Goal: Task Accomplishment & Management: Manage account settings

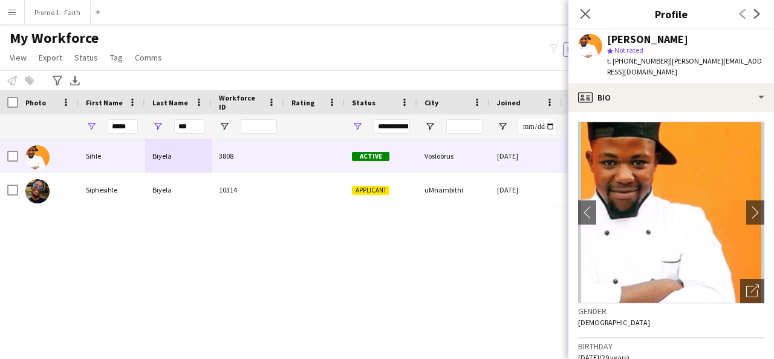
click at [190, 129] on input "***" at bounding box center [189, 126] width 30 height 15
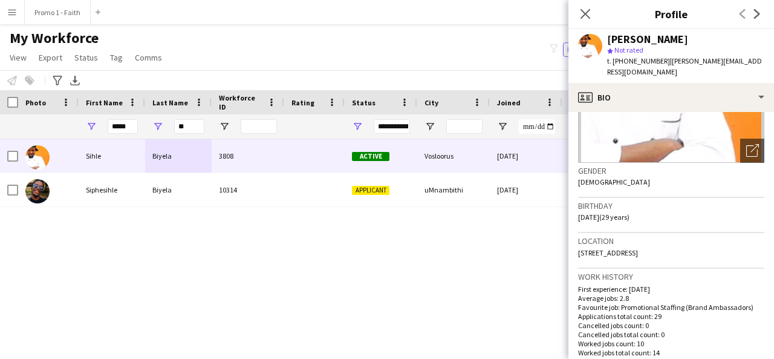
type input "*"
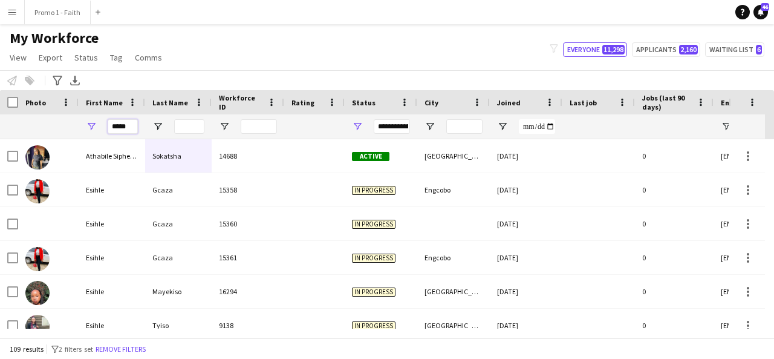
click at [128, 128] on input "*****" at bounding box center [123, 126] width 30 height 15
type input "*"
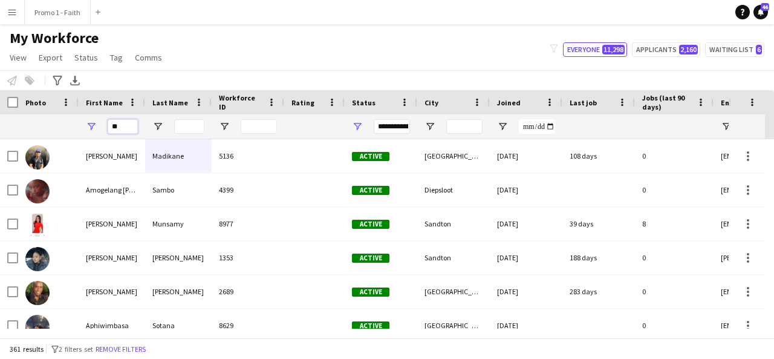
type input "*"
type input "***"
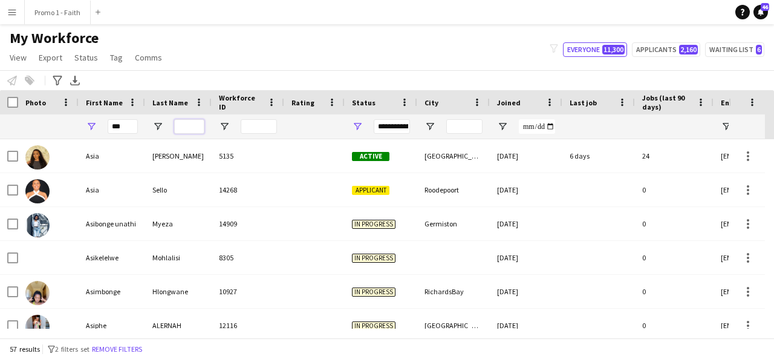
click at [186, 124] on input "Last Name Filter Input" at bounding box center [189, 126] width 30 height 15
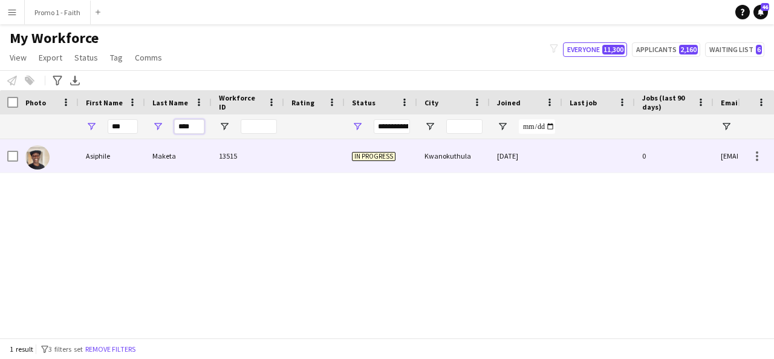
type input "****"
click at [182, 160] on div "Maketa" at bounding box center [178, 155] width 67 height 33
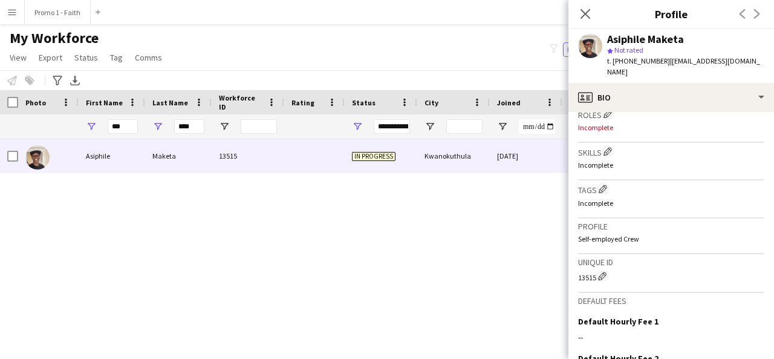
scroll to position [512, 0]
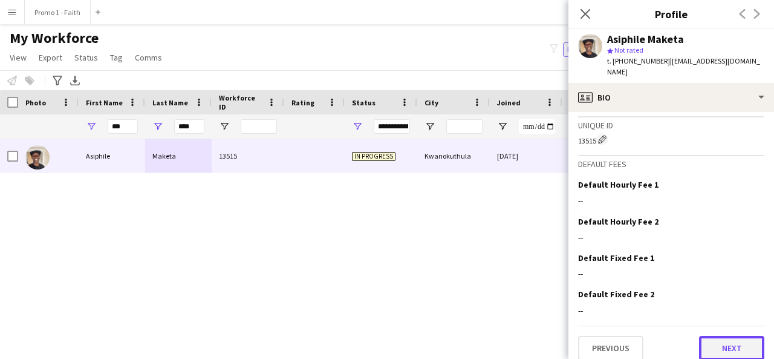
click at [717, 338] on button "Next" at bounding box center [731, 348] width 65 height 24
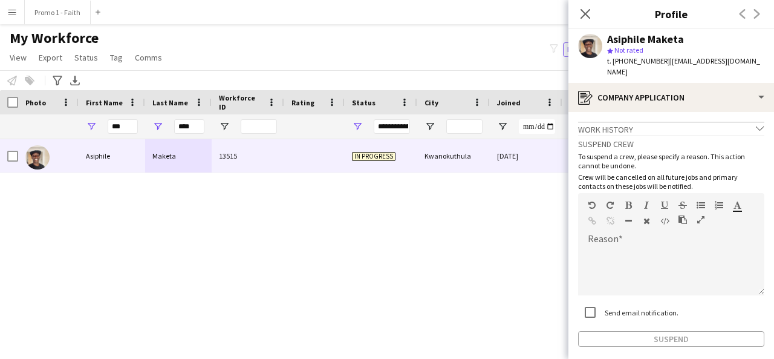
scroll to position [45, 0]
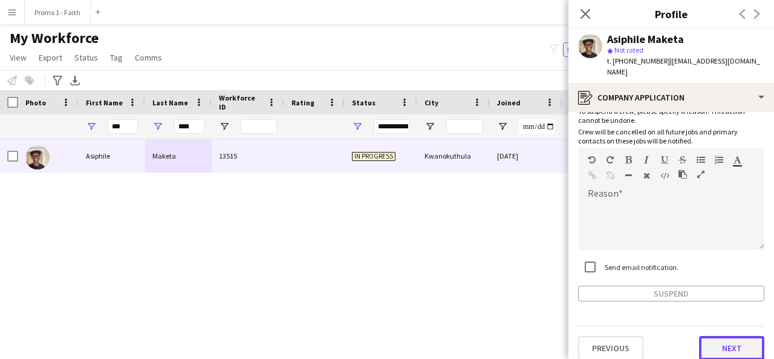
click at [710, 339] on button "Next" at bounding box center [731, 348] width 65 height 24
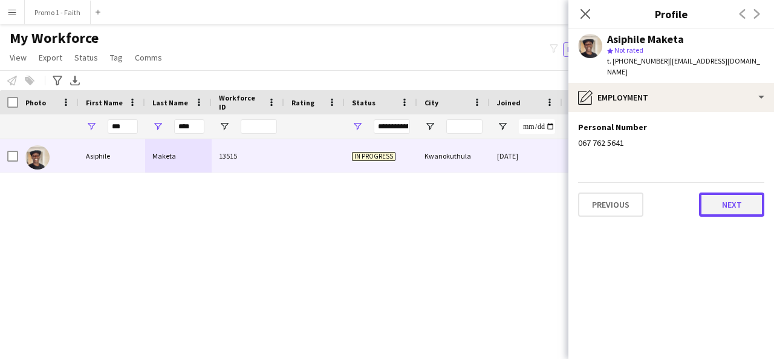
click at [709, 195] on button "Next" at bounding box center [731, 204] width 65 height 24
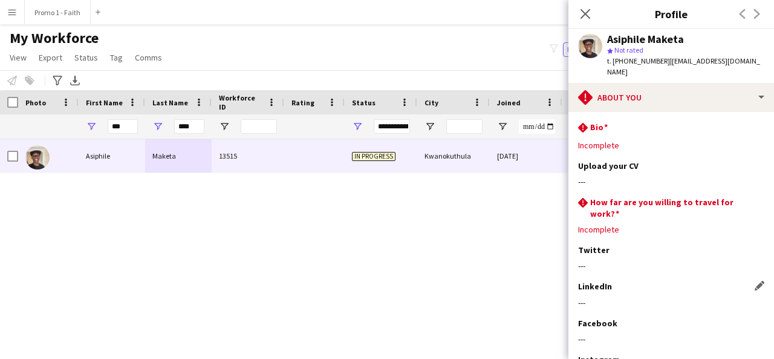
scroll to position [137, 0]
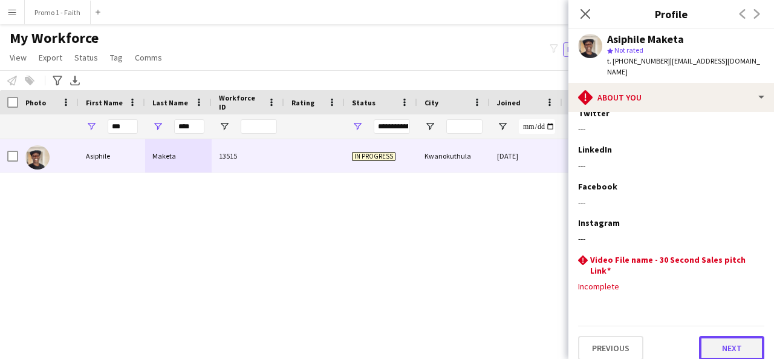
click at [708, 339] on button "Next" at bounding box center [731, 348] width 65 height 24
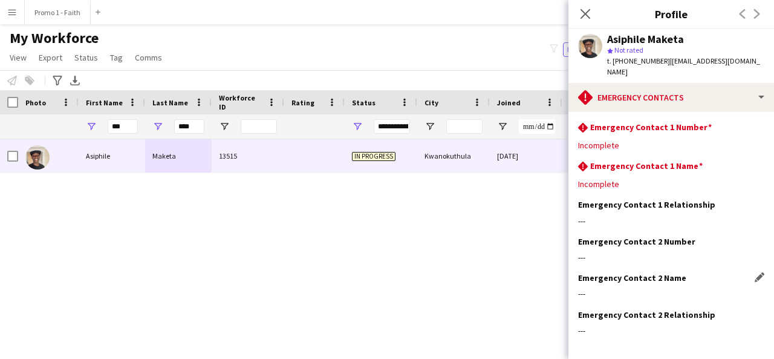
scroll to position [44, 0]
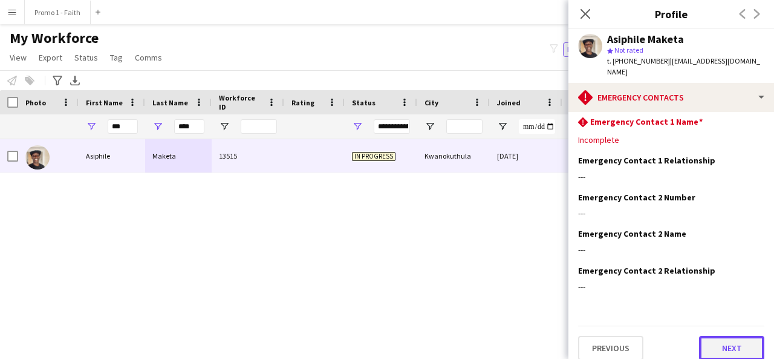
click at [733, 339] on button "Next" at bounding box center [731, 348] width 65 height 24
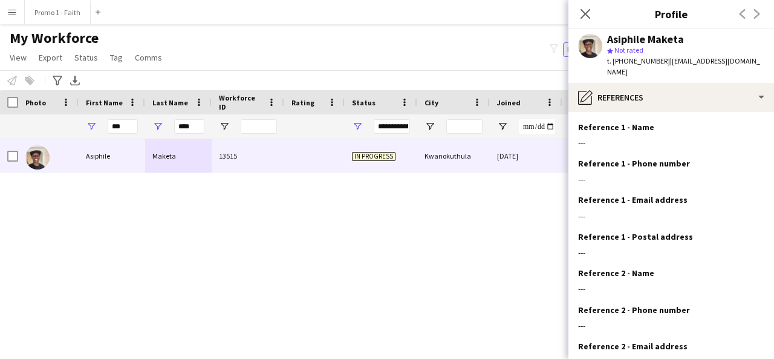
scroll to position [112, 0]
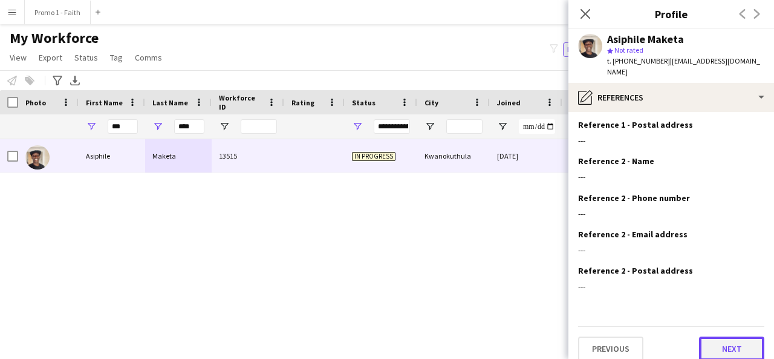
click at [722, 336] on button "Next" at bounding box center [731, 348] width 65 height 24
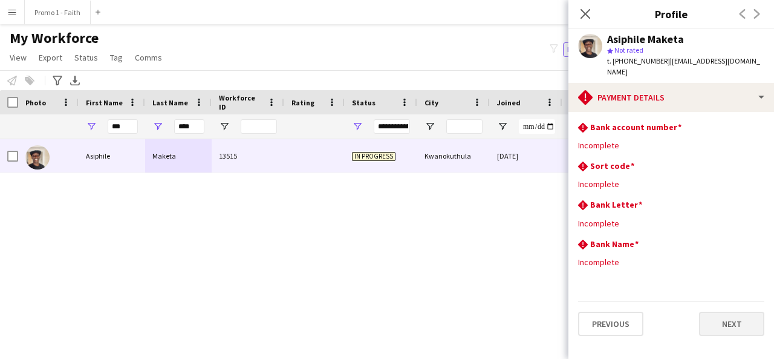
scroll to position [0, 0]
click at [737, 311] on button "Next" at bounding box center [731, 323] width 65 height 24
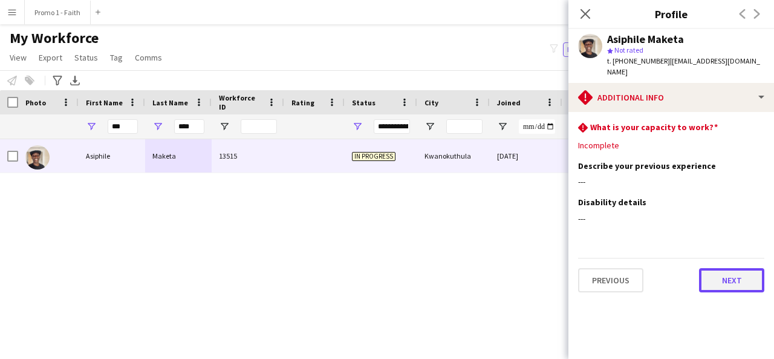
click at [721, 268] on button "Next" at bounding box center [731, 280] width 65 height 24
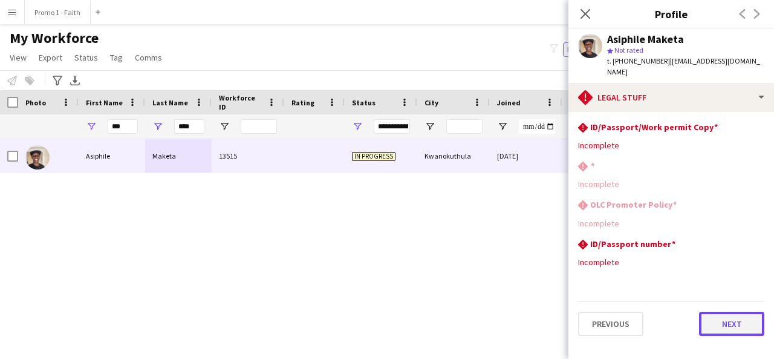
click at [721, 311] on button "Next" at bounding box center [731, 323] width 65 height 24
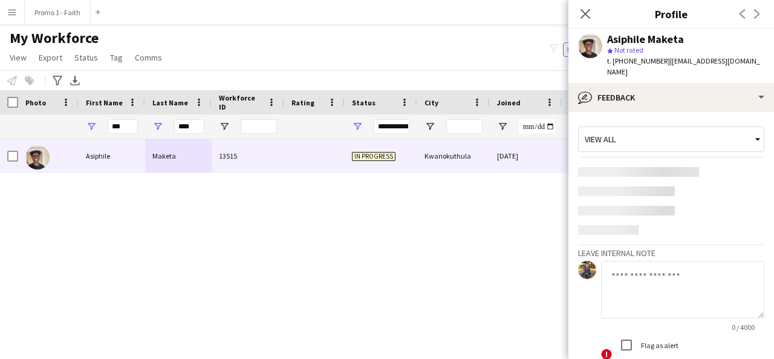
scroll to position [88, 0]
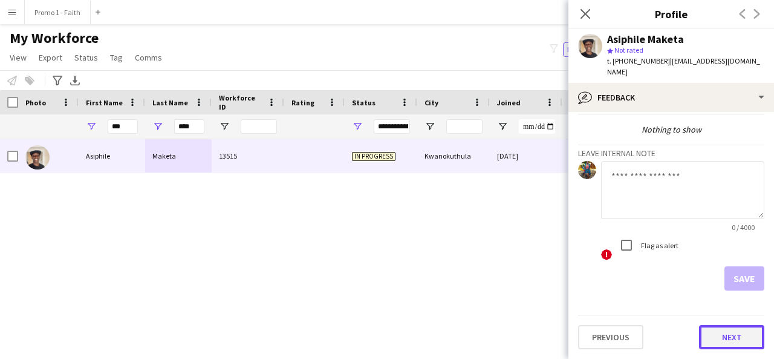
click at [715, 337] on button "Next" at bounding box center [731, 337] width 65 height 24
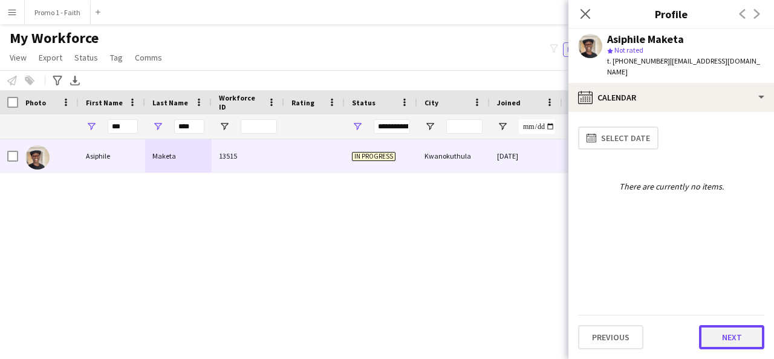
click at [726, 340] on button "Next" at bounding box center [731, 337] width 65 height 24
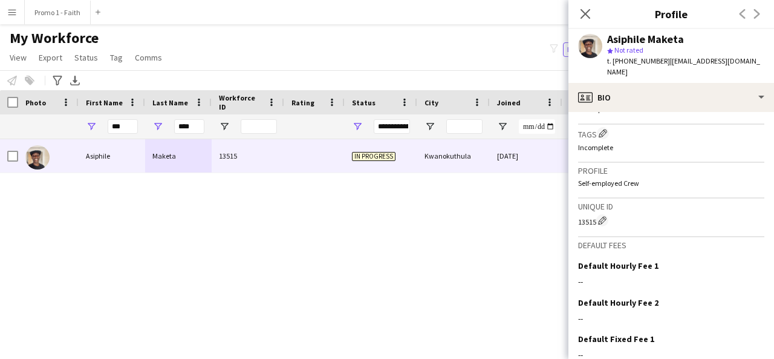
scroll to position [512, 0]
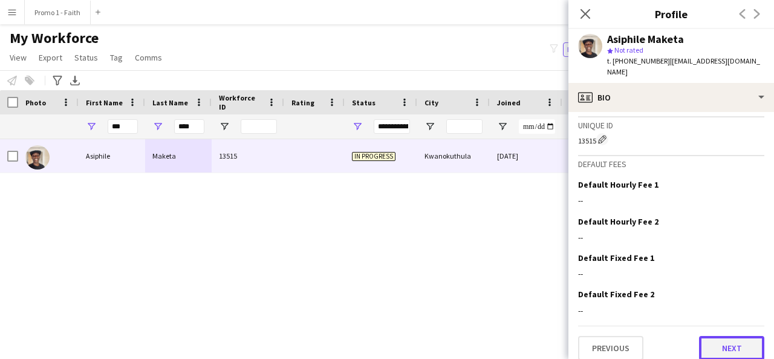
click at [721, 344] on button "Next" at bounding box center [731, 348] width 65 height 24
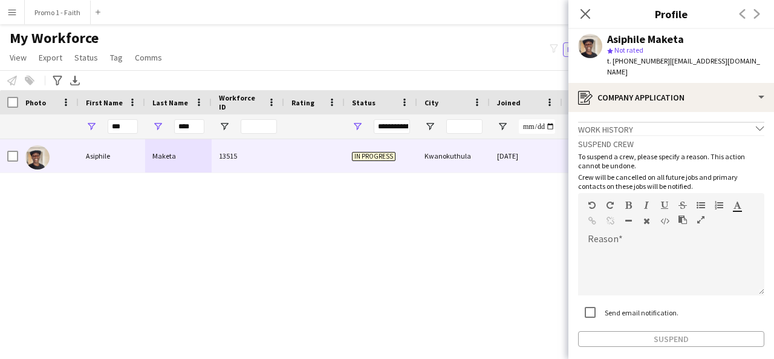
scroll to position [45, 0]
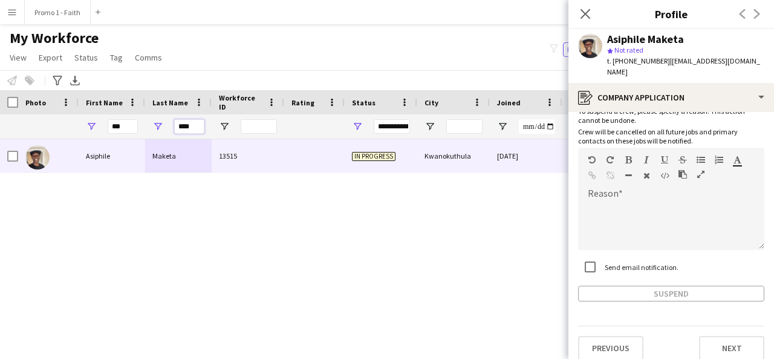
drag, startPoint x: 197, startPoint y: 123, endPoint x: 168, endPoint y: 125, distance: 28.4
click at [168, 125] on div "****" at bounding box center [178, 126] width 67 height 24
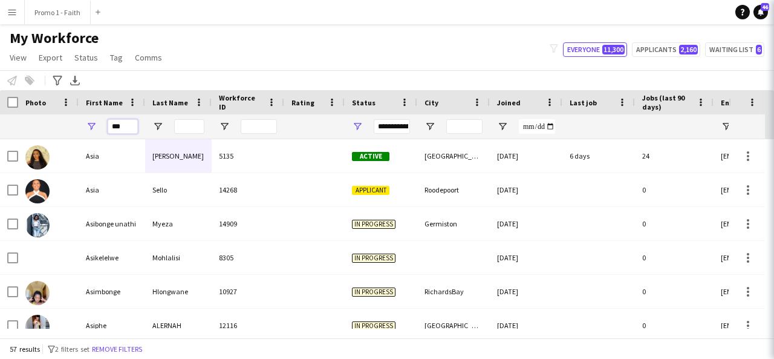
drag, startPoint x: 119, startPoint y: 127, endPoint x: 110, endPoint y: 126, distance: 9.1
click at [110, 126] on input "***" at bounding box center [123, 126] width 30 height 15
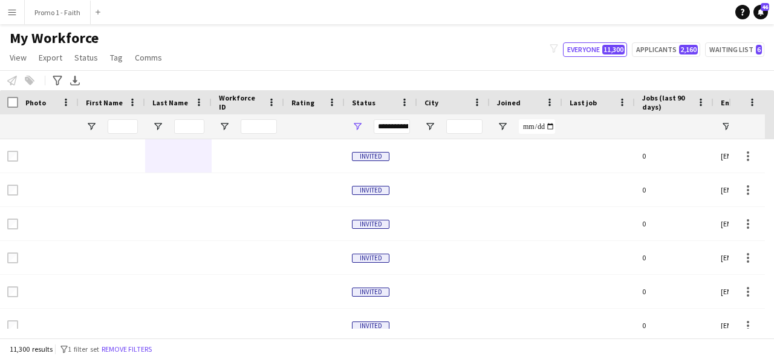
click at [14, 8] on app-icon "Menu" at bounding box center [12, 12] width 10 height 10
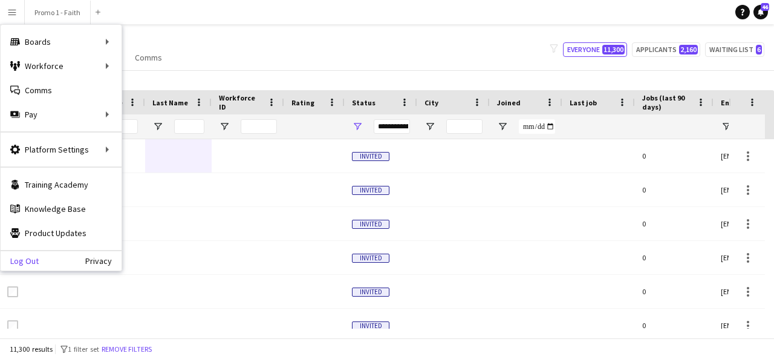
click at [25, 257] on link "Log Out" at bounding box center [20, 261] width 38 height 10
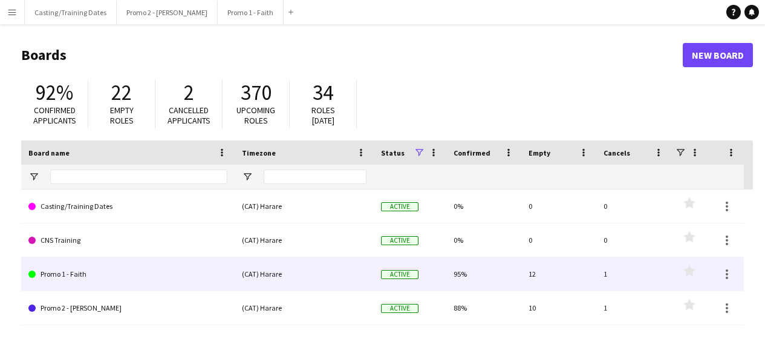
click at [75, 277] on link "Promo 1 - Faith" at bounding box center [127, 274] width 199 height 34
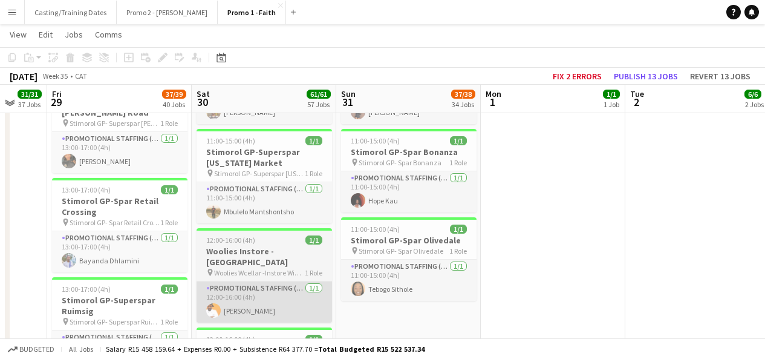
scroll to position [3371, 0]
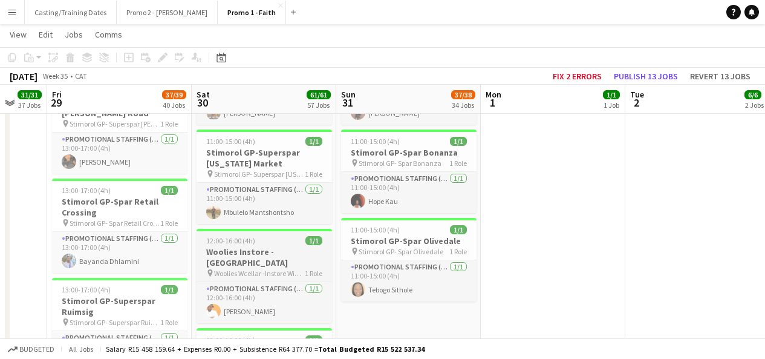
click at [243, 269] on span "Woolies Wcellar -Instore Wine Tasting Eastgate" at bounding box center [259, 273] width 91 height 9
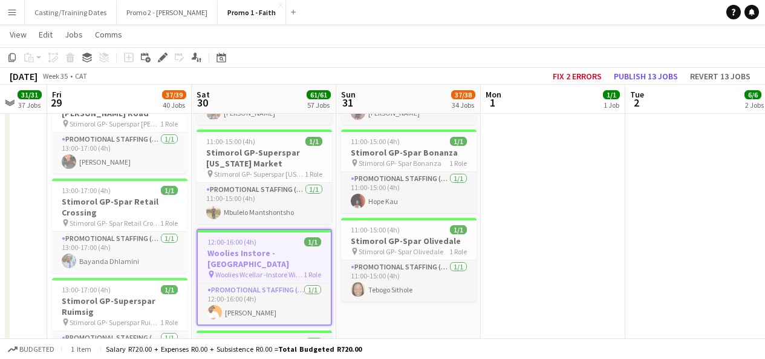
click at [261, 348] on h3 "Woolies Instore - [PERSON_NAME][GEOGRAPHIC_DATA]" at bounding box center [264, 359] width 135 height 22
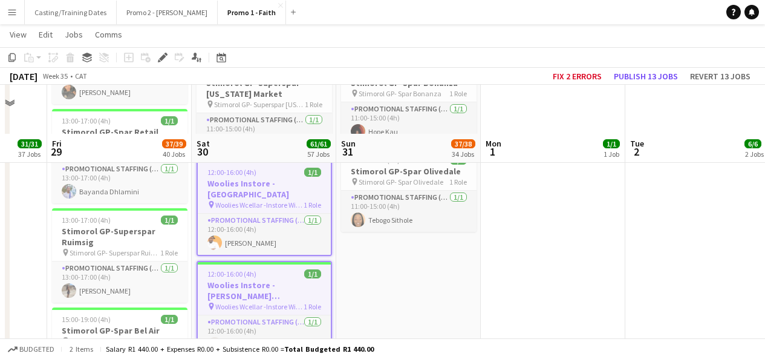
scroll to position [3489, 0]
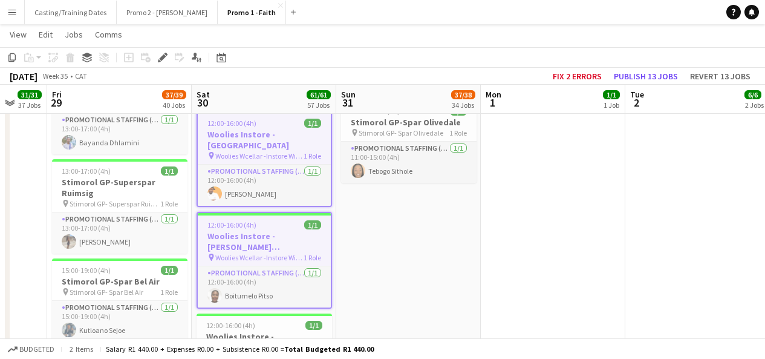
click at [261, 313] on app-job-card "12:00-16:00 (4h) 1/1 Woolies Instore - [GEOGRAPHIC_DATA] pin Woolies Wcellar -I…" at bounding box center [264, 360] width 135 height 94
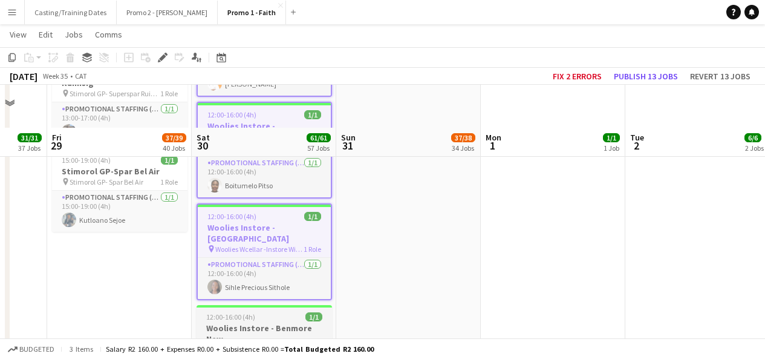
scroll to position [3643, 0]
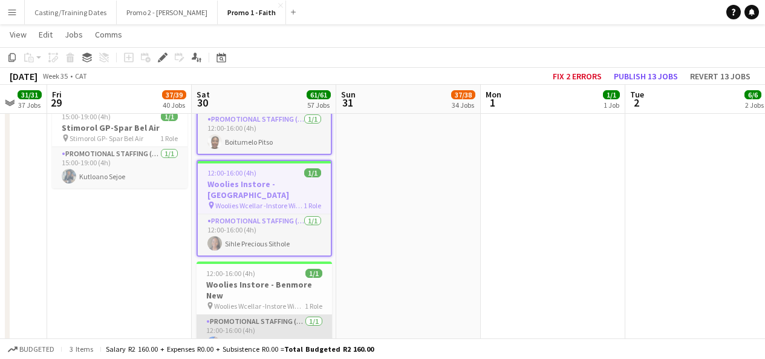
click at [264, 314] on app-card-role "Promotional Staffing (Brand Ambassadors) [DATE] 12:00-16:00 (4h) Andiso Maphanga" at bounding box center [264, 334] width 135 height 41
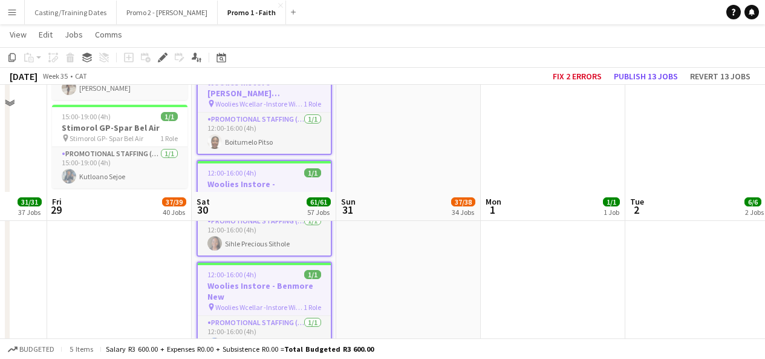
scroll to position [3776, 0]
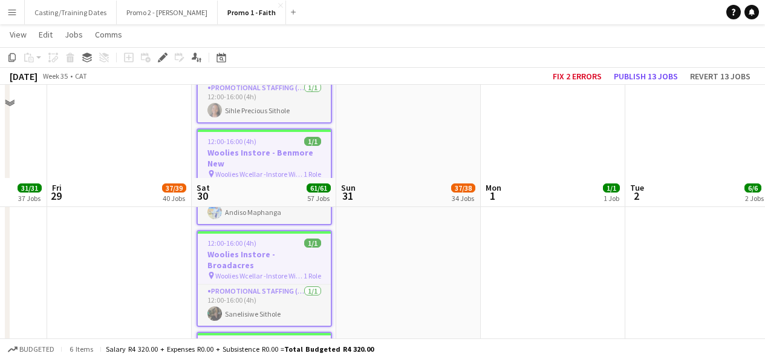
scroll to position [3869, 0]
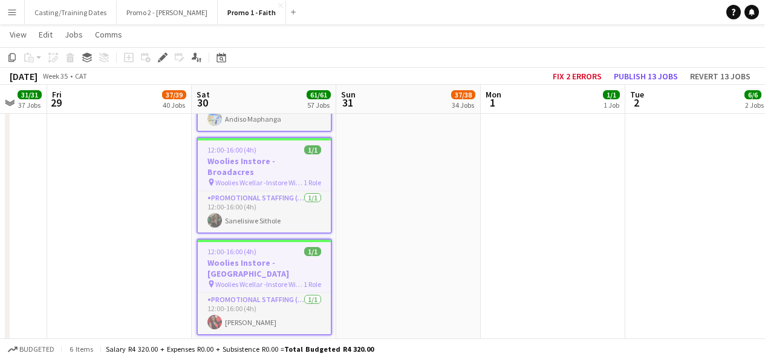
click at [277, 357] on h3 "Woolies Instore - Cresta" at bounding box center [264, 362] width 135 height 11
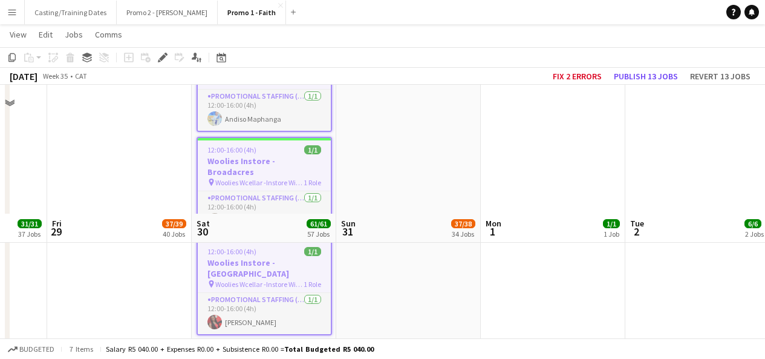
scroll to position [3999, 0]
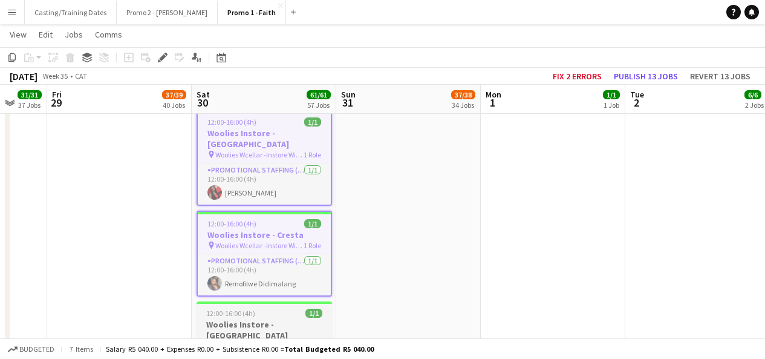
click at [279, 341] on span "Woolies Wcellar -Instore Wine Tasting Glenvista" at bounding box center [259, 345] width 91 height 9
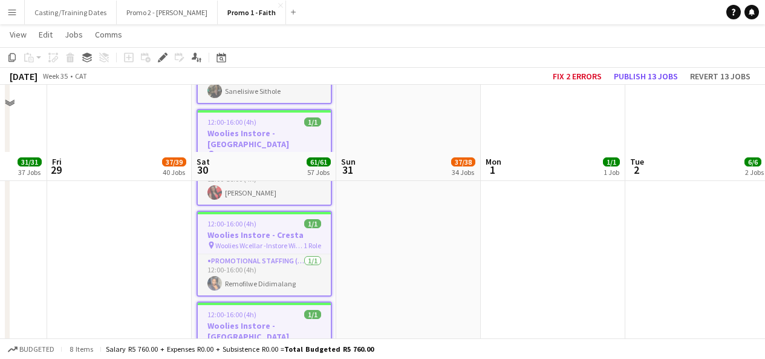
scroll to position [4066, 0]
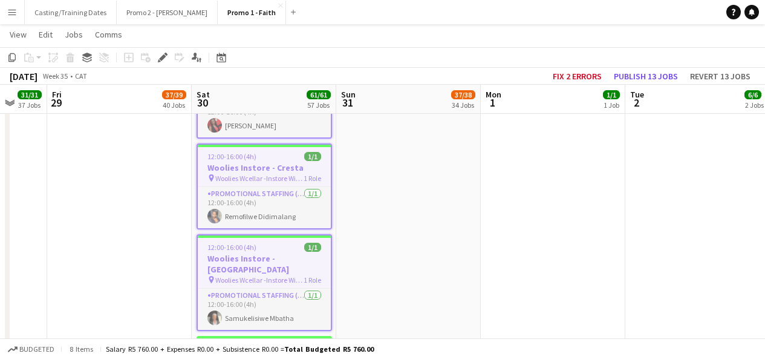
click at [279, 343] on div "12:00-16:00 (4h) 1/1" at bounding box center [264, 347] width 135 height 9
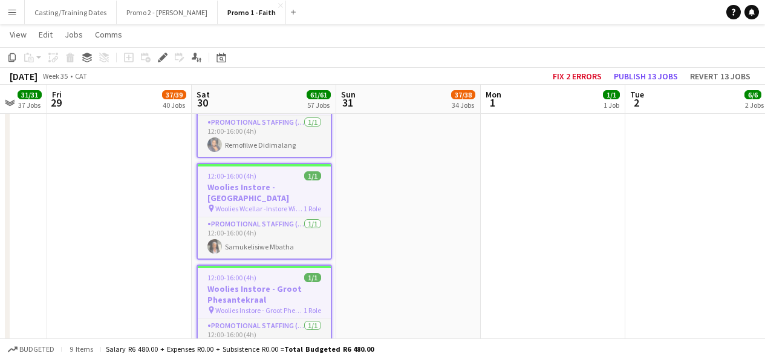
scroll to position [0, 368]
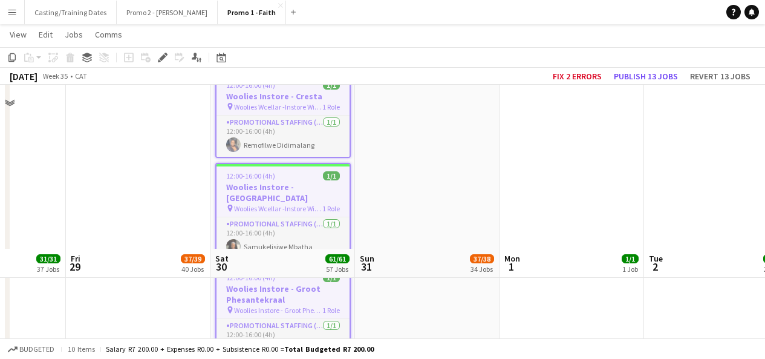
scroll to position [4301, 0]
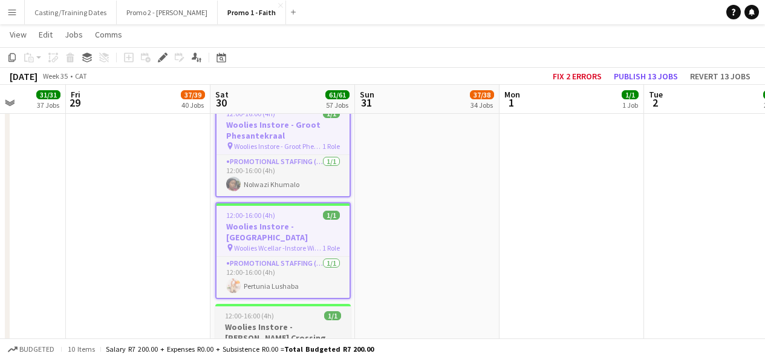
click at [307, 304] on app-job-card "12:00-16:00 (4h) 1/1 Woolies Instore - [PERSON_NAME] Crossing pin Woolies Wcell…" at bounding box center [282, 351] width 135 height 94
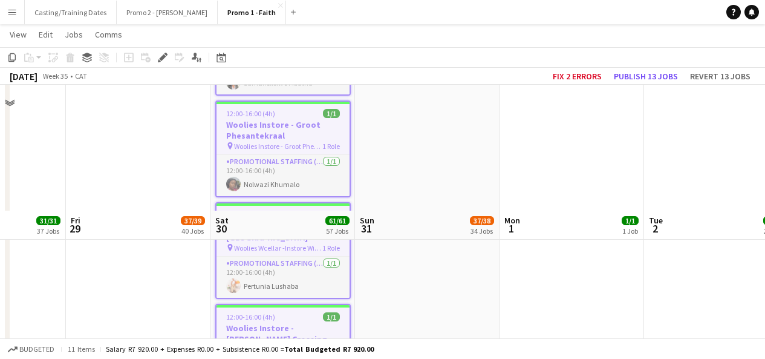
scroll to position [4427, 0]
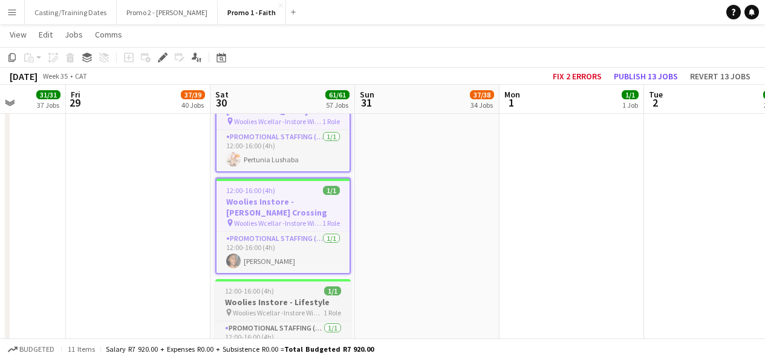
click at [307, 296] on h3 "Woolies Instore - Lifestyle" at bounding box center [282, 301] width 135 height 11
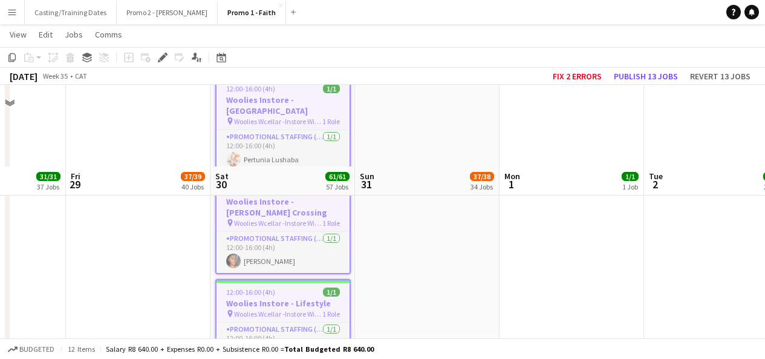
scroll to position [4509, 0]
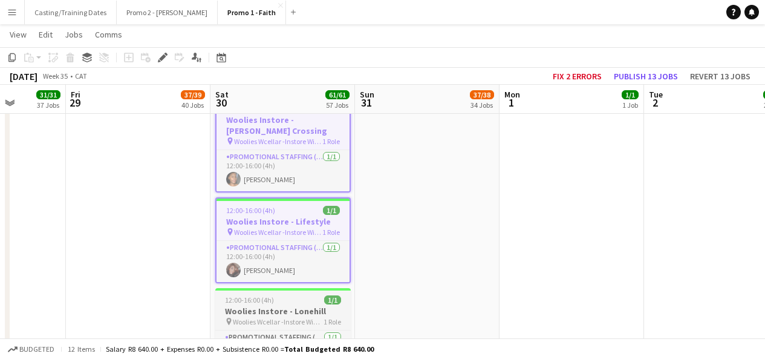
click at [295, 317] on span "Woolies Wcellar -Instore Wine Tasting Lonehill" at bounding box center [278, 321] width 91 height 9
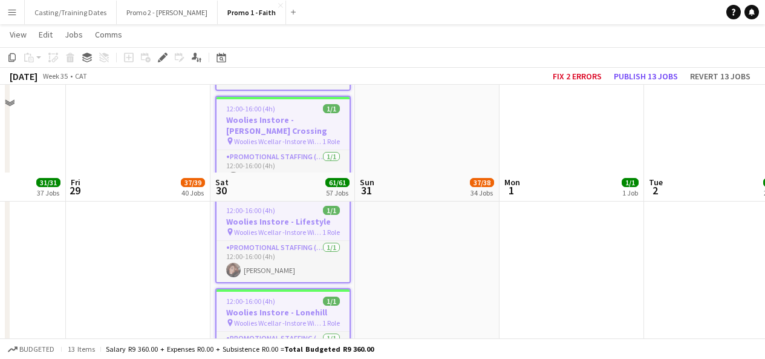
scroll to position [4597, 0]
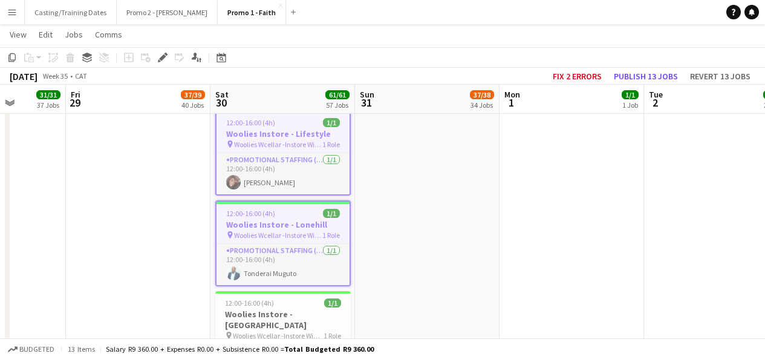
click at [295, 308] on h3 "Woolies Instore - [GEOGRAPHIC_DATA]" at bounding box center [282, 319] width 135 height 22
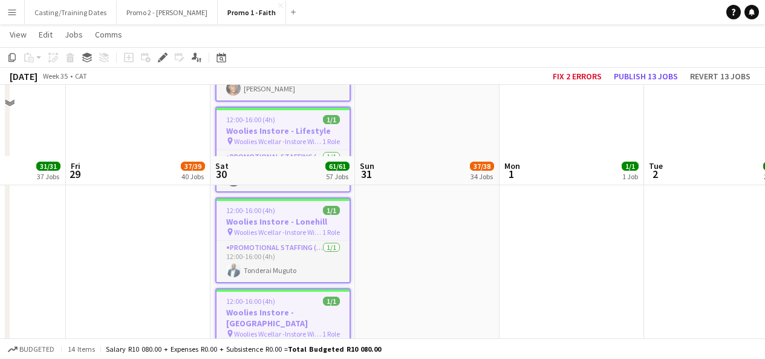
scroll to position [4671, 0]
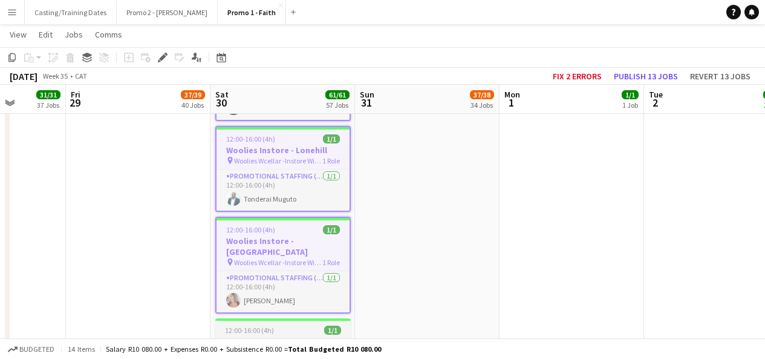
click at [293, 336] on h3 "Woolies Instore - Neighbourhood Square" at bounding box center [282, 347] width 135 height 22
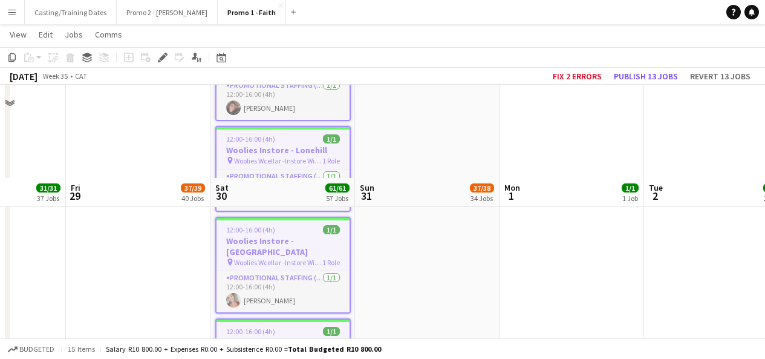
scroll to position [4764, 0]
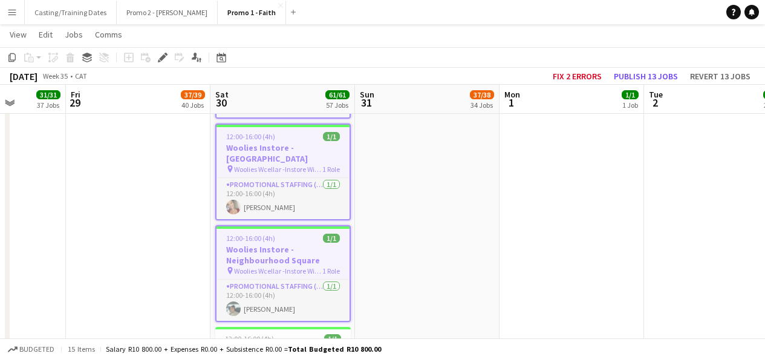
click at [293, 334] on div "12:00-16:00 (4h) 1/1" at bounding box center [282, 338] width 135 height 9
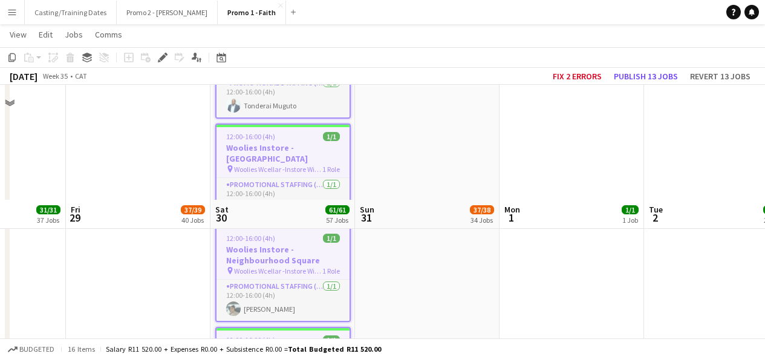
scroll to position [4879, 0]
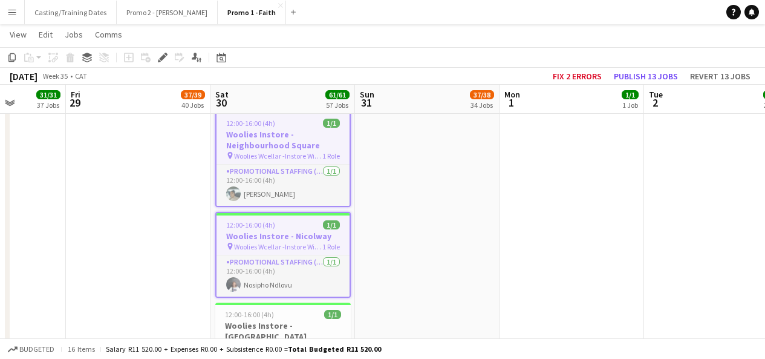
click at [293, 342] on span "Woolies Wcellar -Instore Wine Tasting [GEOGRAPHIC_DATA]" at bounding box center [278, 346] width 91 height 9
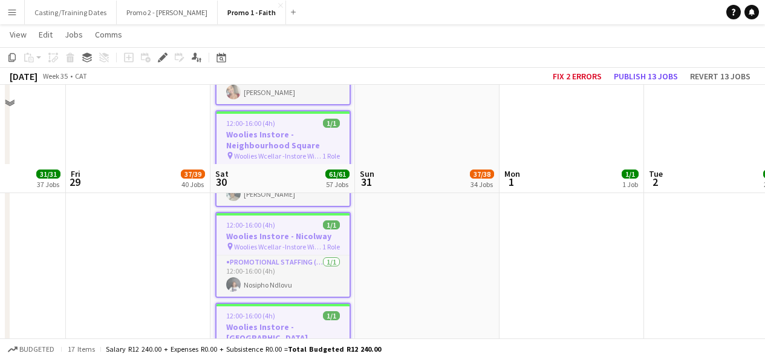
scroll to position [4959, 0]
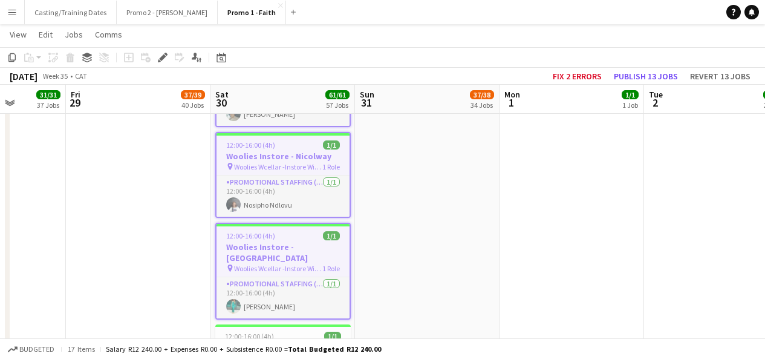
click at [293, 342] on h3 "Woolies Instore - [GEOGRAPHIC_DATA]" at bounding box center [282, 353] width 135 height 22
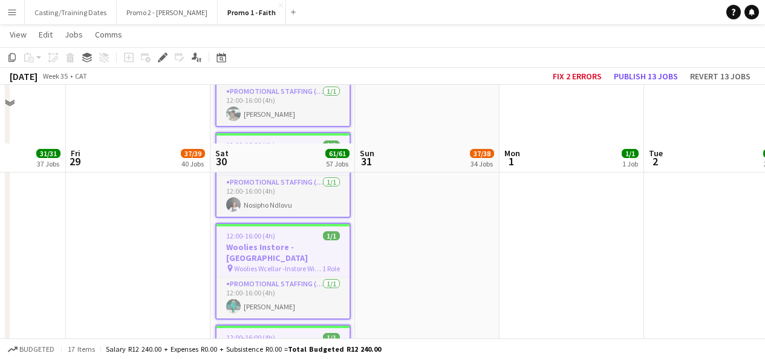
scroll to position [5018, 0]
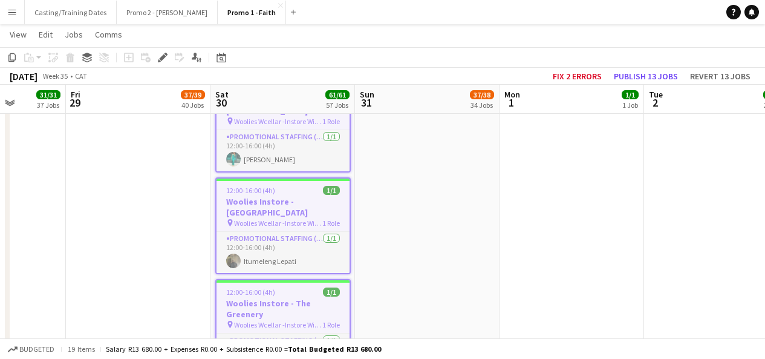
scroll to position [5146, 0]
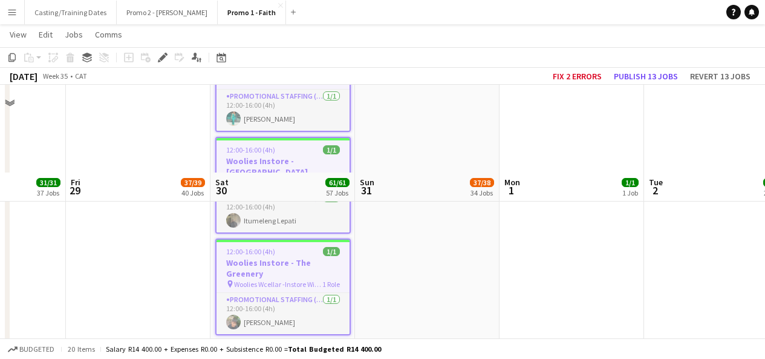
scroll to position [5234, 0]
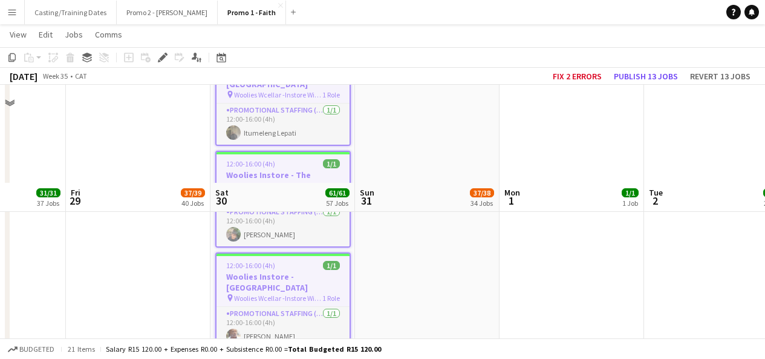
scroll to position [5333, 0]
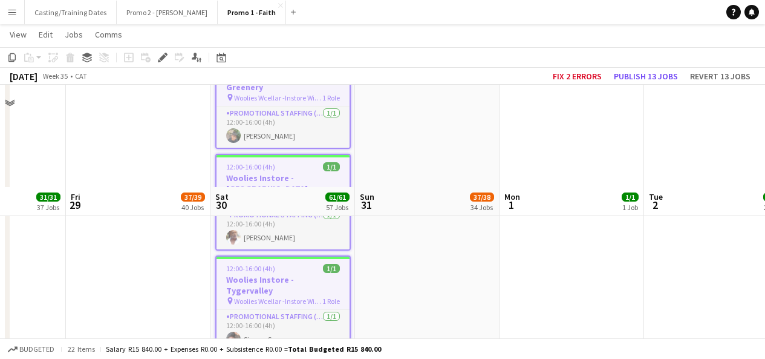
scroll to position [5435, 0]
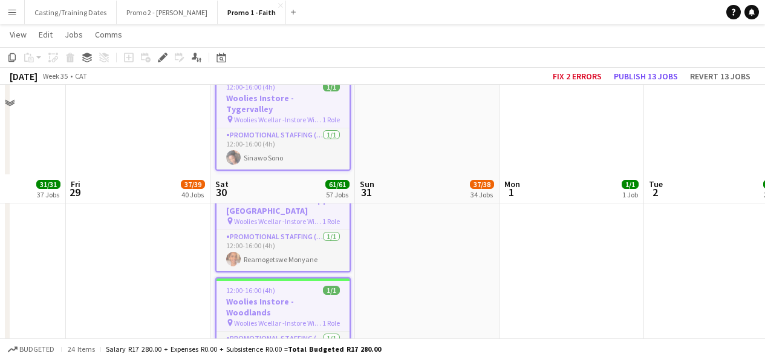
scroll to position [0, 0]
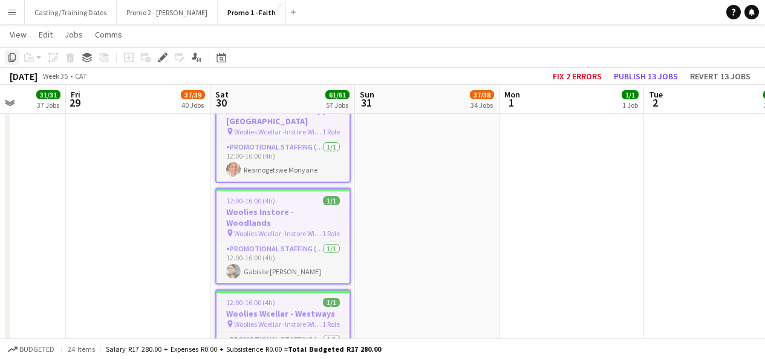
click at [10, 58] on icon at bounding box center [11, 57] width 7 height 8
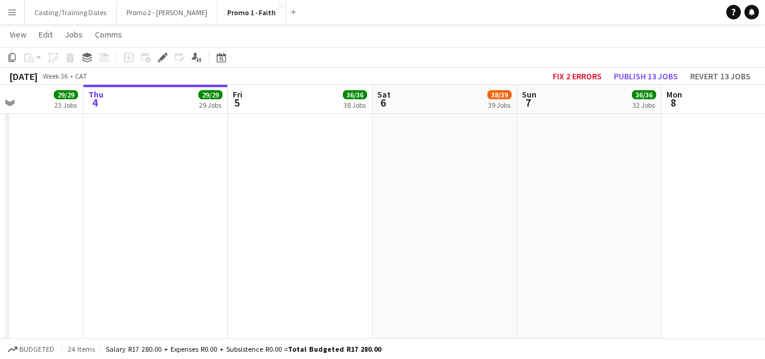
scroll to position [0, 351]
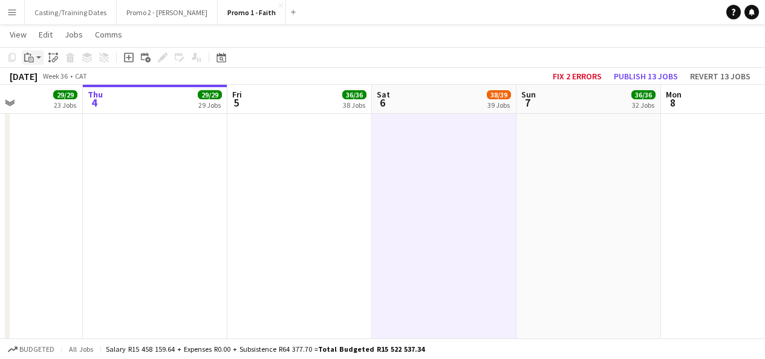
click at [39, 56] on app-action-btn "Paste" at bounding box center [33, 57] width 22 height 15
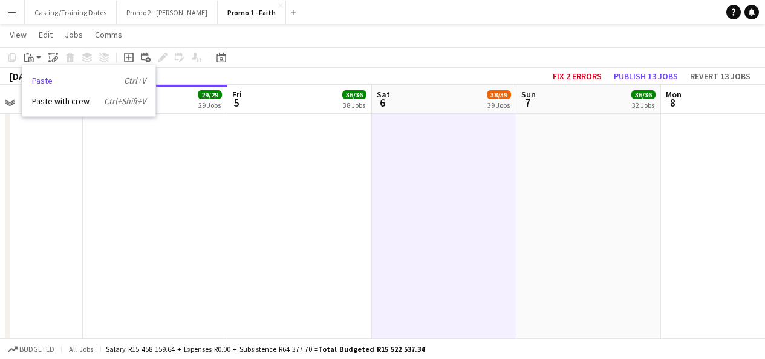
click at [49, 79] on link "Paste Ctrl+V" at bounding box center [89, 80] width 114 height 11
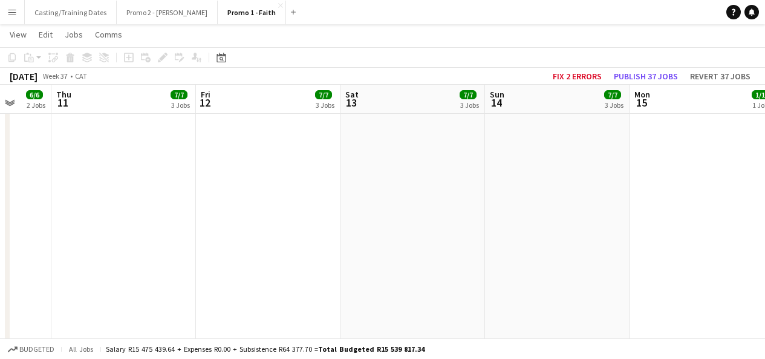
scroll to position [0, 351]
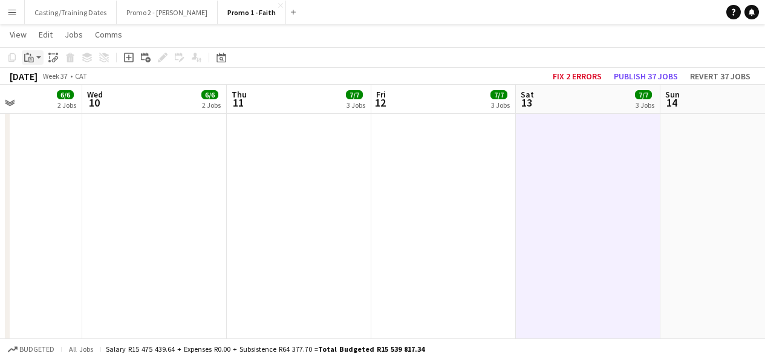
click at [36, 61] on div "Paste" at bounding box center [29, 57] width 15 height 15
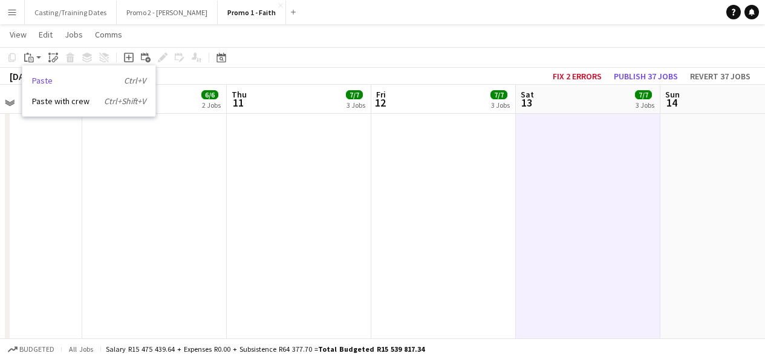
click at [53, 82] on link "Paste Ctrl+V" at bounding box center [89, 80] width 114 height 11
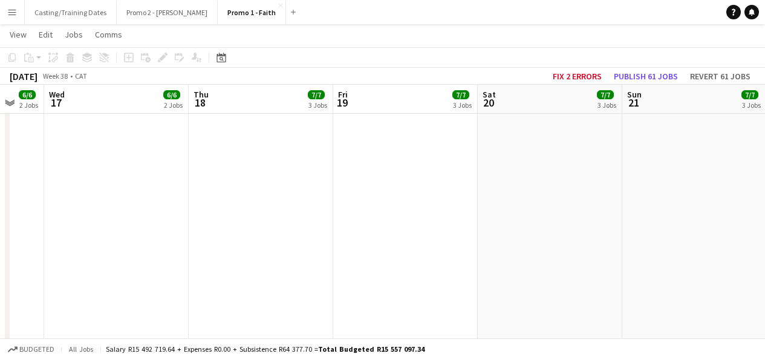
scroll to position [0, 556]
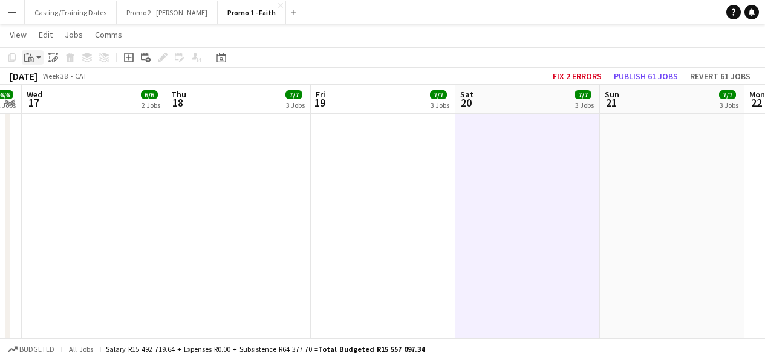
click at [35, 60] on div "Paste" at bounding box center [29, 57] width 15 height 15
click at [56, 86] on div "Paste Ctrl+V Paste with crew Ctrl+Shift+V" at bounding box center [88, 90] width 133 height 51
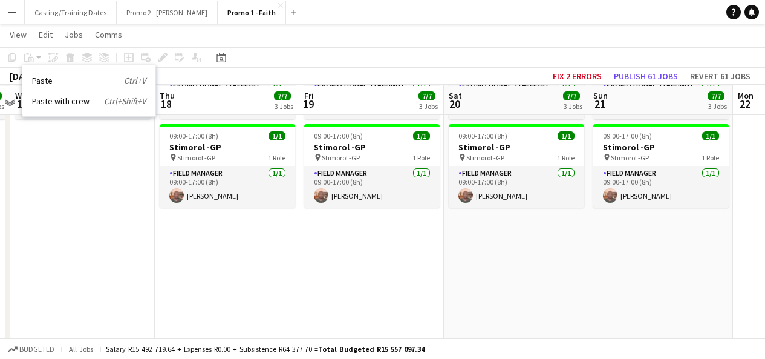
scroll to position [357, 0]
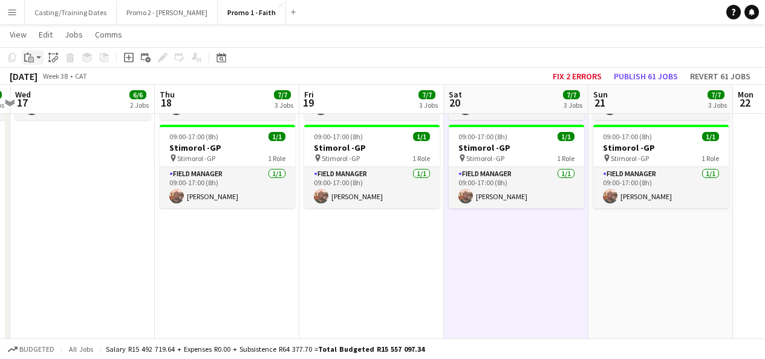
click at [36, 60] on div "Paste" at bounding box center [29, 57] width 15 height 15
click at [48, 81] on link "Paste Ctrl+V" at bounding box center [89, 80] width 114 height 11
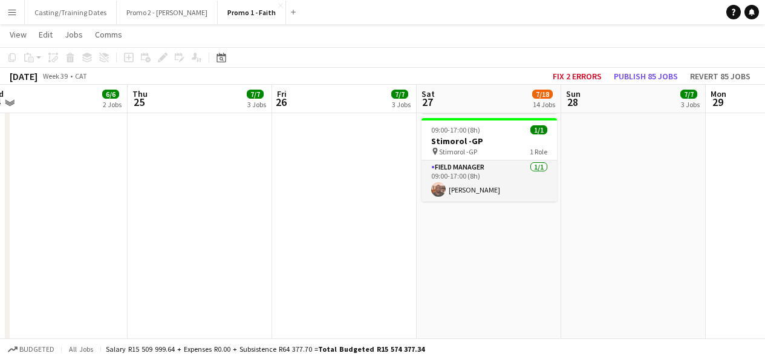
scroll to position [1455, 0]
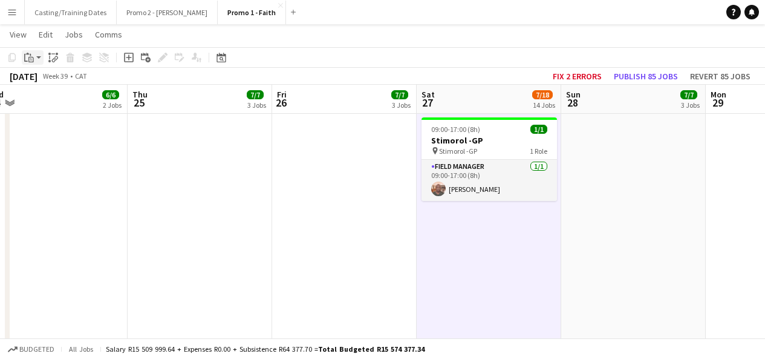
click at [39, 54] on app-action-btn "Paste" at bounding box center [33, 57] width 22 height 15
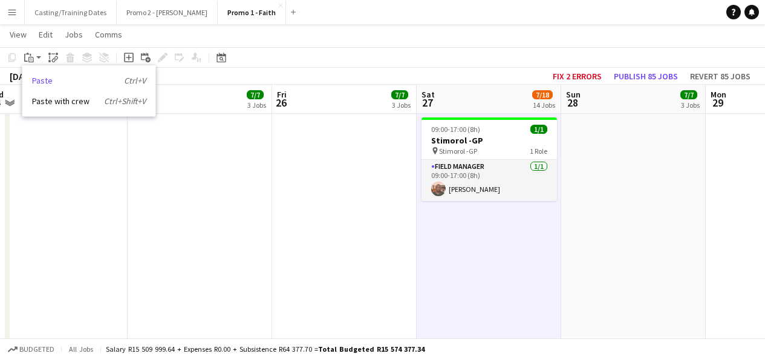
click at [42, 82] on link "Paste Ctrl+V" at bounding box center [89, 80] width 114 height 11
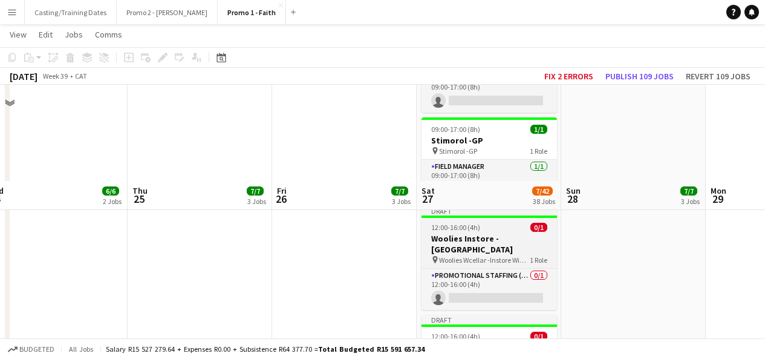
scroll to position [1563, 0]
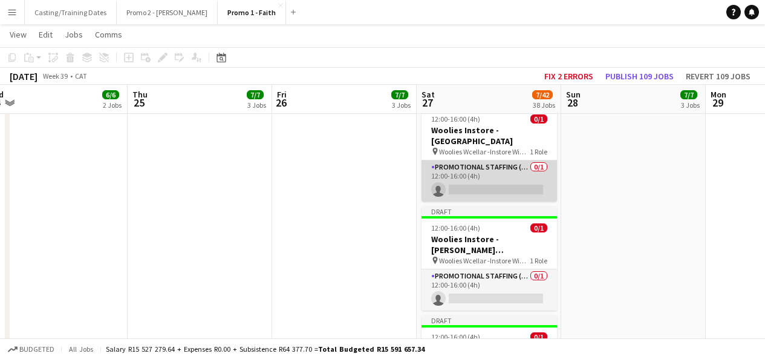
click at [474, 171] on app-card-role "Promotional Staffing (Brand Ambassadors) 0/1 12:00-16:00 (4h) single-neutral-ac…" at bounding box center [489, 180] width 135 height 41
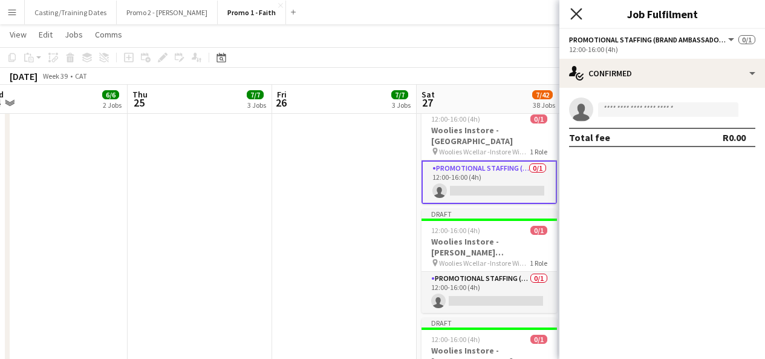
click at [581, 14] on icon "Close pop-in" at bounding box center [575, 13] width 11 height 11
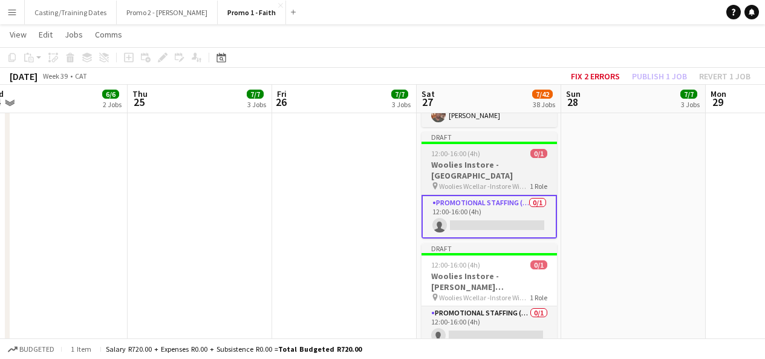
scroll to position [1528, 0]
click at [465, 145] on app-job-card "Draft 12:00-16:00 (4h) 0/1 Woolies Instore - [GEOGRAPHIC_DATA] pin Woolies Wcel…" at bounding box center [489, 185] width 135 height 106
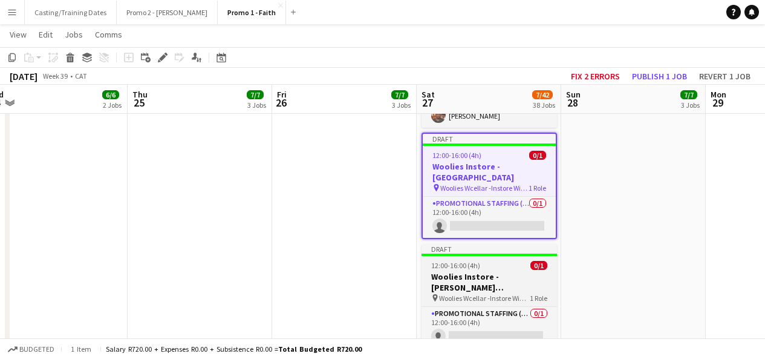
click at [525, 293] on span "Woolies Wcellar -Instore Wine Tasting [PERSON_NAME][GEOGRAPHIC_DATA]" at bounding box center [484, 297] width 91 height 9
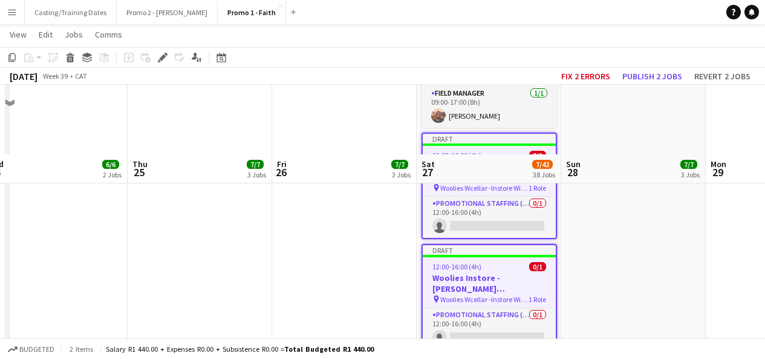
scroll to position [1598, 0]
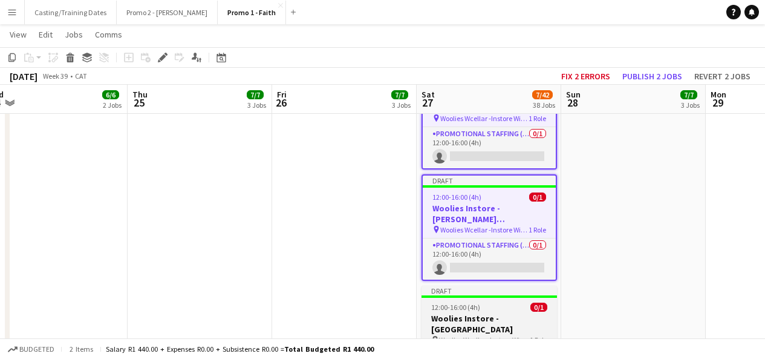
click at [508, 313] on h3 "Woolies Instore - [GEOGRAPHIC_DATA]" at bounding box center [489, 324] width 135 height 22
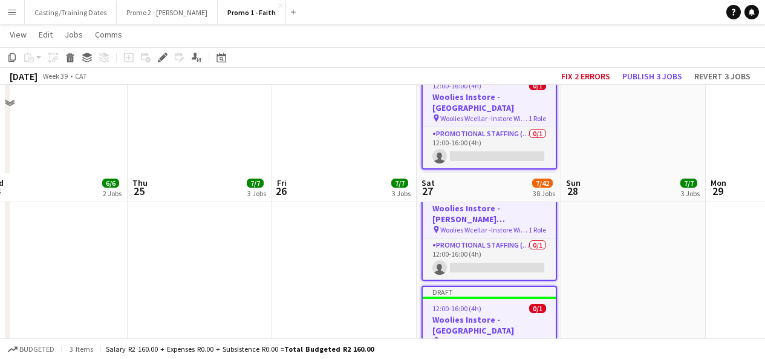
scroll to position [1698, 0]
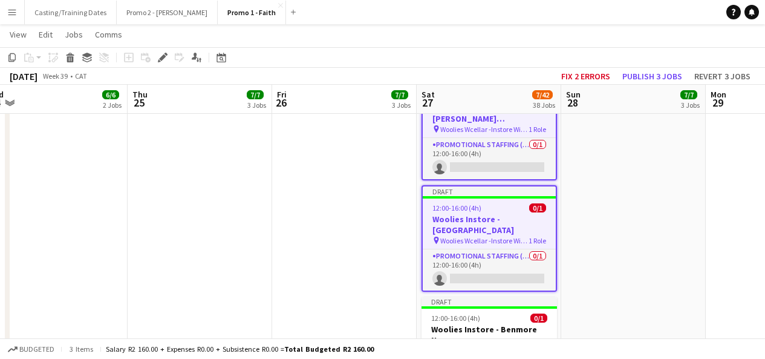
click at [508, 324] on h3 "Woolies Instore - Benmore New" at bounding box center [489, 335] width 135 height 22
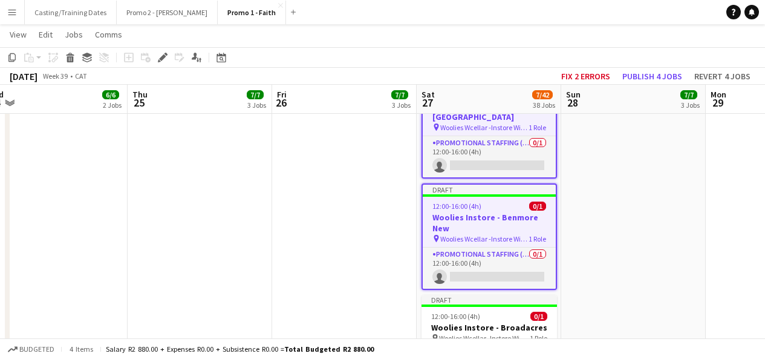
click at [508, 322] on h3 "Woolies Instore - Broadacres" at bounding box center [489, 327] width 135 height 11
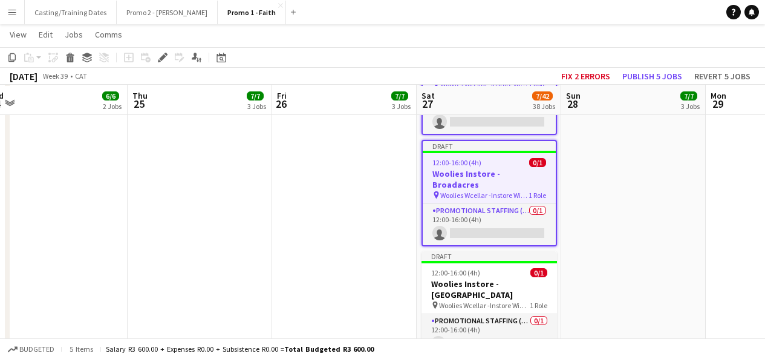
scroll to position [1967, 0]
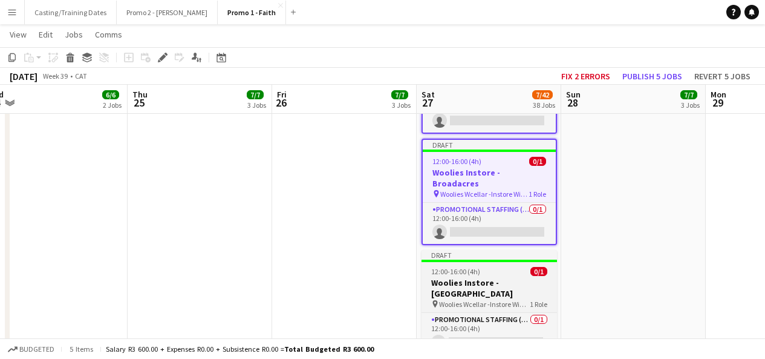
click at [496, 277] on h3 "Woolies Instore - [GEOGRAPHIC_DATA]" at bounding box center [489, 288] width 135 height 22
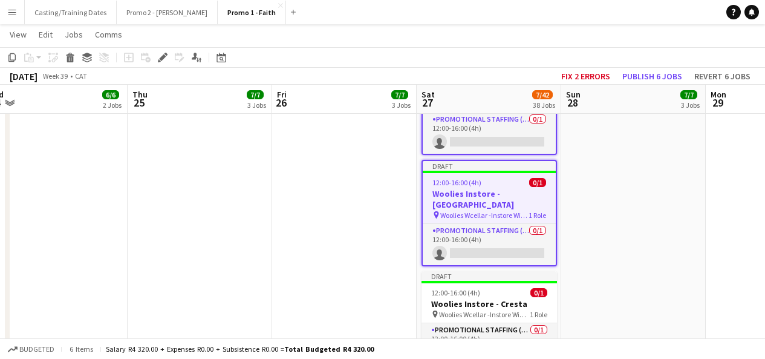
click at [496, 288] on div "12:00-16:00 (4h) 0/1" at bounding box center [489, 292] width 135 height 9
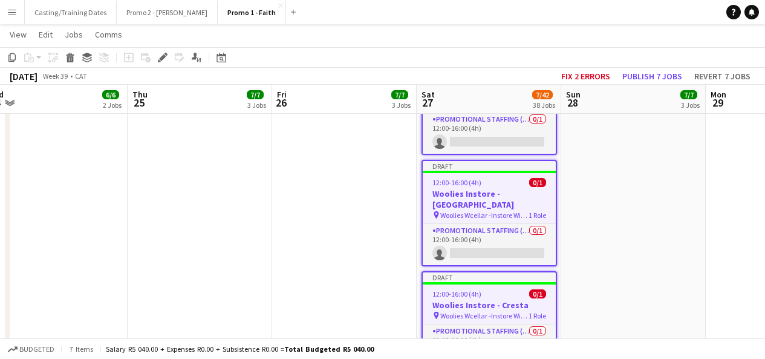
scroll to position [2171, 0]
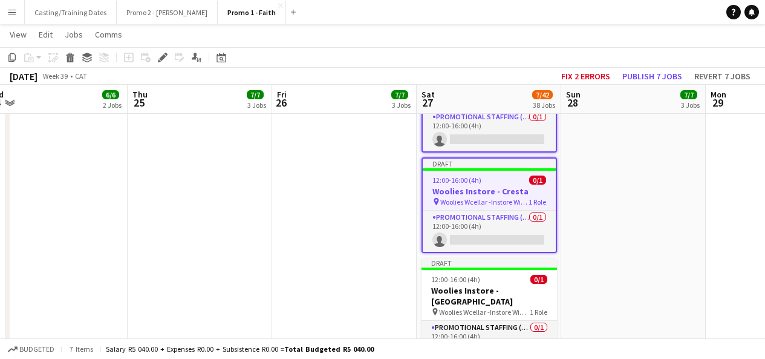
click at [496, 285] on h3 "Woolies Instore - [GEOGRAPHIC_DATA]" at bounding box center [489, 296] width 135 height 22
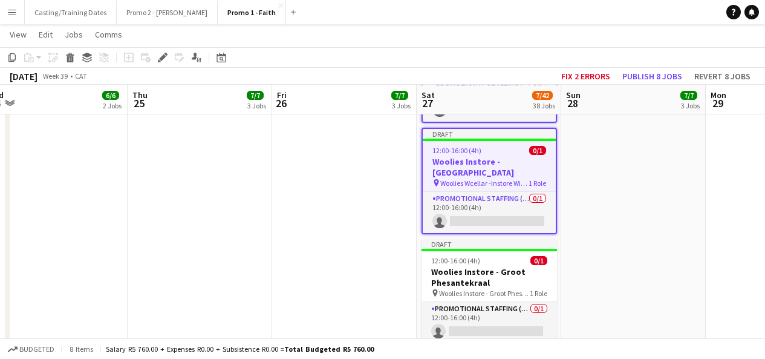
scroll to position [2302, 0]
click at [496, 301] on app-card-role "Promotional Staffing (Brand Ambassadors) 0/1 12:00-16:00 (4h) single-neutral-ac…" at bounding box center [489, 321] width 135 height 41
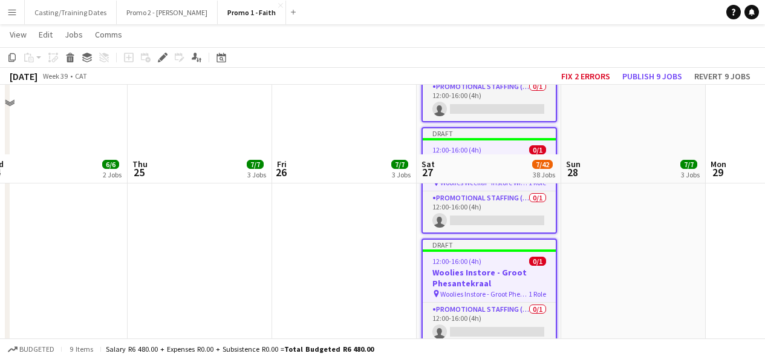
scroll to position [2409, 0]
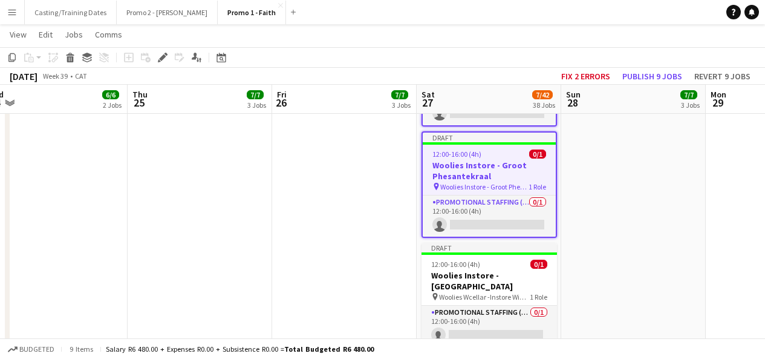
click at [496, 305] on app-card-role "Promotional Staffing (Brand Ambassadors) 0/1 12:00-16:00 (4h) single-neutral-ac…" at bounding box center [489, 325] width 135 height 41
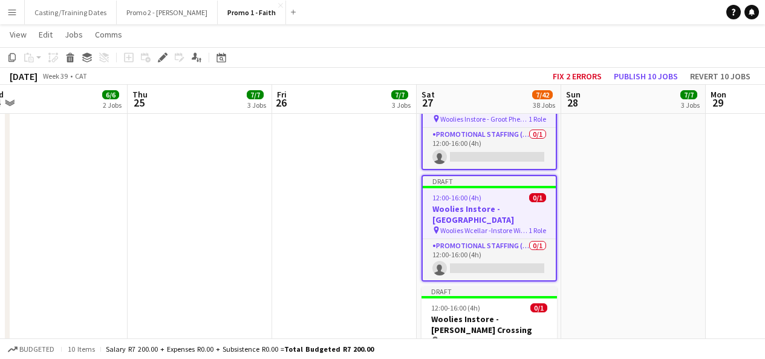
scroll to position [2477, 0]
click at [496, 302] on div "12:00-16:00 (4h) 0/1" at bounding box center [489, 306] width 135 height 9
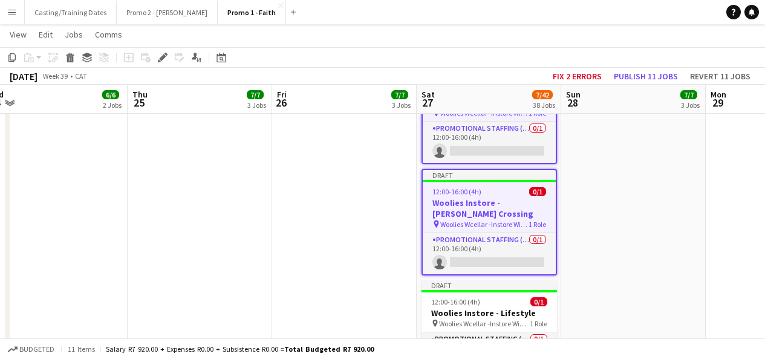
click at [496, 297] on div "12:00-16:00 (4h) 0/1" at bounding box center [489, 301] width 135 height 9
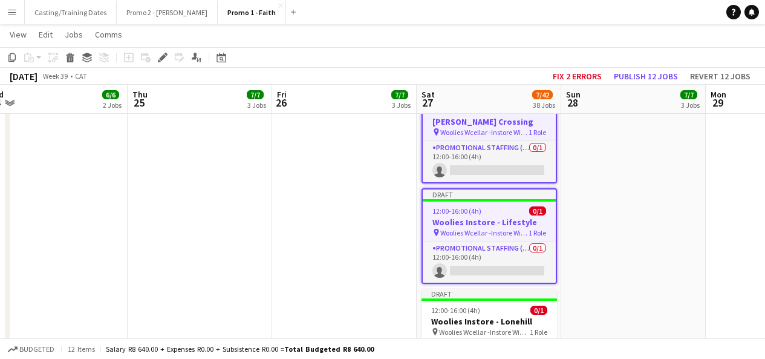
click at [496, 305] on div "12:00-16:00 (4h) 0/1" at bounding box center [489, 309] width 135 height 9
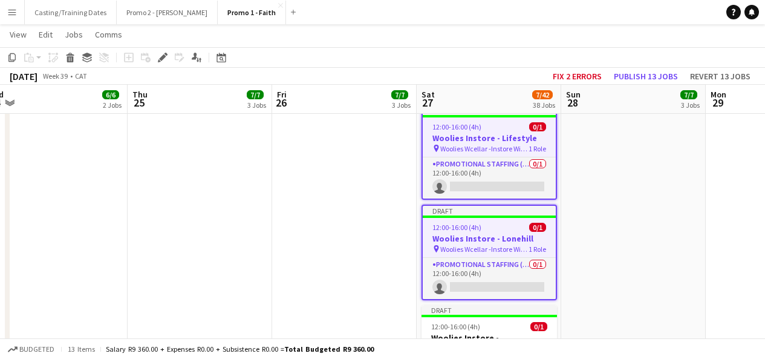
scroll to position [2770, 0]
click at [497, 321] on div "12:00-16:00 (4h) 0/1" at bounding box center [489, 325] width 135 height 9
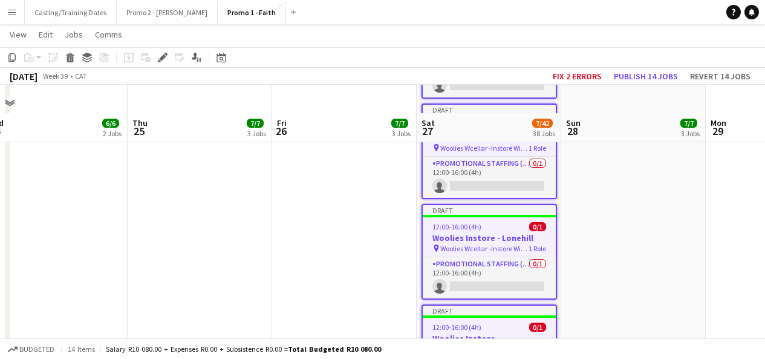
scroll to position [2868, 0]
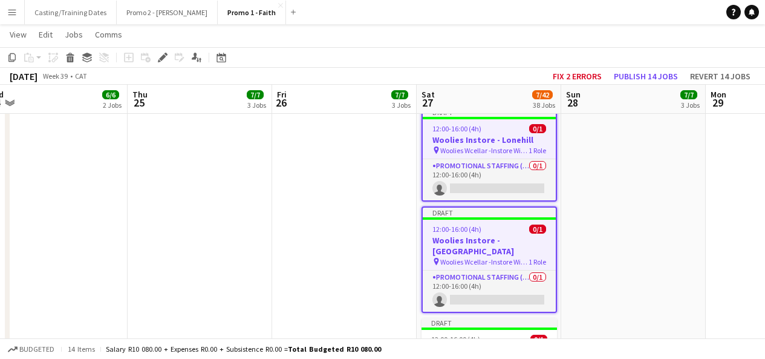
click at [497, 327] on div at bounding box center [489, 328] width 135 height 2
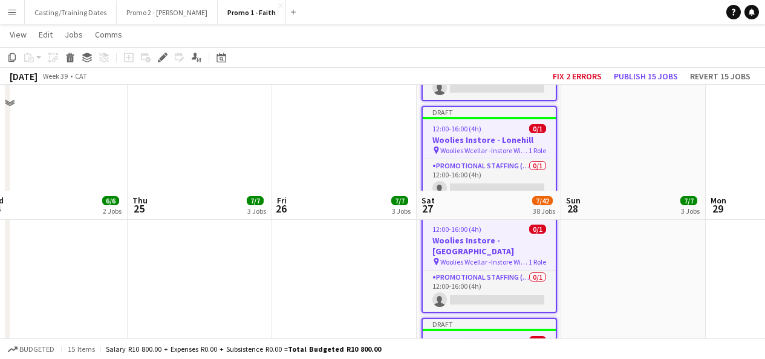
scroll to position [2974, 0]
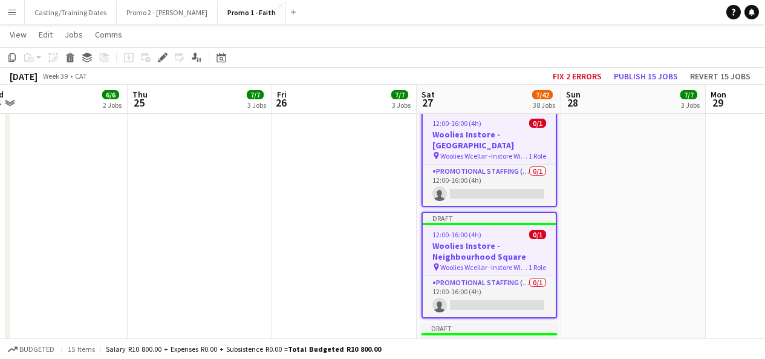
click at [493, 358] on span "Woolies Wcellar -Instore Wine Tasting Nicolway" at bounding box center [484, 366] width 91 height 9
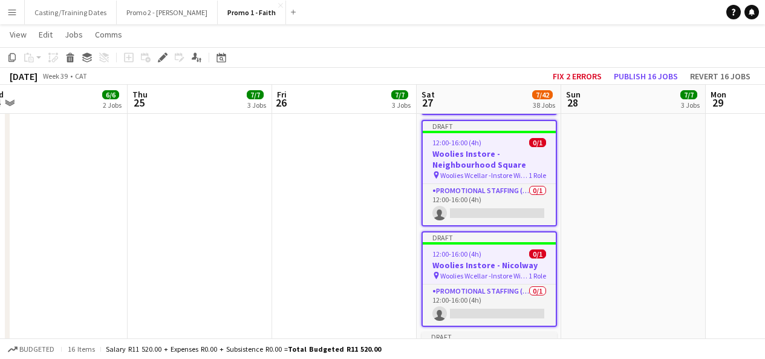
scroll to position [3067, 0]
click at [483, 348] on div "12:00-16:00 (4h) 0/1" at bounding box center [489, 352] width 135 height 9
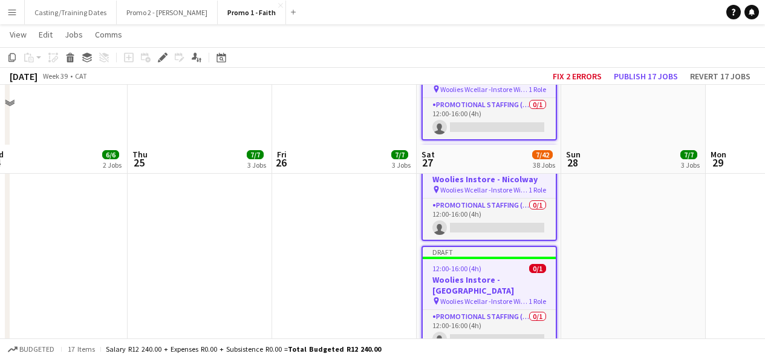
scroll to position [3213, 0]
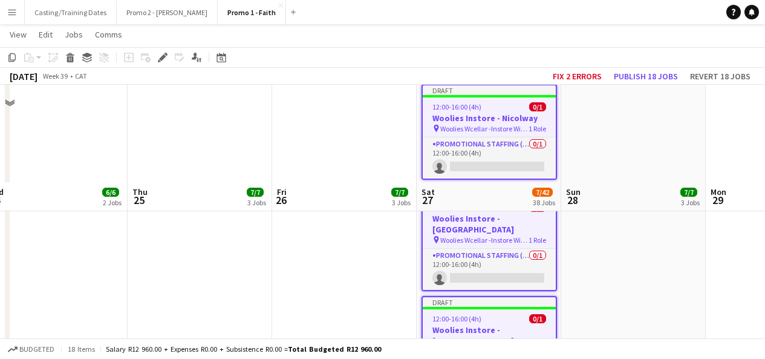
scroll to position [3311, 0]
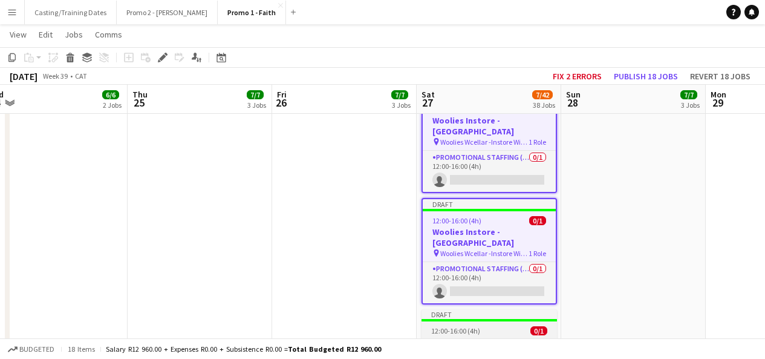
click at [484, 358] on div "pin Woolies Wcellar -Instore Wine Tasting The Greenery 1 Role" at bounding box center [489, 363] width 135 height 10
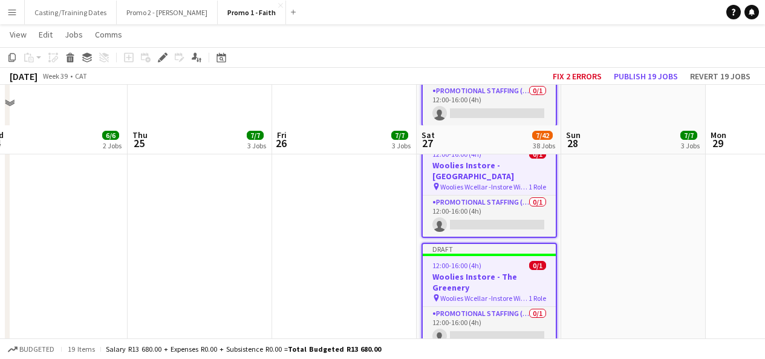
scroll to position [3418, 0]
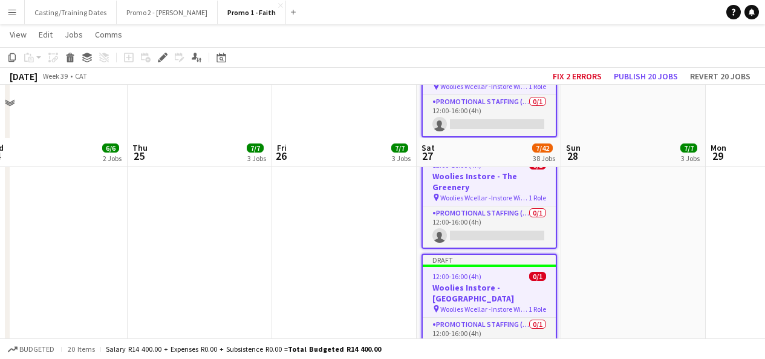
scroll to position [3531, 0]
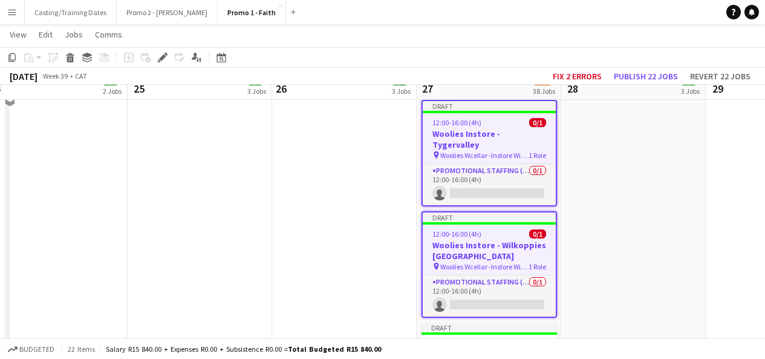
scroll to position [3744, 0]
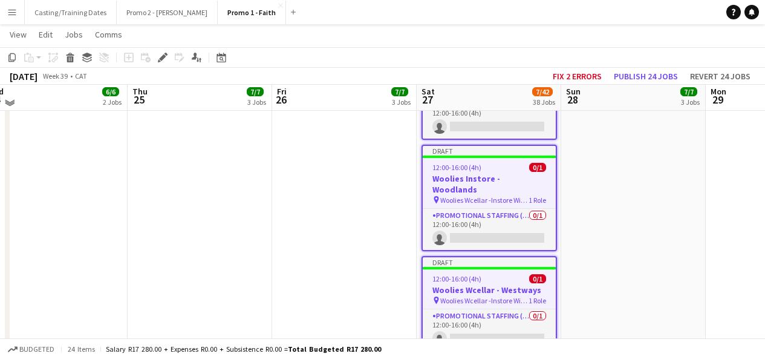
scroll to position [3922, 0]
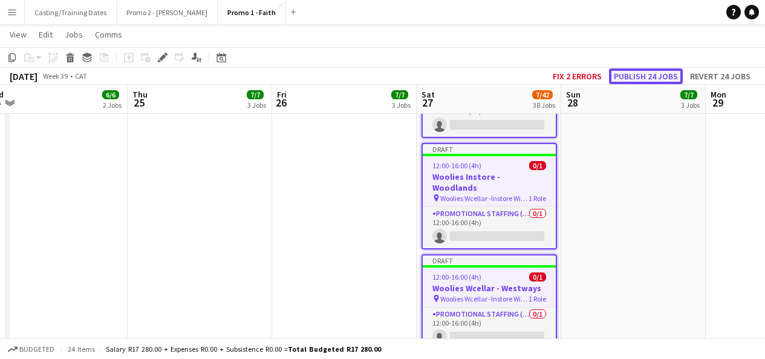
click at [657, 77] on button "Publish 24 jobs" at bounding box center [646, 76] width 74 height 16
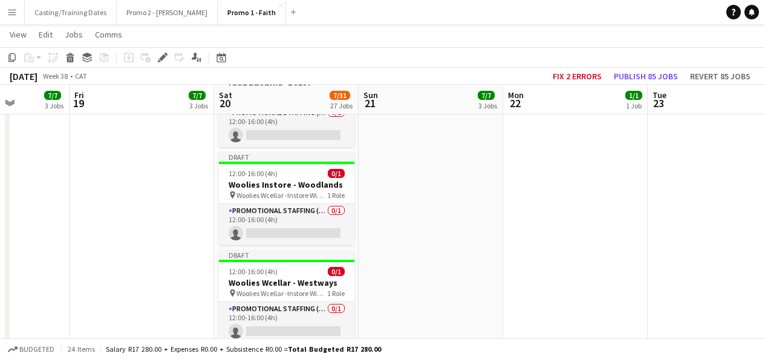
scroll to position [2748, 0]
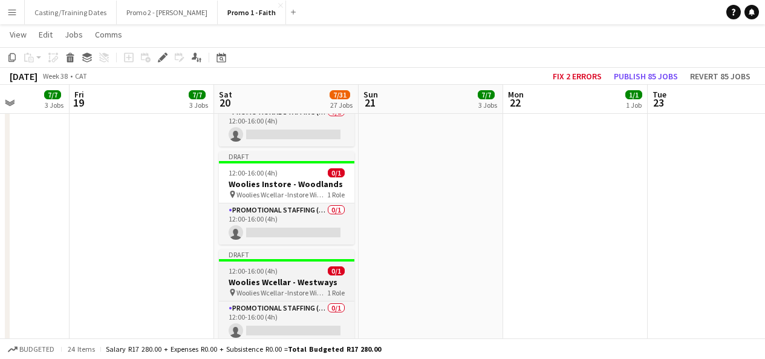
click at [288, 276] on h3 "Woolies Wcellar - Westways" at bounding box center [286, 281] width 135 height 11
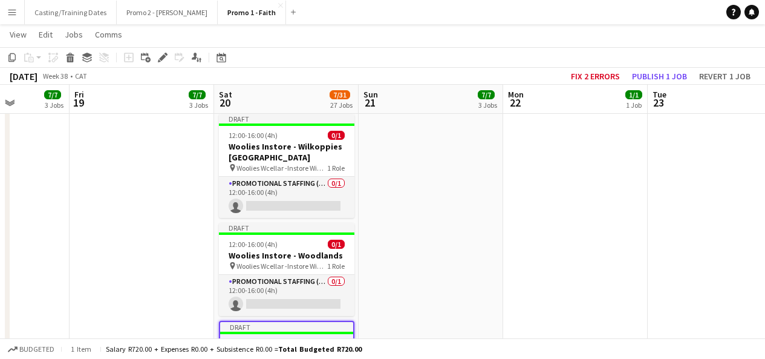
click at [295, 250] on h3 "Woolies Instore - Woodlands" at bounding box center [286, 255] width 135 height 11
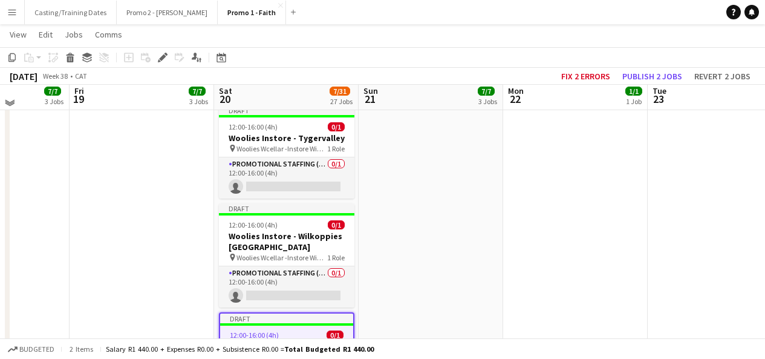
scroll to position [2583, 0]
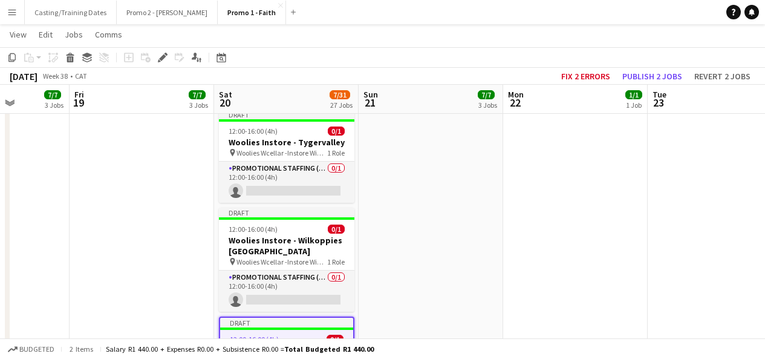
click at [295, 257] on span "Woolies Wcellar -Instore Wine Tasting Wilkoppies [GEOGRAPHIC_DATA]" at bounding box center [281, 261] width 91 height 9
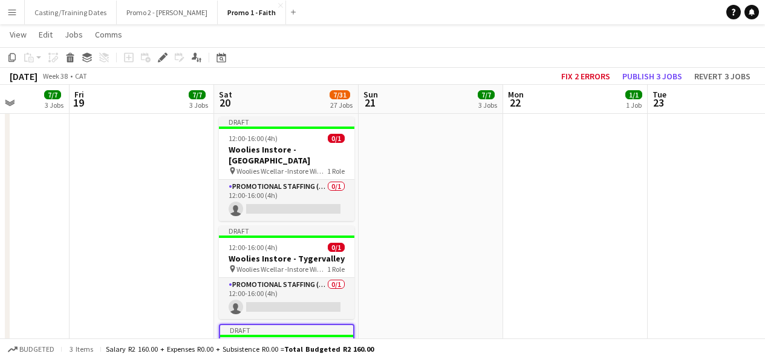
click at [295, 253] on h3 "Woolies Instore - Tygervalley" at bounding box center [286, 258] width 135 height 11
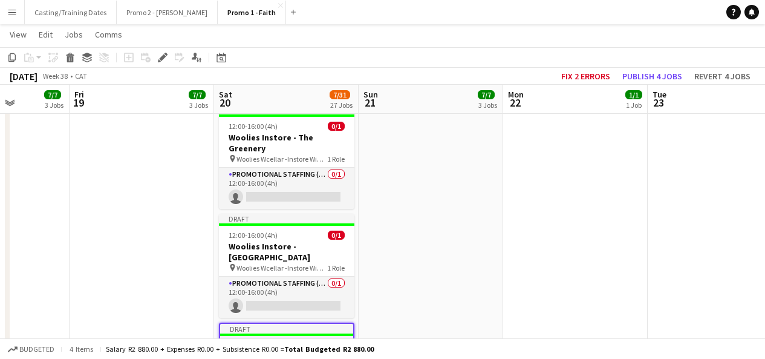
click at [295, 241] on h3 "Woolies Instore - [GEOGRAPHIC_DATA]" at bounding box center [286, 252] width 135 height 22
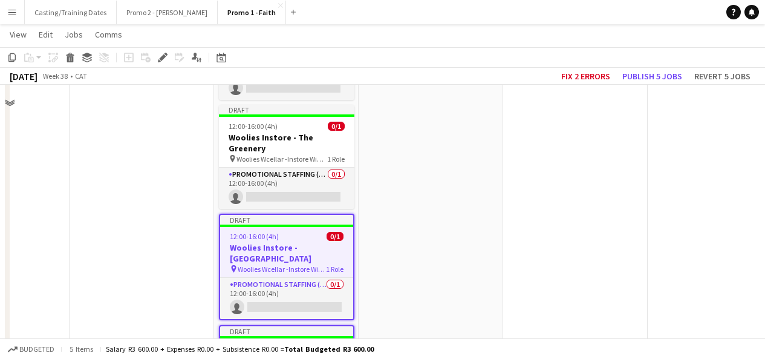
scroll to position [2282, 0]
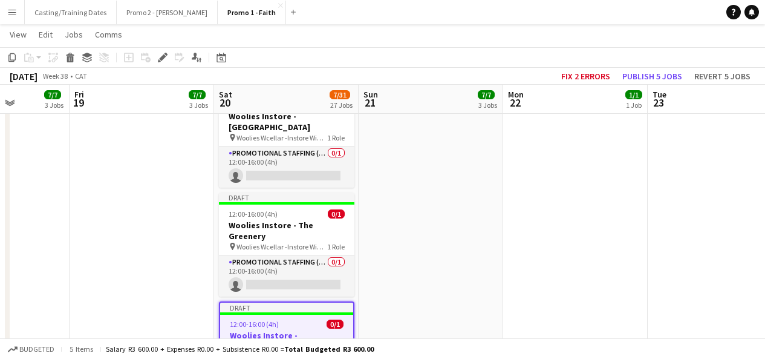
click at [295, 242] on span "Woolies Wcellar -Instore Wine Tasting The Greenery" at bounding box center [281, 246] width 91 height 9
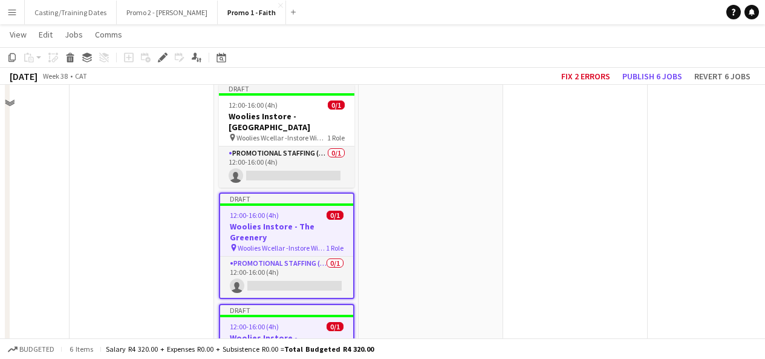
scroll to position [2180, 0]
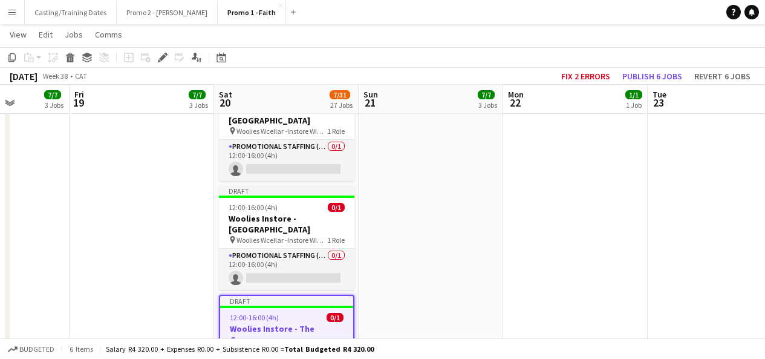
click at [295, 235] on span "Woolies Wcellar -Instore Wine Tasting Table Bay" at bounding box center [281, 239] width 91 height 9
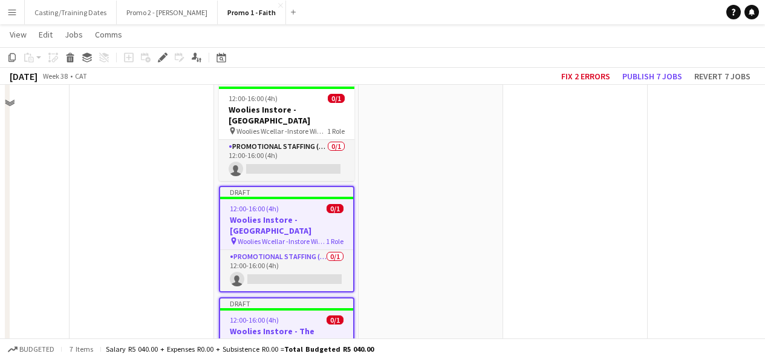
scroll to position [2079, 0]
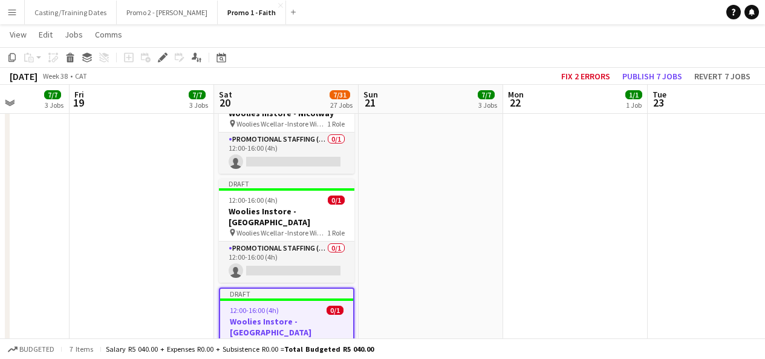
click at [295, 206] on h3 "Woolies Instore - [GEOGRAPHIC_DATA]" at bounding box center [286, 217] width 135 height 22
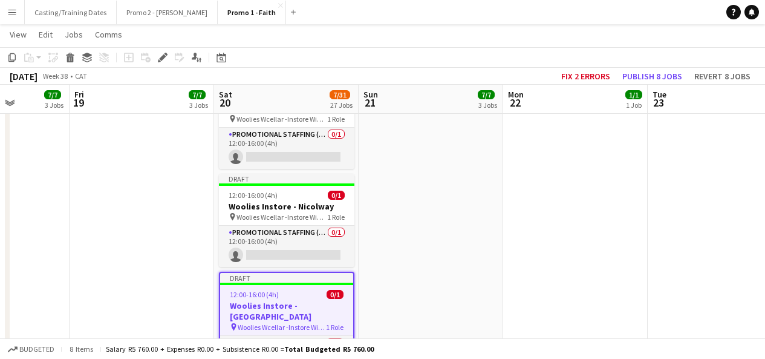
click at [295, 174] on app-job-card "Draft 12:00-16:00 (4h) 0/1 Woolies Instore - Nicolway pin [PERSON_NAME] -Instor…" at bounding box center [286, 220] width 135 height 93
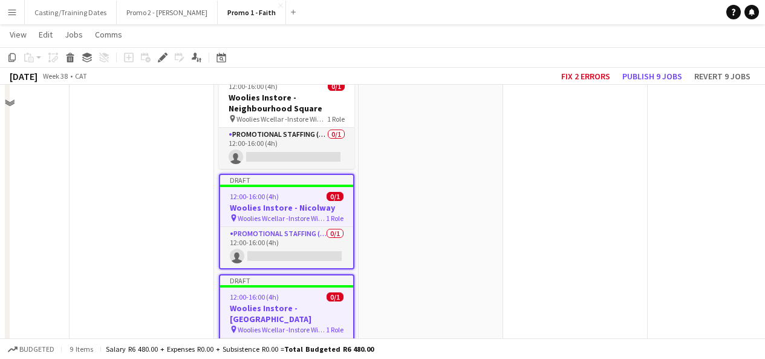
scroll to position [1904, 0]
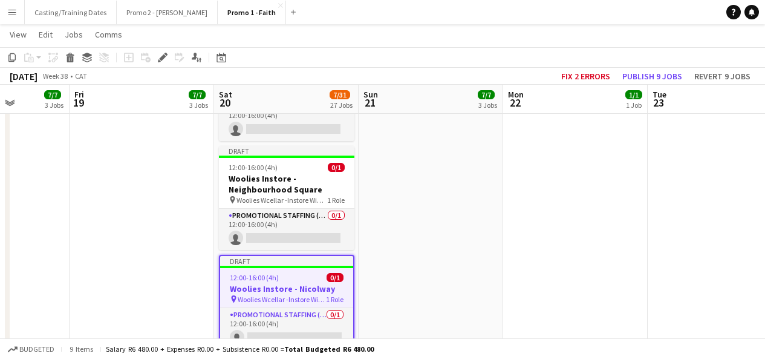
click at [295, 209] on app-card-role "Promotional Staffing (Brand Ambassadors) 0/1 12:00-16:00 (4h) single-neutral-ac…" at bounding box center [286, 229] width 135 height 41
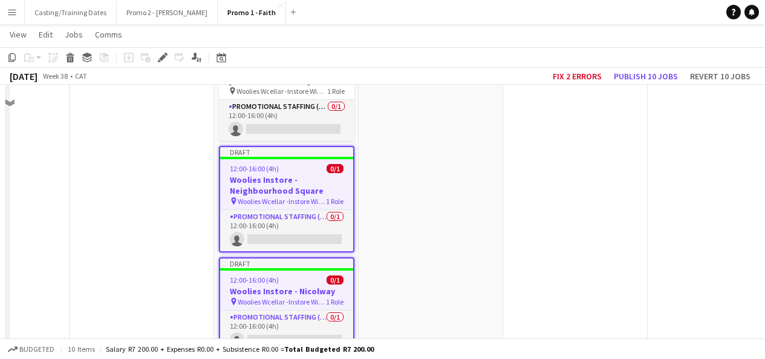
scroll to position [1770, 0]
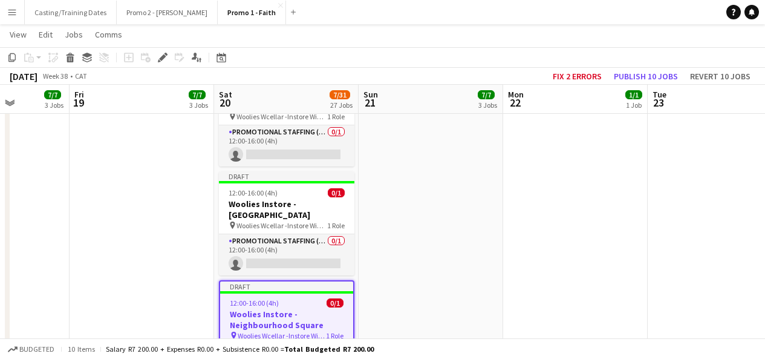
click at [295, 221] on span "Woolies Wcellar -Instore Wine Tasting Mountain Mill" at bounding box center [281, 225] width 91 height 9
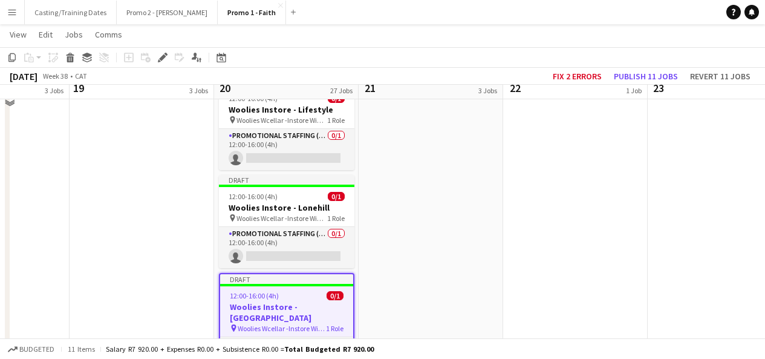
scroll to position [1654, 0]
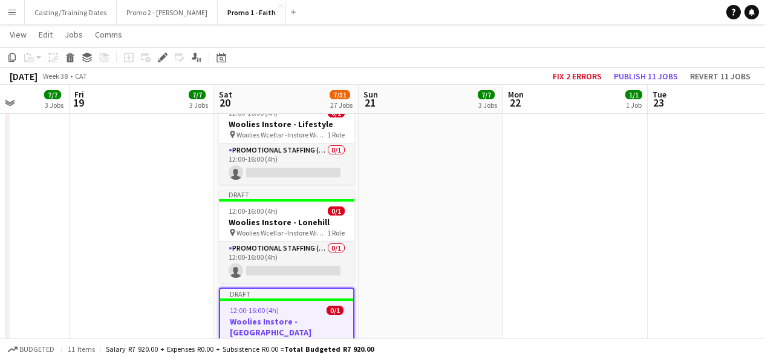
click at [295, 206] on div "12:00-16:00 (4h) 0/1" at bounding box center [286, 210] width 135 height 9
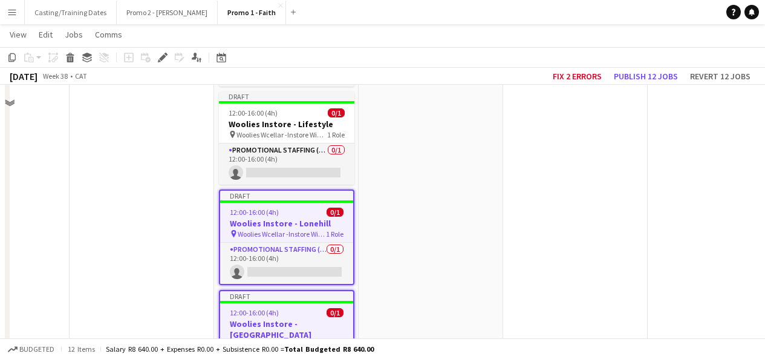
scroll to position [1563, 0]
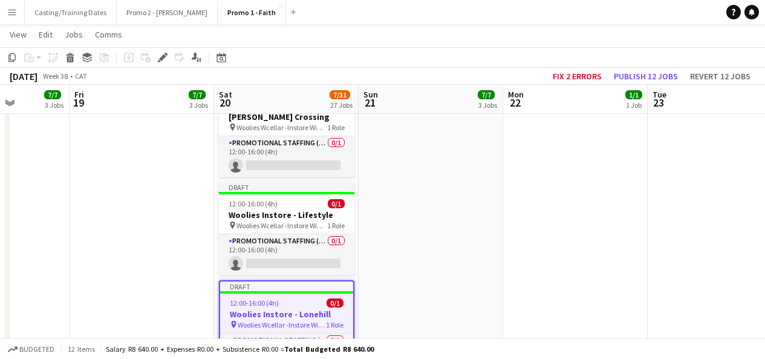
click at [295, 209] on h3 "Woolies Instore - Lifestyle" at bounding box center [286, 214] width 135 height 11
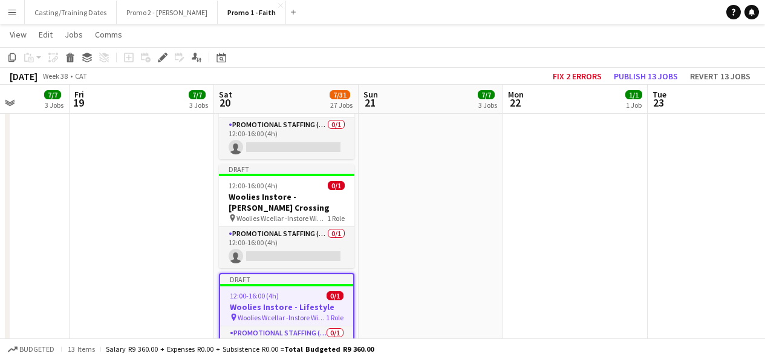
click at [295, 213] on span "Woolies Wcellar -Instore Wine Tasting [PERSON_NAME] Crossing" at bounding box center [281, 217] width 91 height 9
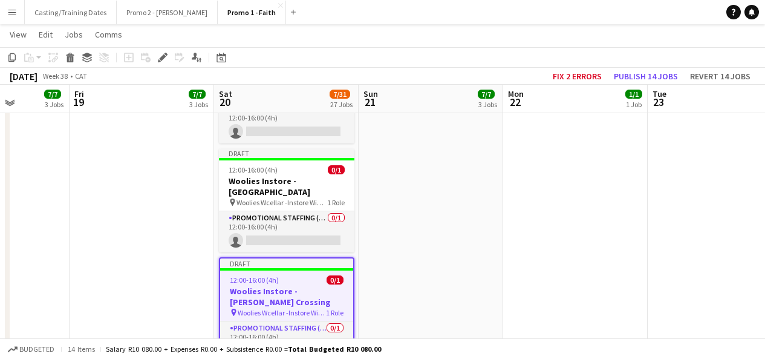
scroll to position [1379, 0]
click at [295, 198] on span "Woolies Wcellar -Instore Wine Tasting [GEOGRAPHIC_DATA]" at bounding box center [281, 202] width 91 height 9
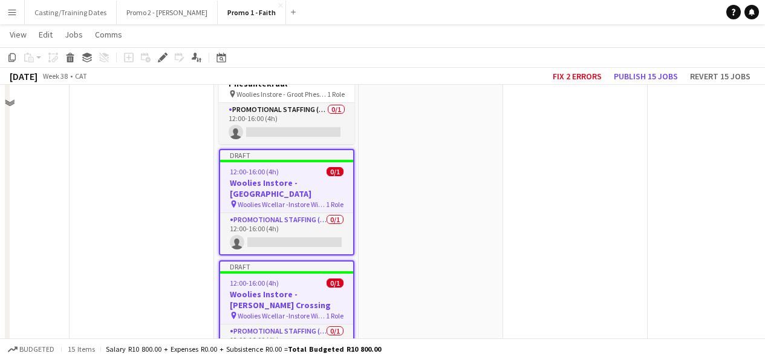
scroll to position [1280, 0]
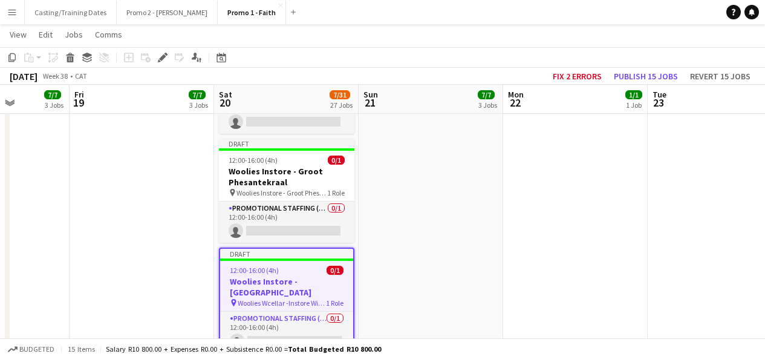
click at [295, 201] on app-card-role "Promotional Staffing (Brand Ambassadors) 0/1 12:00-16:00 (4h) single-neutral-ac…" at bounding box center [286, 221] width 135 height 41
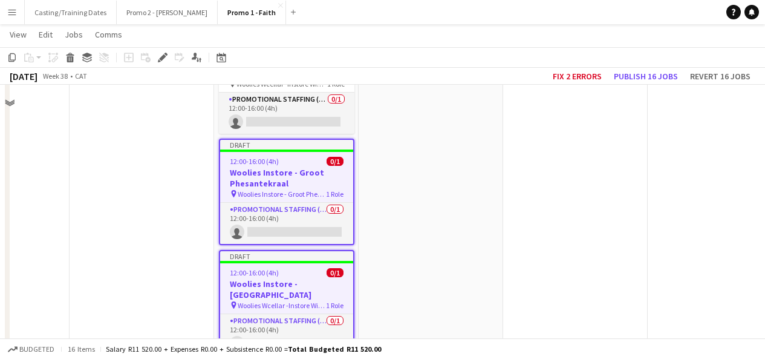
scroll to position [1171, 0]
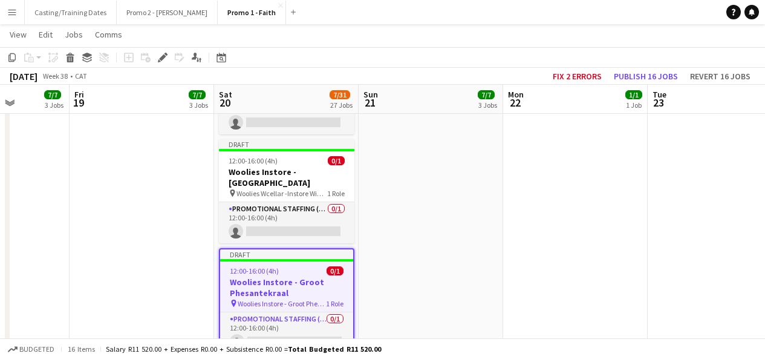
click at [295, 202] on app-card-role "Promotional Staffing (Brand Ambassadors) 0/1 12:00-16:00 (4h) single-neutral-ac…" at bounding box center [286, 222] width 135 height 41
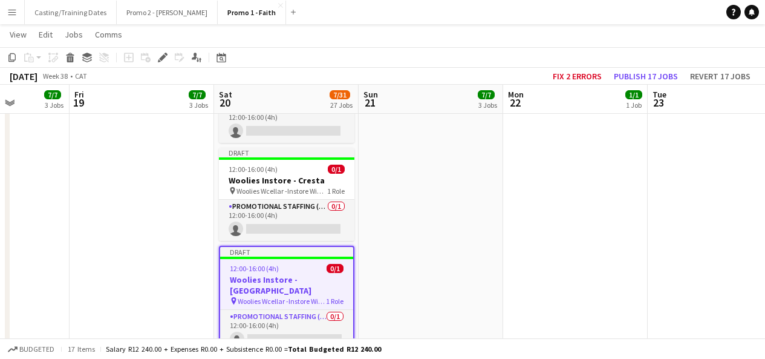
click at [295, 186] on span "Woolies Wcellar -Instore Wine Tasting Cresta" at bounding box center [281, 190] width 91 height 9
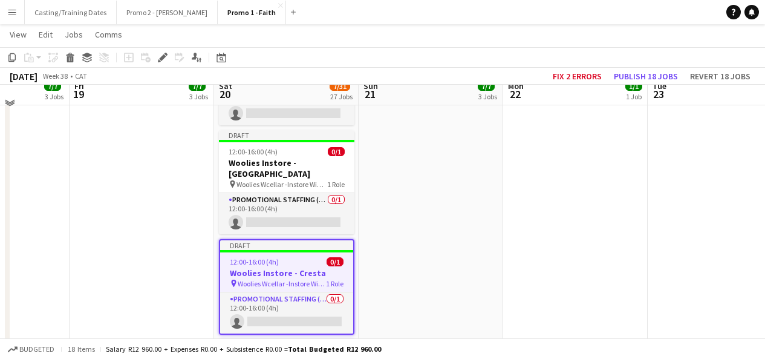
scroll to position [964, 0]
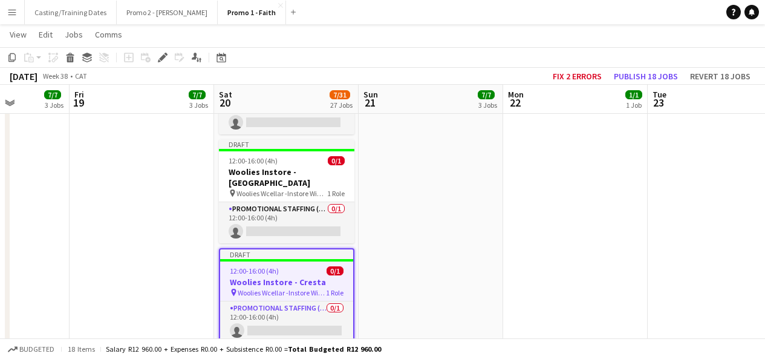
click at [295, 189] on span "Woolies Wcellar -Instore Wine Tasting [GEOGRAPHIC_DATA]" at bounding box center [281, 193] width 91 height 9
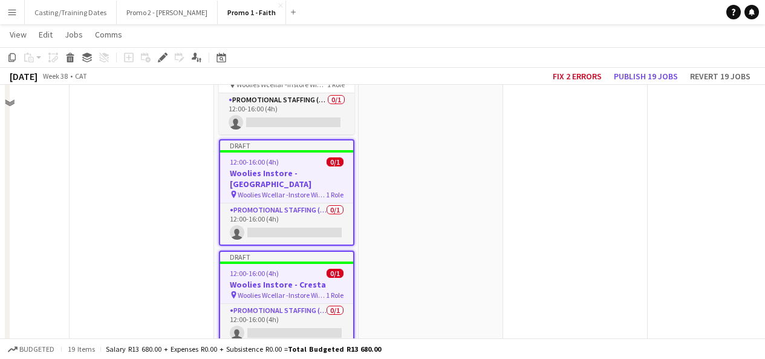
scroll to position [850, 0]
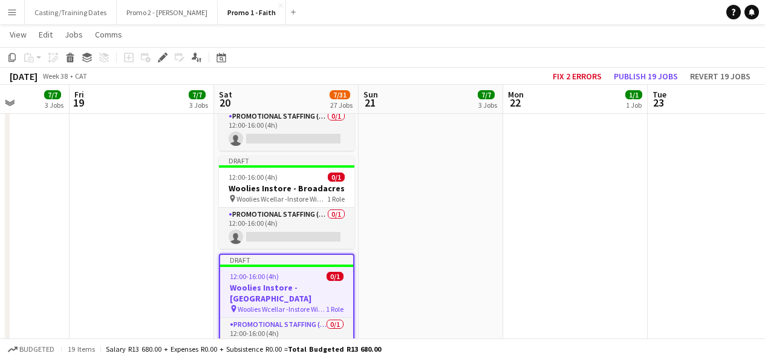
click at [295, 172] on div "12:00-16:00 (4h) 0/1" at bounding box center [286, 176] width 135 height 9
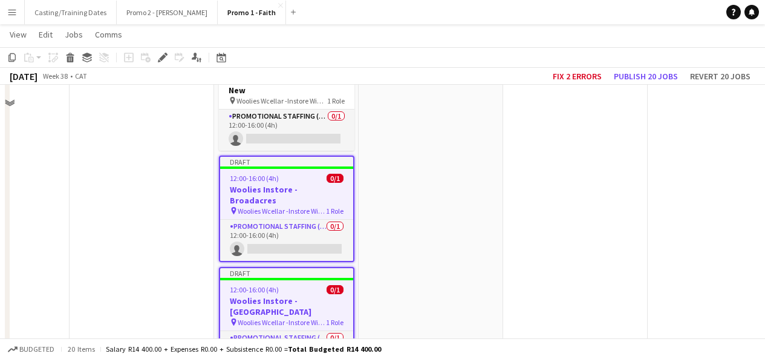
scroll to position [751, 0]
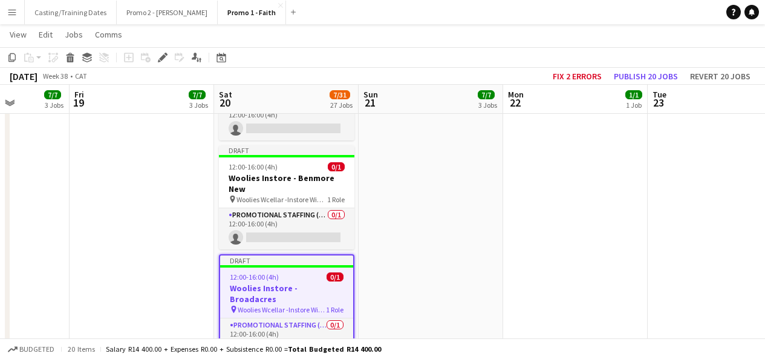
click at [295, 162] on div "12:00-16:00 (4h) 0/1" at bounding box center [286, 166] width 135 height 9
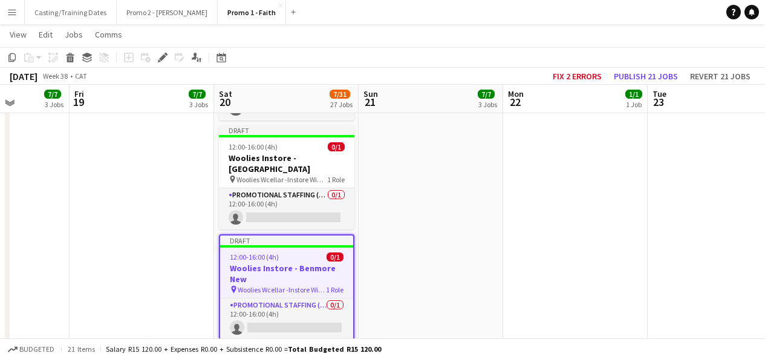
scroll to position [661, 0]
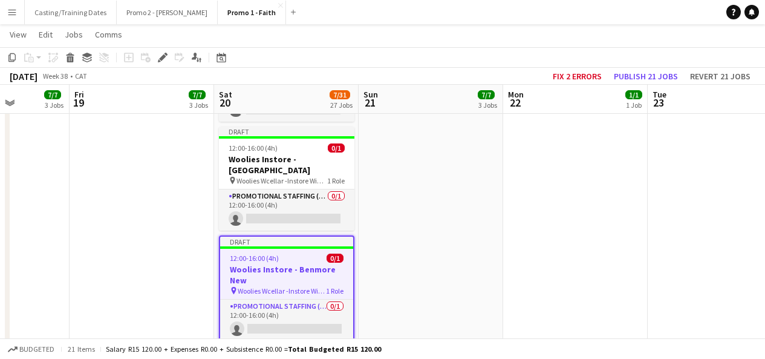
click at [295, 154] on h3 "Woolies Instore - [GEOGRAPHIC_DATA]" at bounding box center [286, 165] width 135 height 22
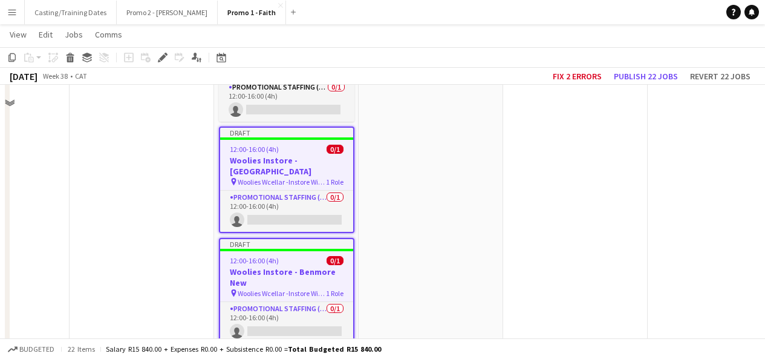
scroll to position [556, 0]
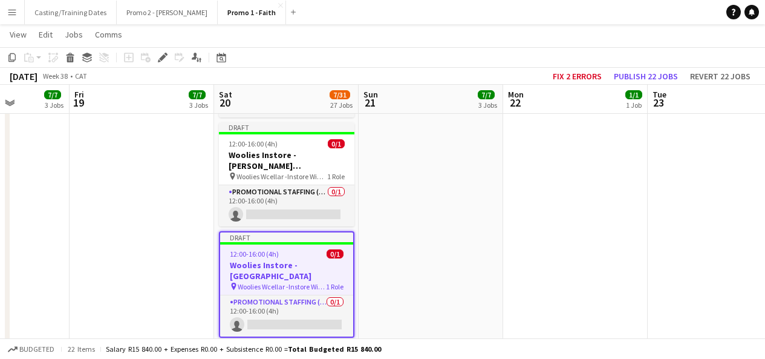
click at [295, 149] on h3 "Woolies Instore - [PERSON_NAME][GEOGRAPHIC_DATA]" at bounding box center [286, 160] width 135 height 22
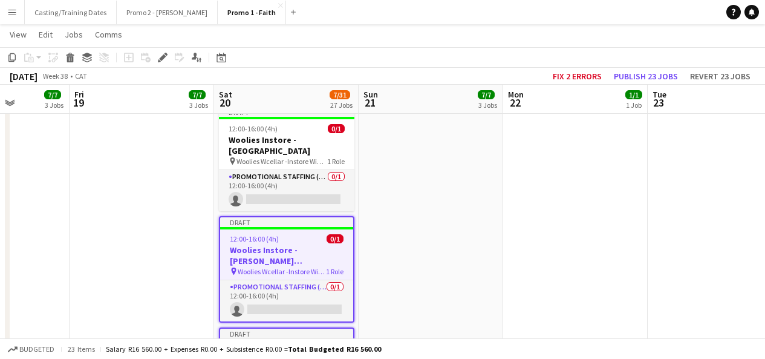
click at [295, 157] on span "Woolies Wcellar -Instore Wine Tasting Eastgate" at bounding box center [281, 161] width 91 height 9
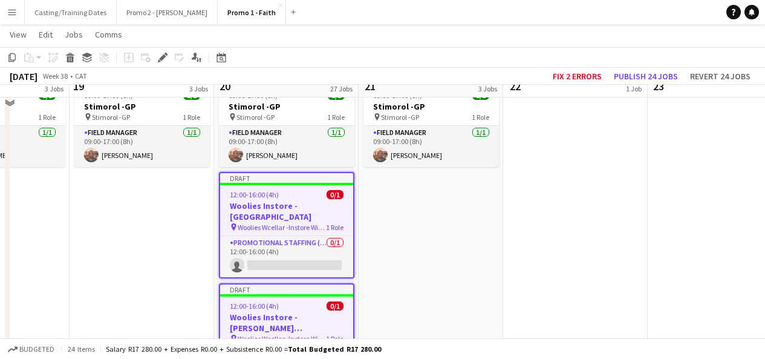
scroll to position [381, 0]
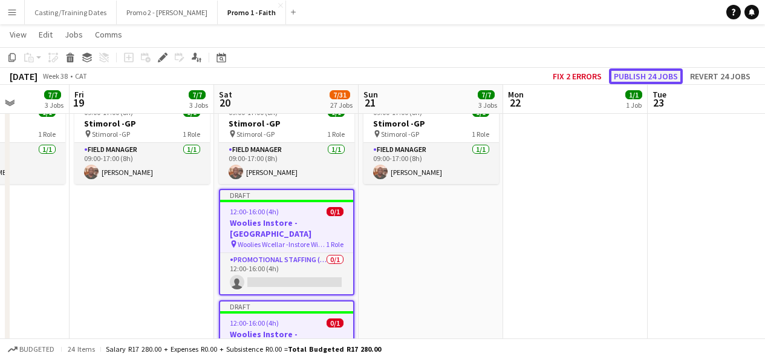
click at [641, 77] on button "Publish 24 jobs" at bounding box center [646, 76] width 74 height 16
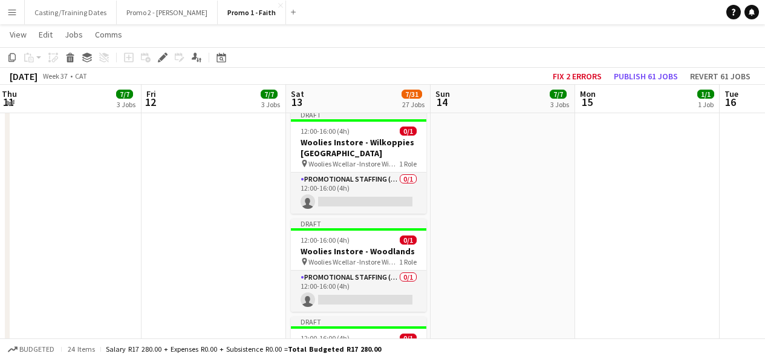
scroll to position [2680, 0]
click at [343, 317] on div "Draft" at bounding box center [358, 322] width 135 height 10
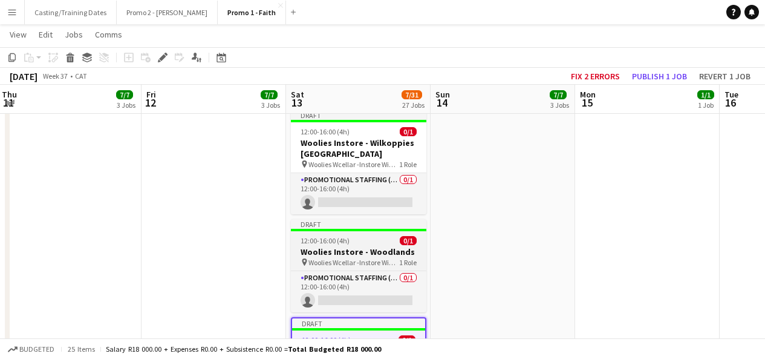
click at [347, 258] on span "Woolies Wcellar -Instore Wine Tasting Woodlands" at bounding box center [353, 262] width 91 height 9
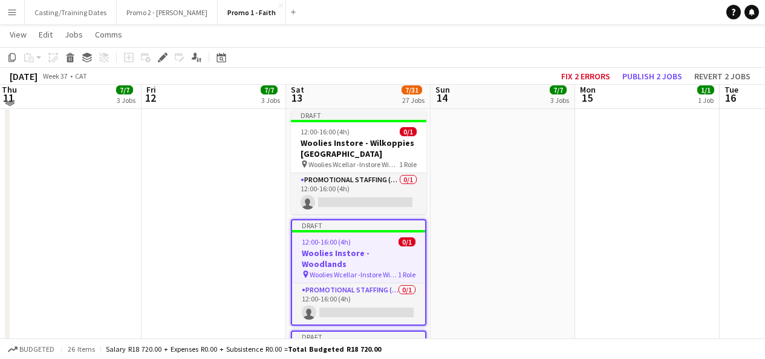
scroll to position [2603, 0]
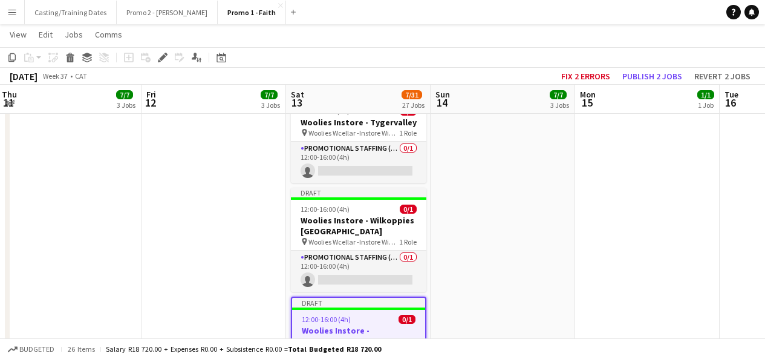
click at [347, 250] on app-card-role "Promotional Staffing (Brand Ambassadors) 0/1 12:00-16:00 (4h) single-neutral-ac…" at bounding box center [358, 270] width 135 height 41
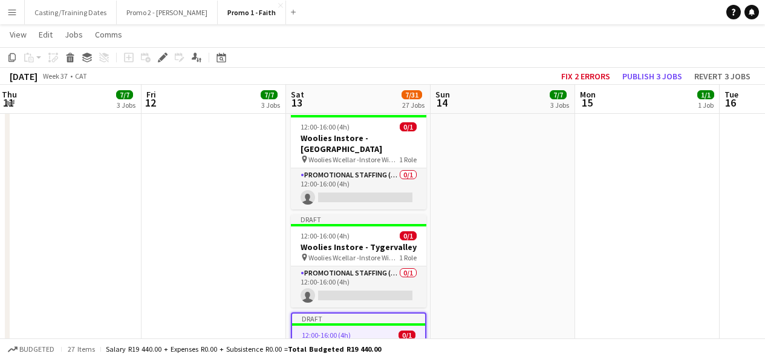
scroll to position [2478, 0]
click at [347, 253] on span "Woolies Wcellar -Instore Wine Tasting Tygervalley" at bounding box center [353, 257] width 91 height 9
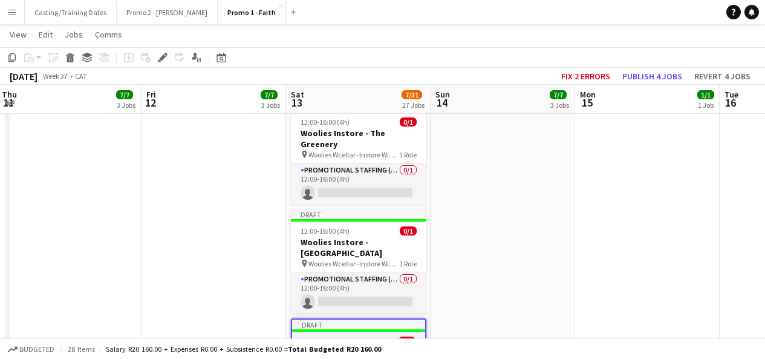
click at [347, 259] on span "Woolies Wcellar -Instore Wine [GEOGRAPHIC_DATA]" at bounding box center [353, 263] width 91 height 9
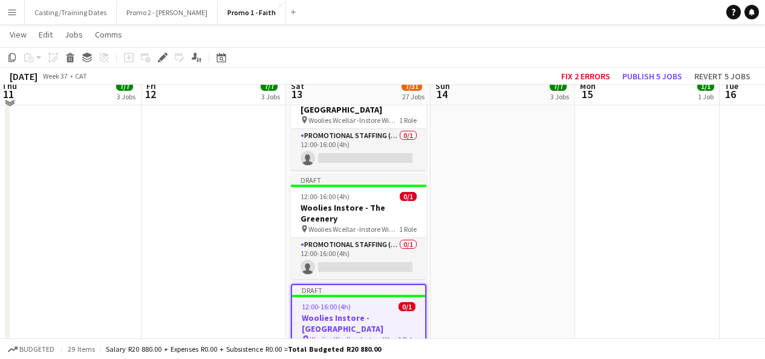
scroll to position [2290, 0]
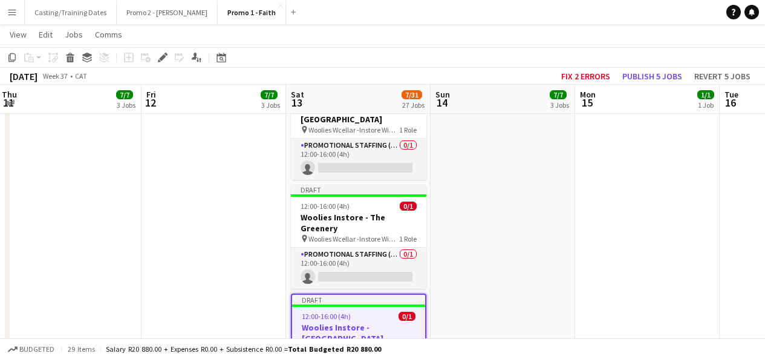
click at [347, 247] on app-card-role "Promotional Staffing (Brand Ambassadors) 0/1 12:00-16:00 (4h) single-neutral-ac…" at bounding box center [358, 267] width 135 height 41
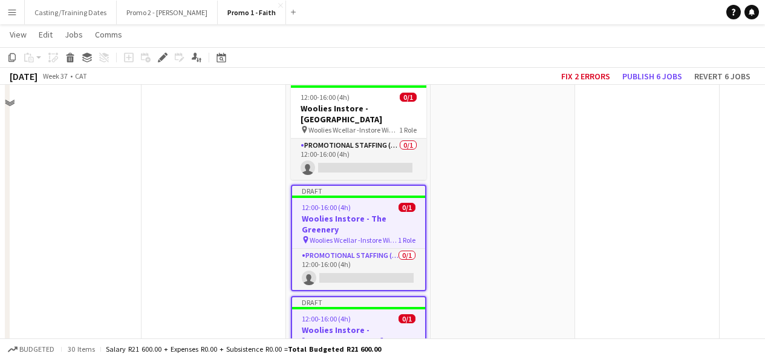
scroll to position [2186, 0]
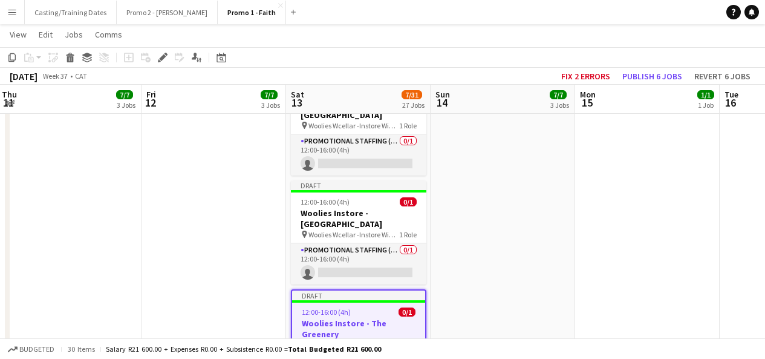
click at [347, 180] on app-job-card "Draft 12:00-16:00 (4h) 0/1 Woolies Instore - Table Bay pin Woolies Wcellar -Ins…" at bounding box center [358, 232] width 135 height 104
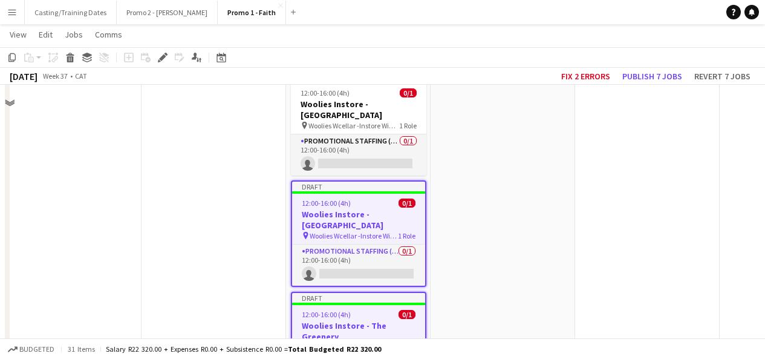
scroll to position [2094, 0]
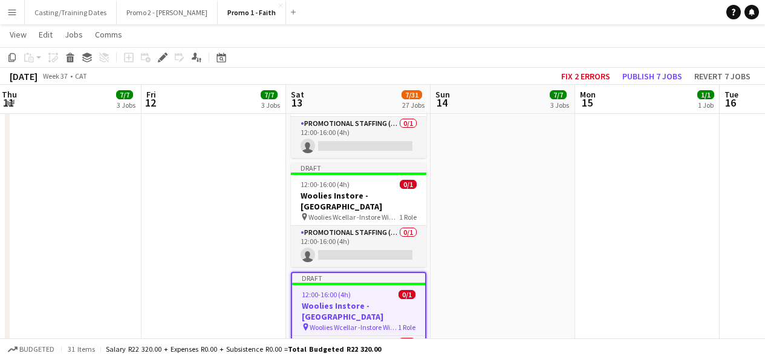
click at [347, 226] on app-card-role "Promotional Staffing (Brand Ambassadors) 0/1 12:00-16:00 (4h) single-neutral-ac…" at bounding box center [358, 246] width 135 height 41
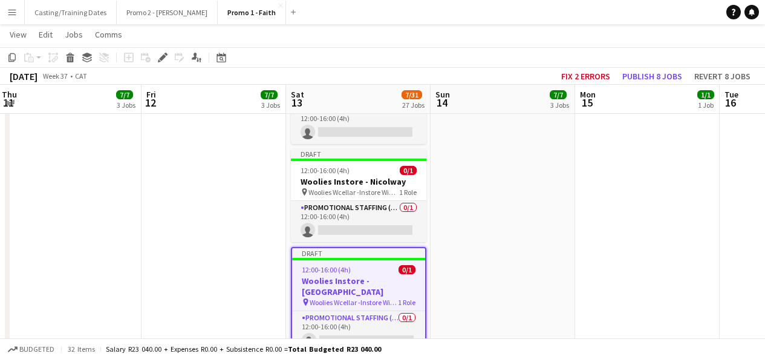
click at [347, 201] on app-card-role "Promotional Staffing (Brand Ambassadors) 0/1 12:00-16:00 (4h) single-neutral-ac…" at bounding box center [358, 221] width 135 height 41
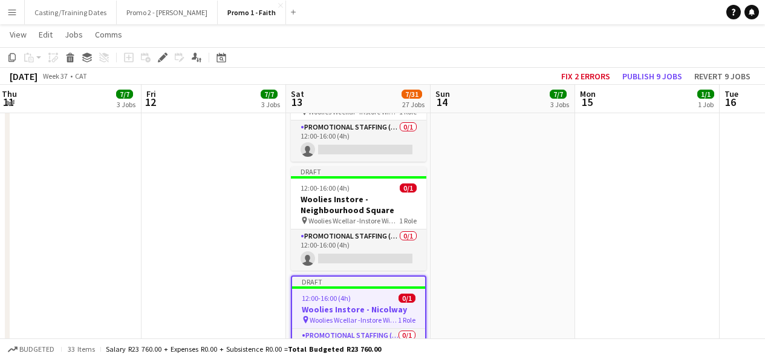
scroll to position [1883, 0]
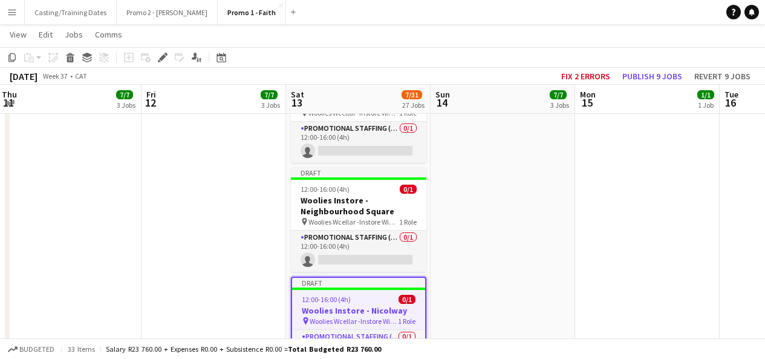
click at [347, 168] on app-job-card "Draft 12:00-16:00 (4h) 0/1 Woolies Instore - Neighbourhood Square pin [PERSON_N…" at bounding box center [358, 220] width 135 height 104
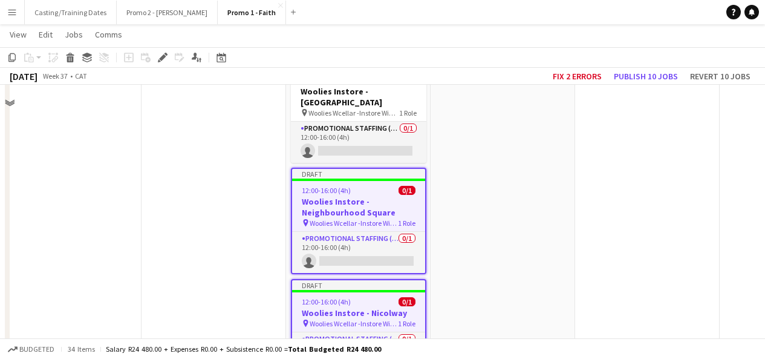
scroll to position [1767, 0]
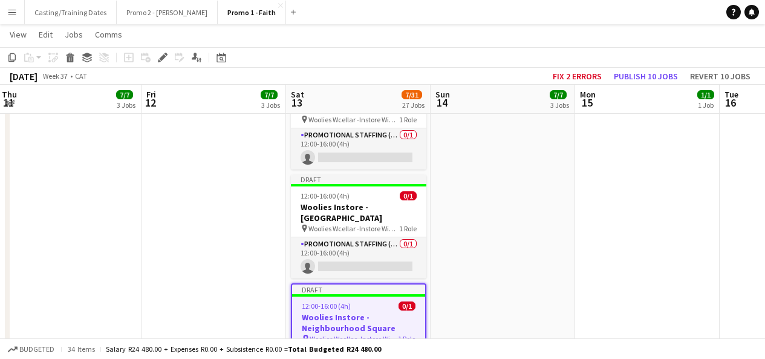
click at [347, 224] on span "Woolies Wcellar -Instore Wine Tasting Mountain Mill" at bounding box center [353, 228] width 91 height 9
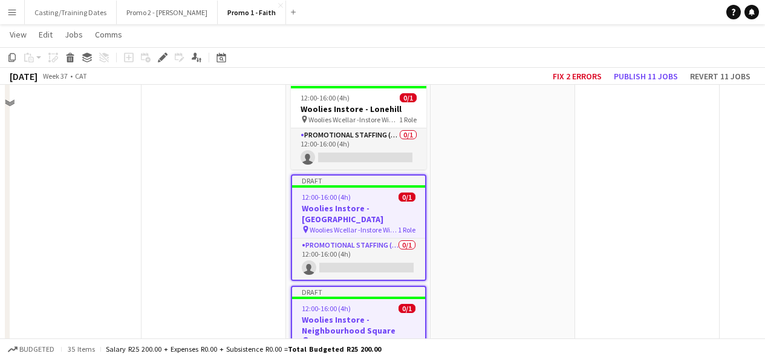
scroll to position [1648, 0]
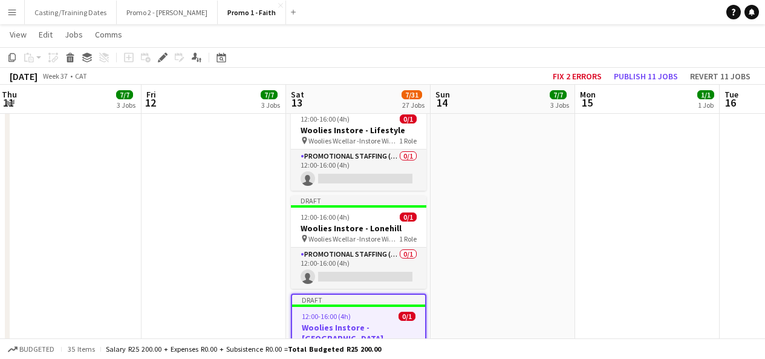
click at [347, 212] on span "12:00-16:00 (4h)" at bounding box center [325, 216] width 49 height 9
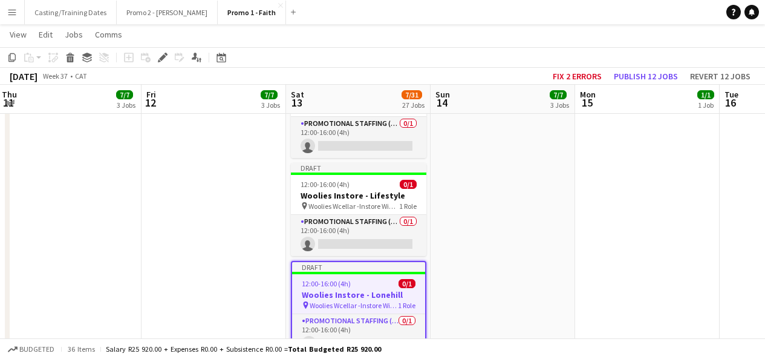
click at [347, 215] on app-card-role "Promotional Staffing (Brand Ambassadors) 0/1 12:00-16:00 (4h) single-neutral-ac…" at bounding box center [358, 235] width 135 height 41
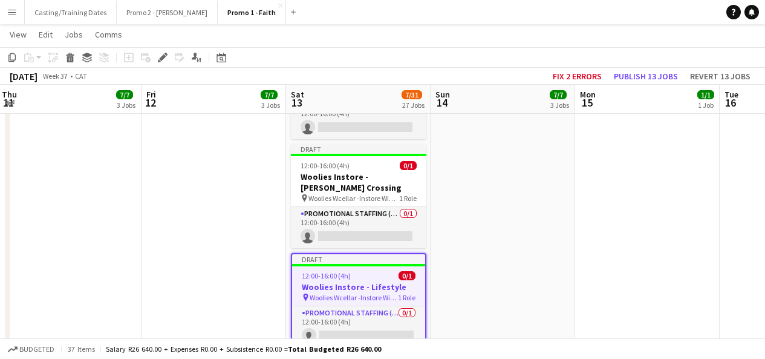
click at [347, 207] on app-card-role "Promotional Staffing (Brand Ambassadors) 0/1 12:00-16:00 (4h) single-neutral-ac…" at bounding box center [358, 227] width 135 height 41
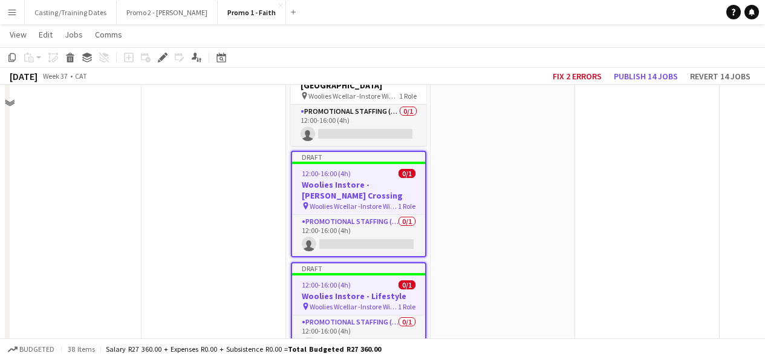
scroll to position [1378, 0]
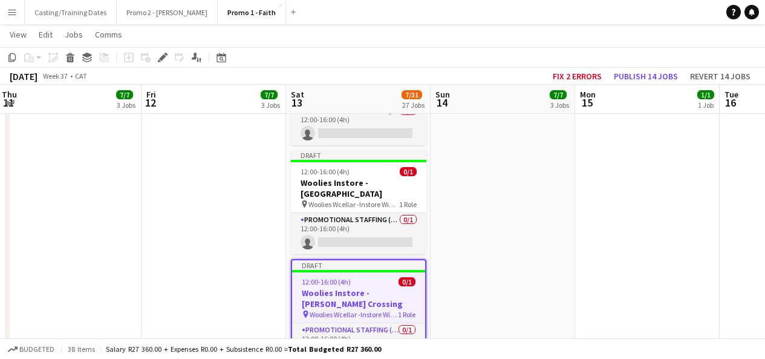
click at [347, 200] on span "Woolies Wcellar -Instore Wine Tasting [GEOGRAPHIC_DATA]" at bounding box center [353, 204] width 91 height 9
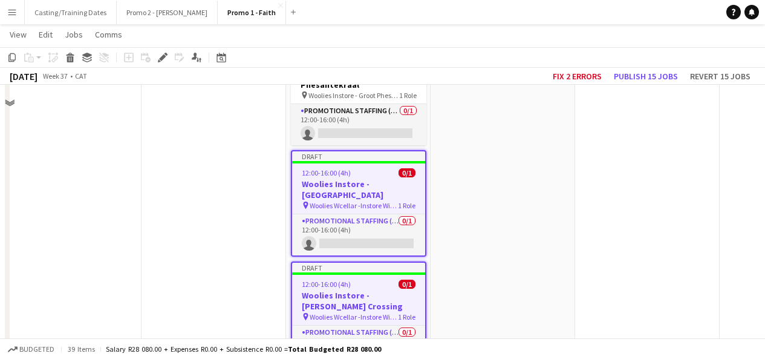
scroll to position [1270, 0]
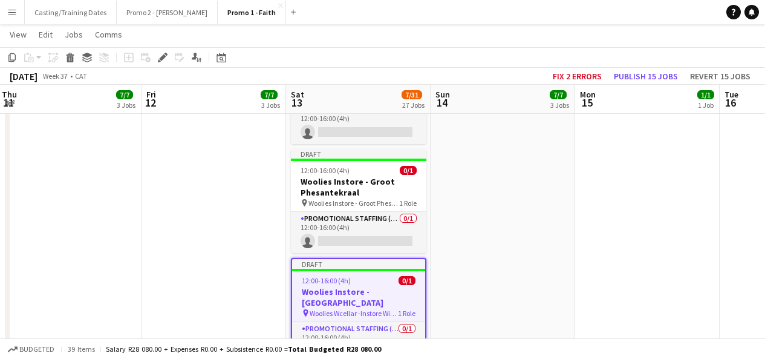
click at [347, 198] on span "Woolies Instore - Groot Phesantekraal" at bounding box center [353, 202] width 91 height 9
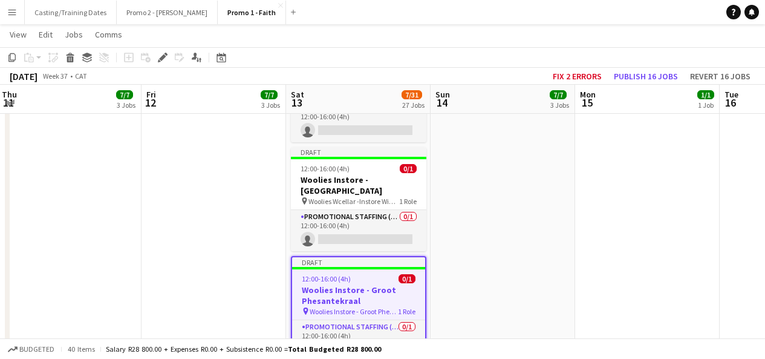
click at [347, 152] on app-job-card "Draft 12:00-16:00 (4h) 0/1 Woolies Instore - [GEOGRAPHIC_DATA] pin [PERSON_NAME…" at bounding box center [358, 199] width 135 height 104
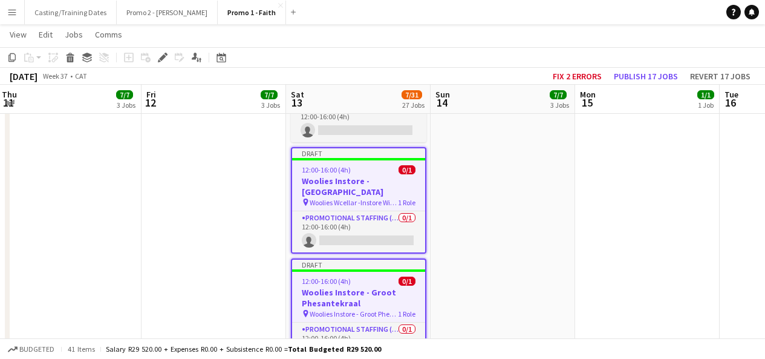
scroll to position [1066, 0]
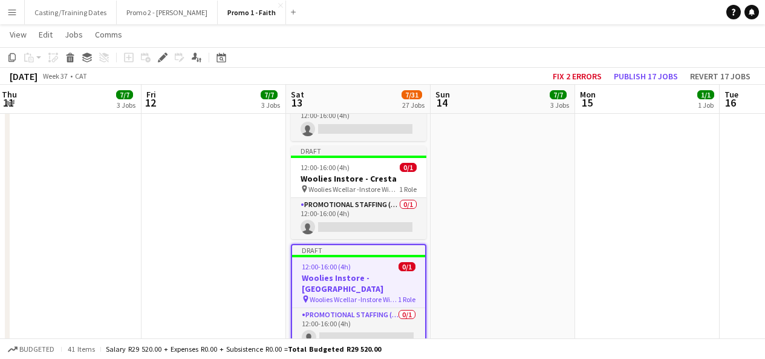
click at [347, 152] on app-job-card "Draft 12:00-16:00 (4h) 0/1 Woolies Instore - Cresta pin [PERSON_NAME] -Instore …" at bounding box center [358, 192] width 135 height 93
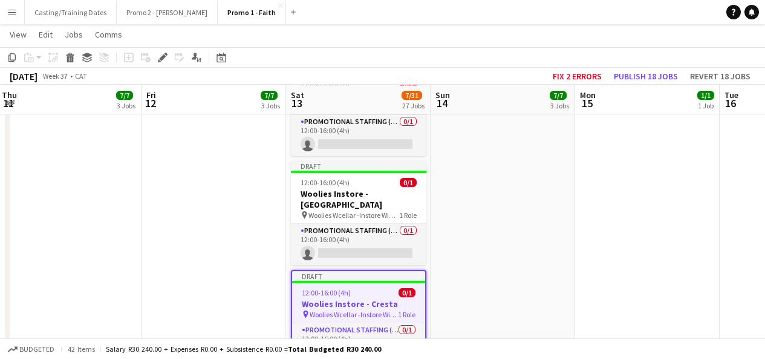
scroll to position [942, 0]
click at [347, 178] on span "12:00-16:00 (4h)" at bounding box center [325, 182] width 49 height 9
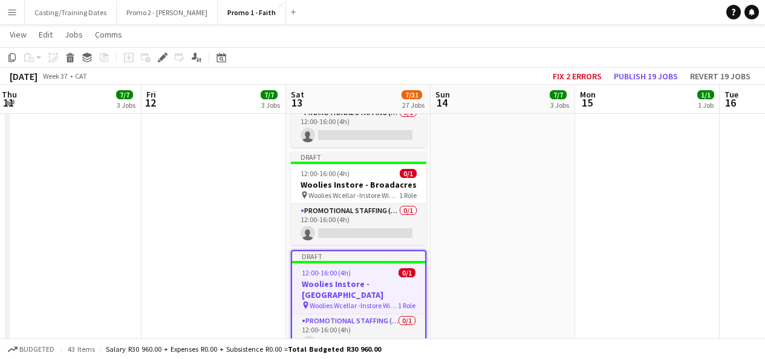
click at [347, 179] on h3 "Woolies Instore - Broadacres" at bounding box center [358, 184] width 135 height 11
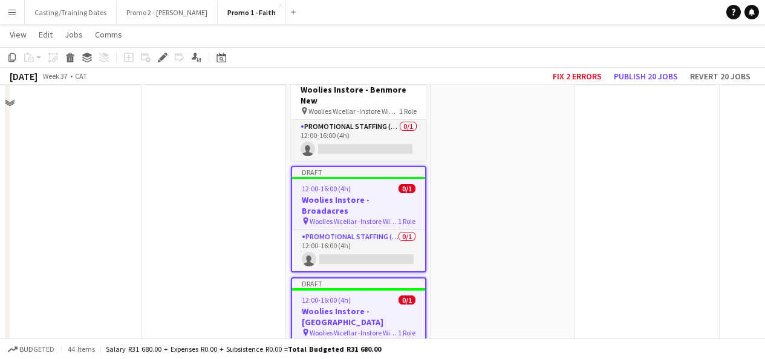
scroll to position [756, 0]
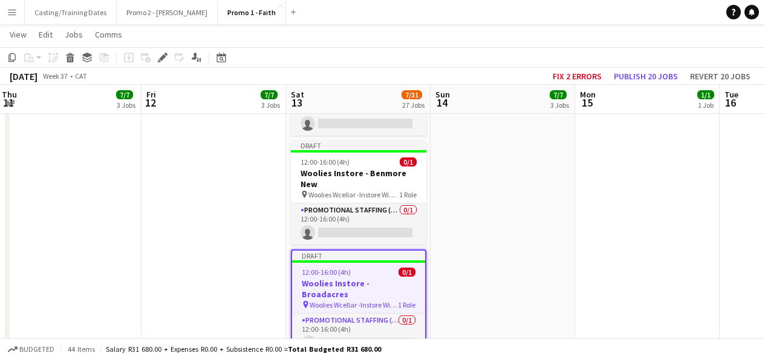
click at [347, 168] on h3 "Woolies Instore - Benmore New" at bounding box center [358, 179] width 135 height 22
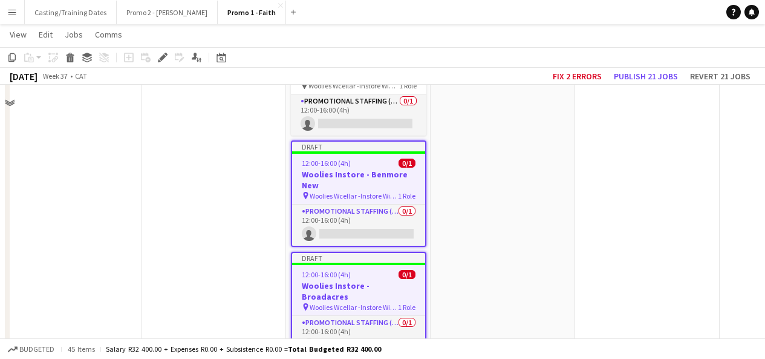
scroll to position [654, 0]
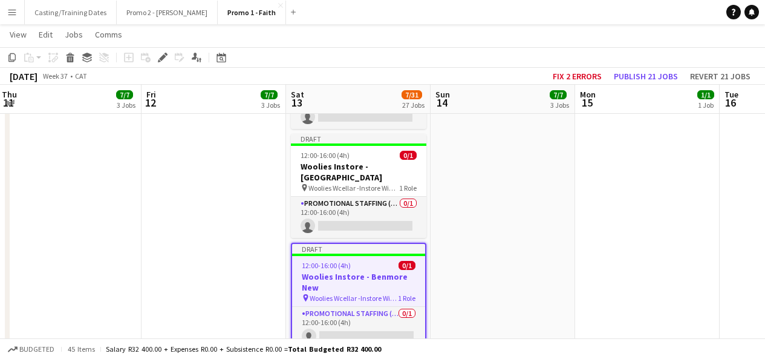
click at [347, 161] on h3 "Woolies Instore - [GEOGRAPHIC_DATA]" at bounding box center [358, 172] width 135 height 22
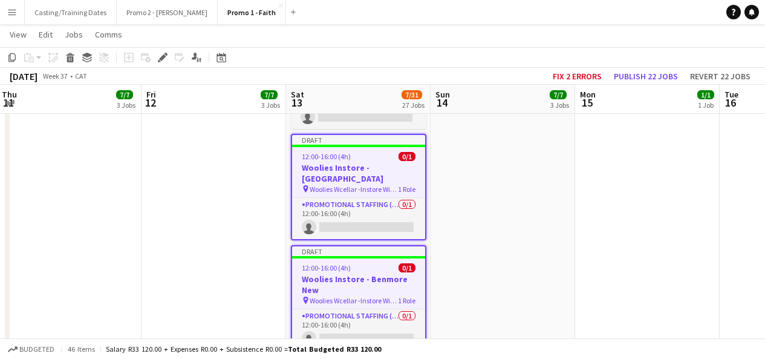
scroll to position [552, 0]
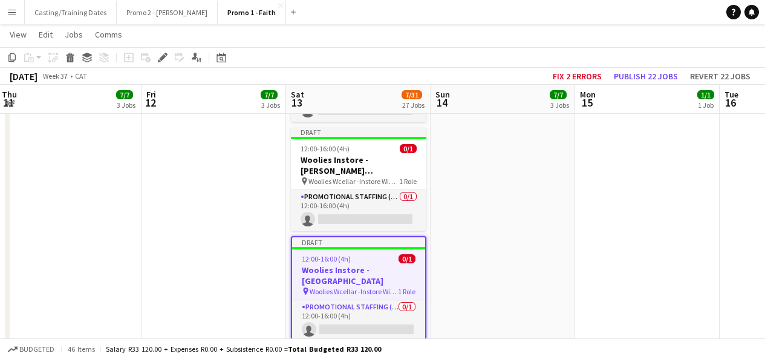
click at [347, 154] on h3 "Woolies Instore - [PERSON_NAME][GEOGRAPHIC_DATA]" at bounding box center [358, 165] width 135 height 22
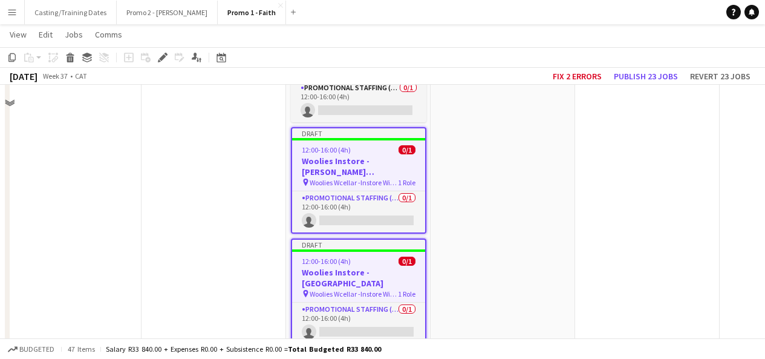
scroll to position [446, 0]
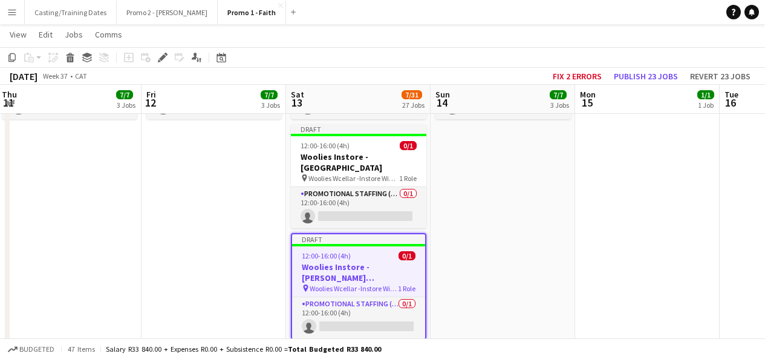
click at [347, 152] on h3 "Woolies Instore - [GEOGRAPHIC_DATA]" at bounding box center [358, 162] width 135 height 22
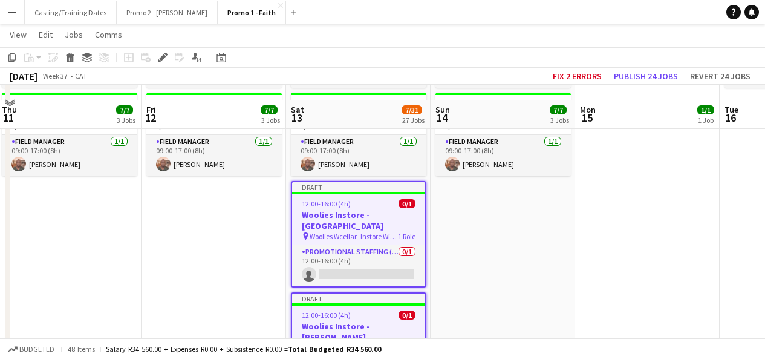
scroll to position [383, 0]
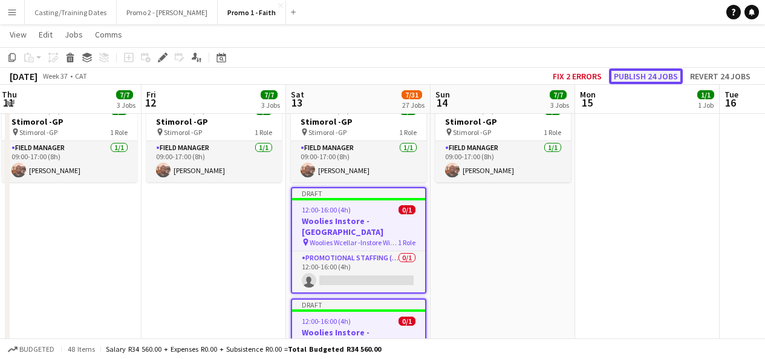
click at [651, 76] on button "Publish 24 jobs" at bounding box center [646, 76] width 74 height 16
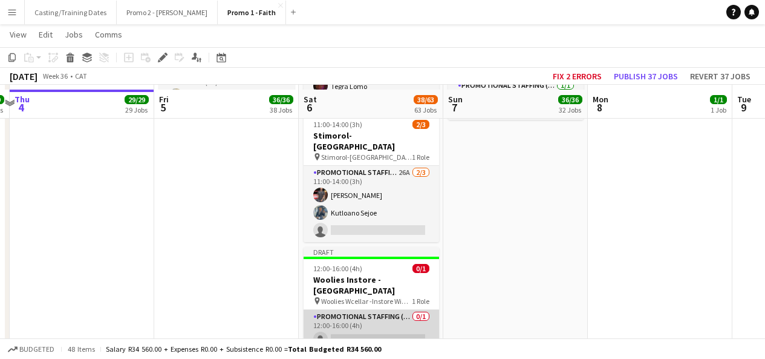
scroll to position [3251, 0]
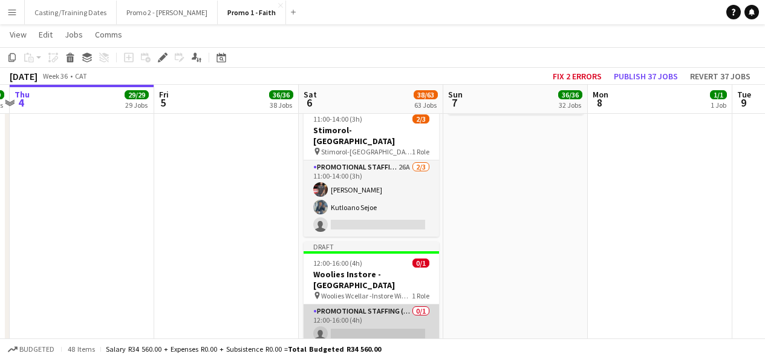
click at [376, 304] on app-card-role "Promotional Staffing (Brand Ambassadors) 0/1 12:00-16:00 (4h) single-neutral-ac…" at bounding box center [371, 324] width 135 height 41
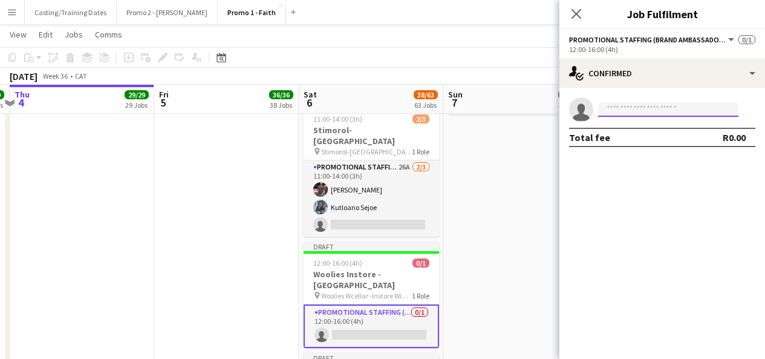
click at [609, 105] on input at bounding box center [668, 109] width 140 height 15
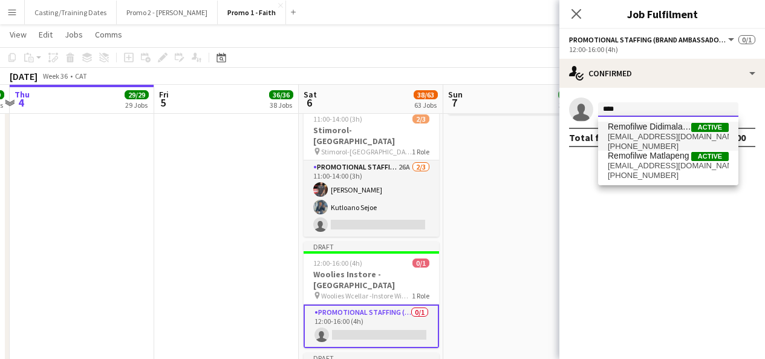
type input "****"
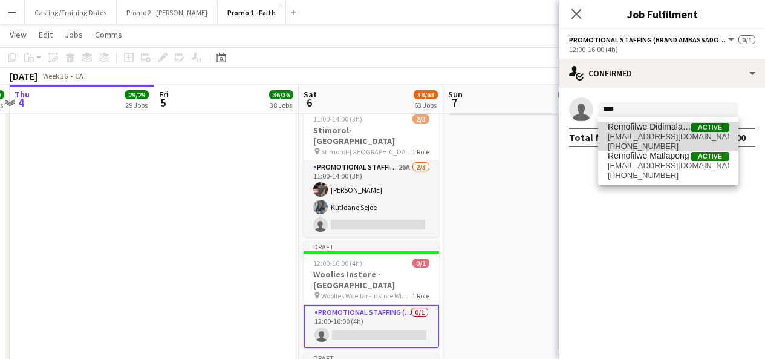
click at [651, 123] on span "Remofilwe Didimalang" at bounding box center [649, 127] width 83 height 10
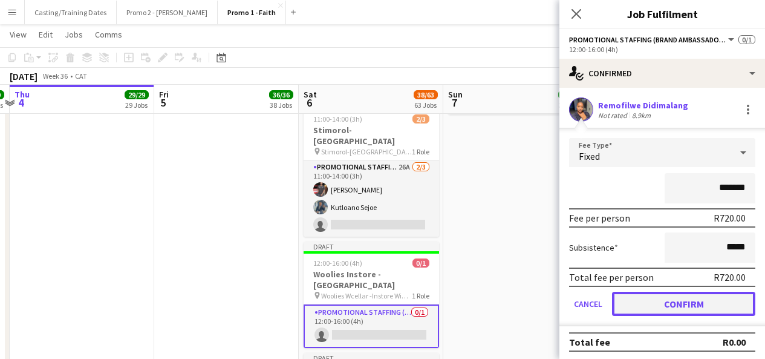
click at [665, 303] on button "Confirm" at bounding box center [683, 303] width 143 height 24
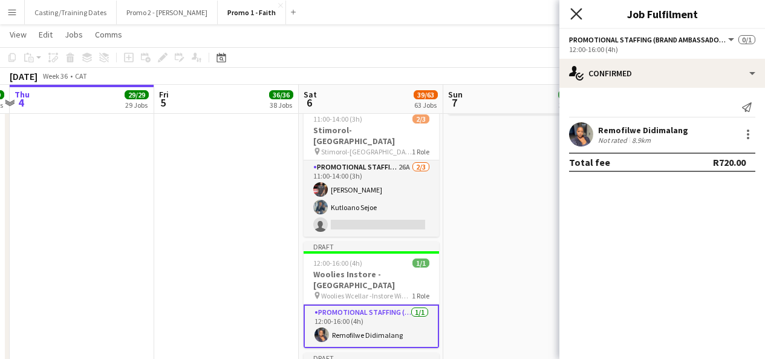
click at [578, 15] on icon at bounding box center [575, 13] width 11 height 11
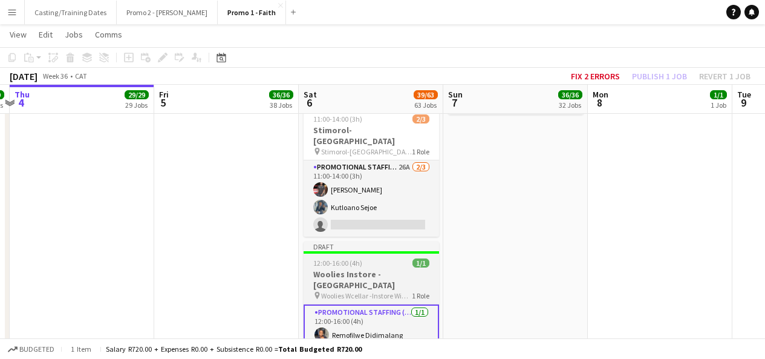
click at [408, 251] on div at bounding box center [371, 252] width 135 height 2
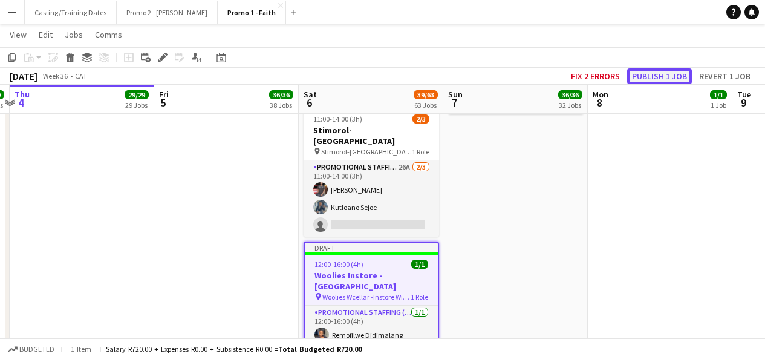
click at [645, 74] on button "Publish 1 job" at bounding box center [659, 76] width 65 height 16
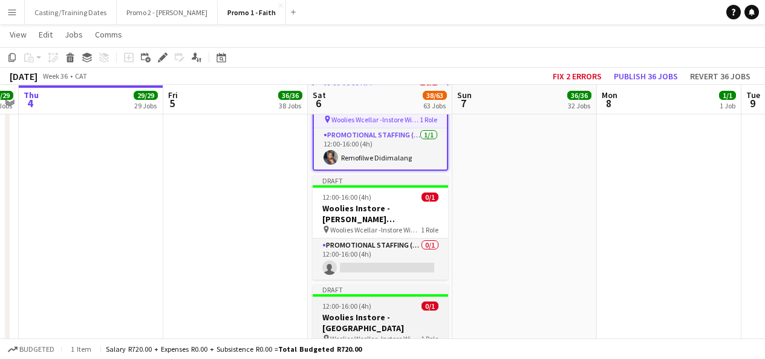
scroll to position [3419, 0]
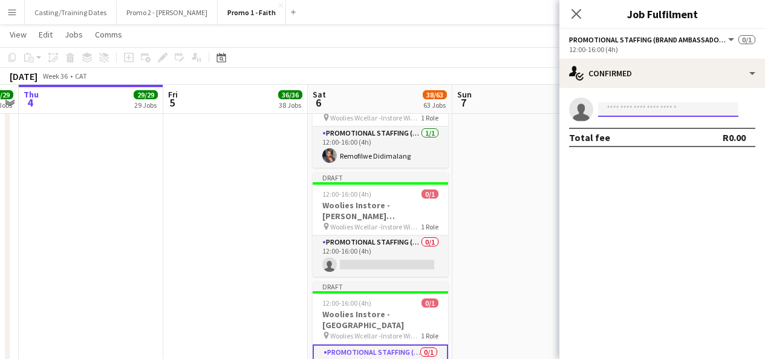
click at [631, 107] on input at bounding box center [668, 109] width 140 height 15
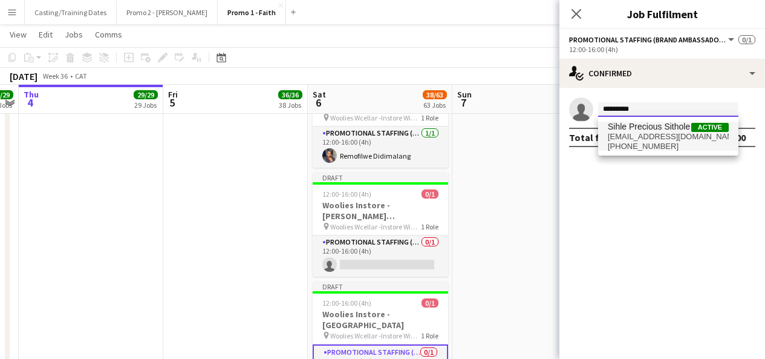
type input "*********"
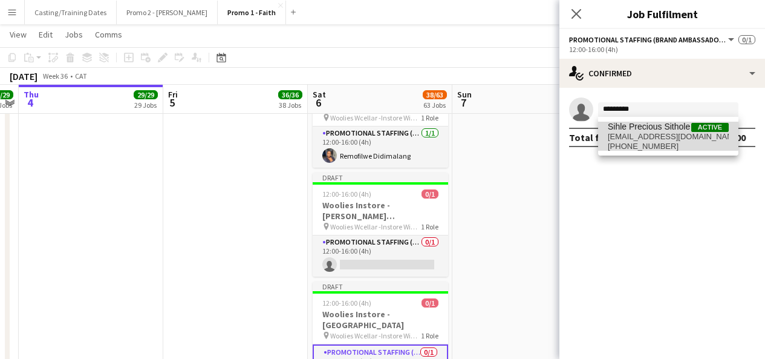
click at [650, 126] on span "Sihle Precious Sithole" at bounding box center [649, 127] width 82 height 10
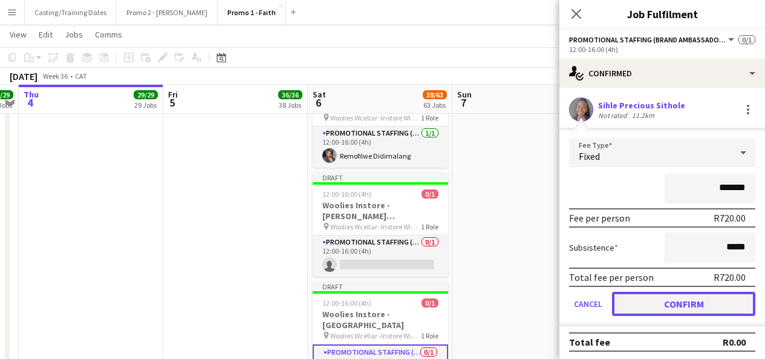
click at [650, 302] on button "Confirm" at bounding box center [683, 303] width 143 height 24
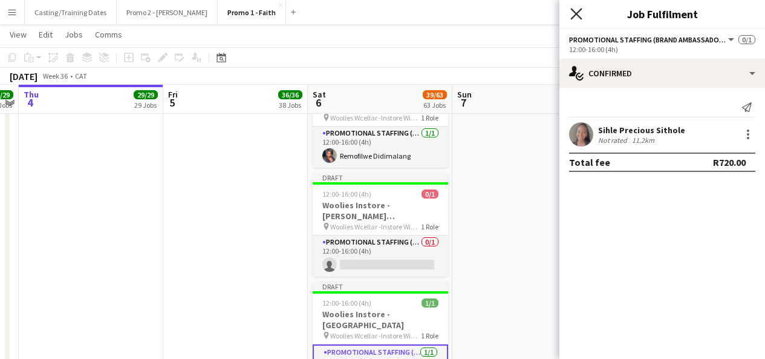
click at [580, 18] on icon at bounding box center [575, 13] width 11 height 11
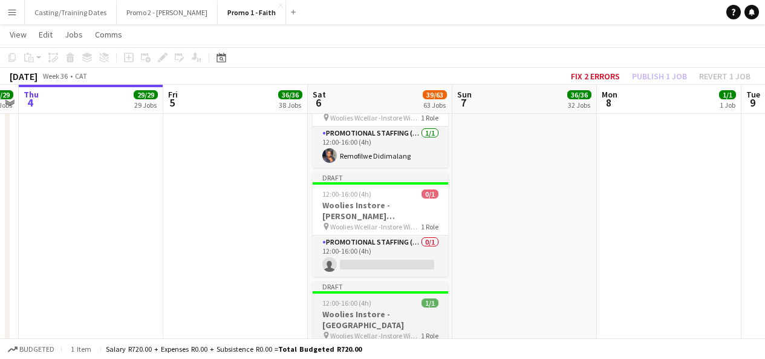
click at [430, 281] on div "Draft" at bounding box center [380, 286] width 135 height 10
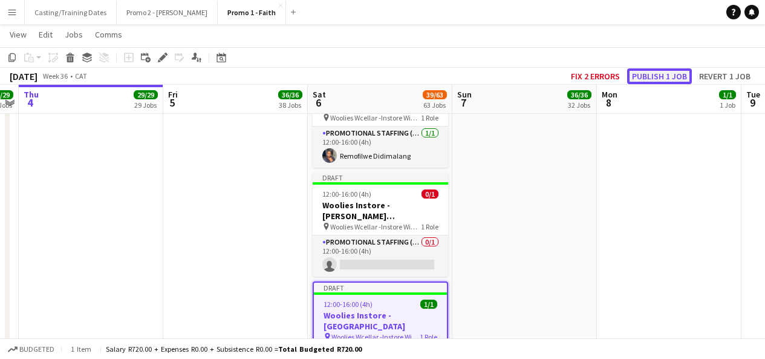
click at [649, 75] on button "Publish 1 job" at bounding box center [659, 76] width 65 height 16
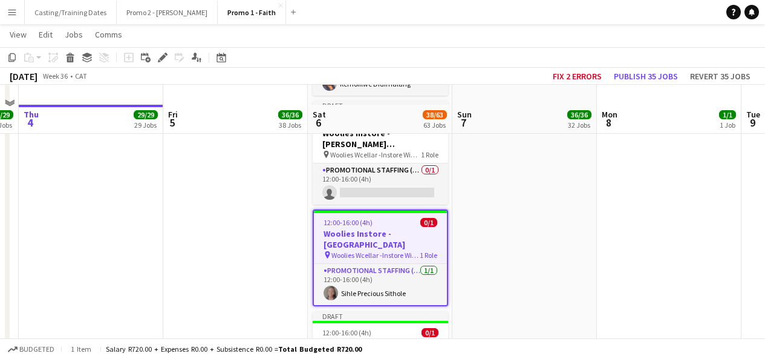
scroll to position [3513, 0]
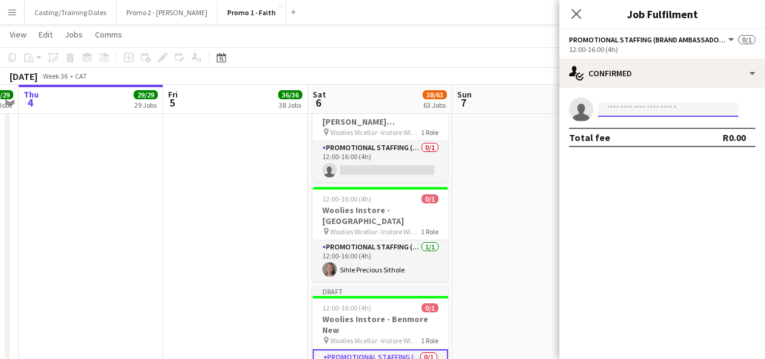
click at [642, 112] on input at bounding box center [668, 109] width 140 height 15
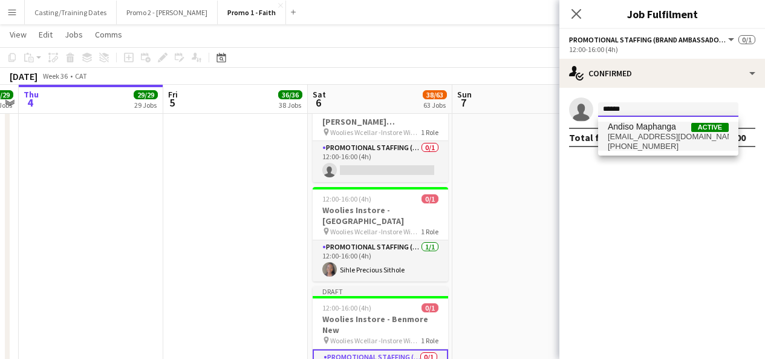
type input "******"
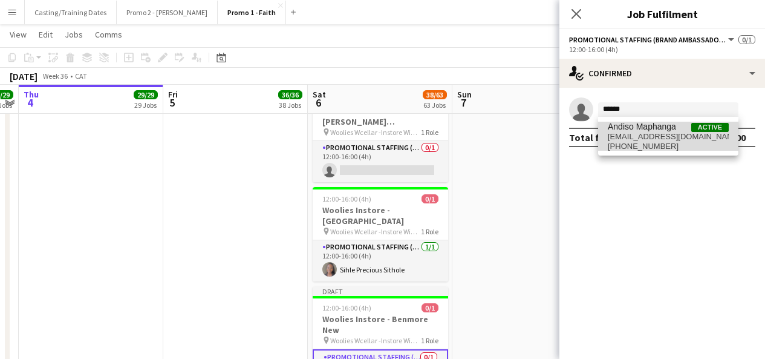
click at [646, 128] on span "Andiso Maphanga" at bounding box center [642, 127] width 68 height 10
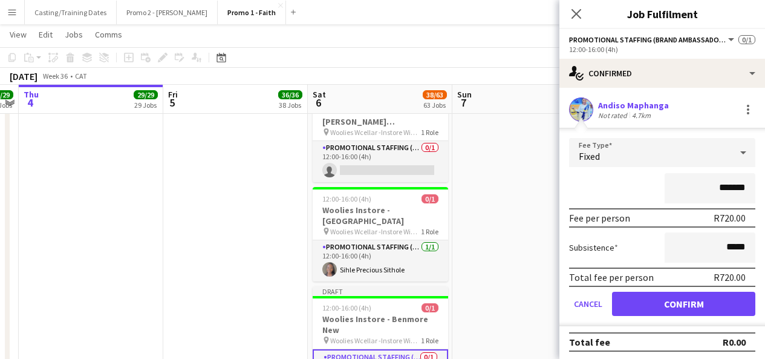
click at [584, 114] on app-user-avatar at bounding box center [581, 109] width 24 height 24
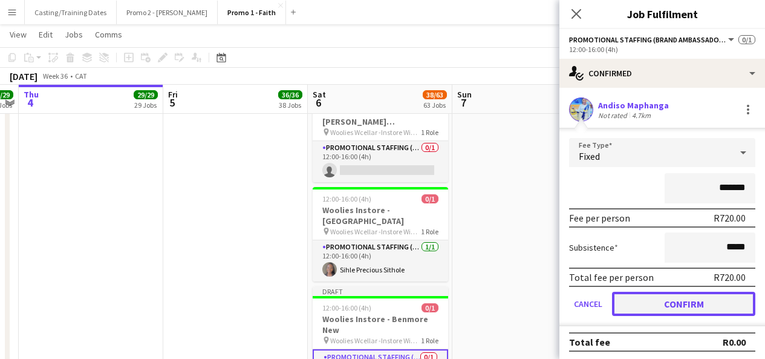
click at [627, 308] on button "Confirm" at bounding box center [683, 303] width 143 height 24
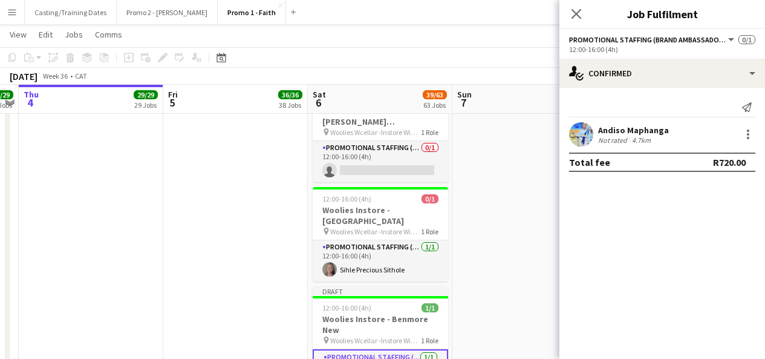
click at [585, 130] on app-user-avatar at bounding box center [581, 134] width 24 height 24
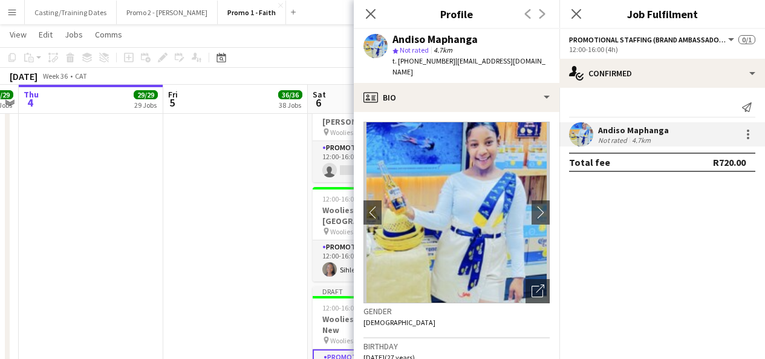
scroll to position [562, 0]
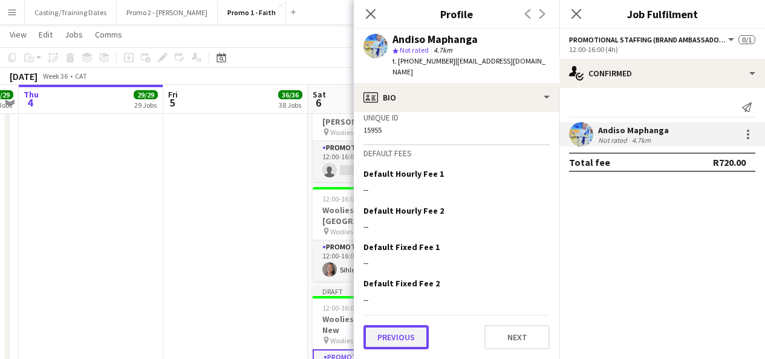
click at [394, 330] on button "Previous" at bounding box center [395, 337] width 65 height 24
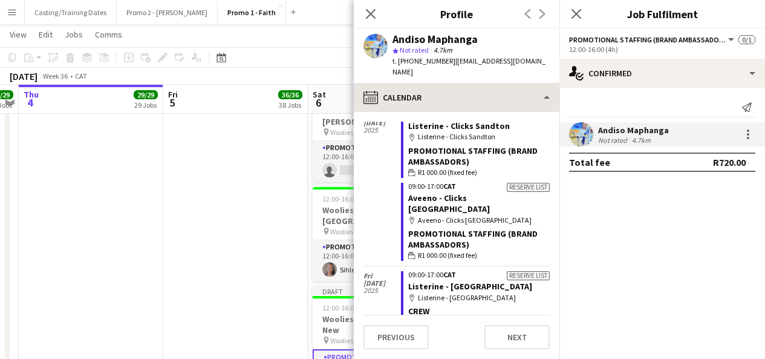
scroll to position [180, 0]
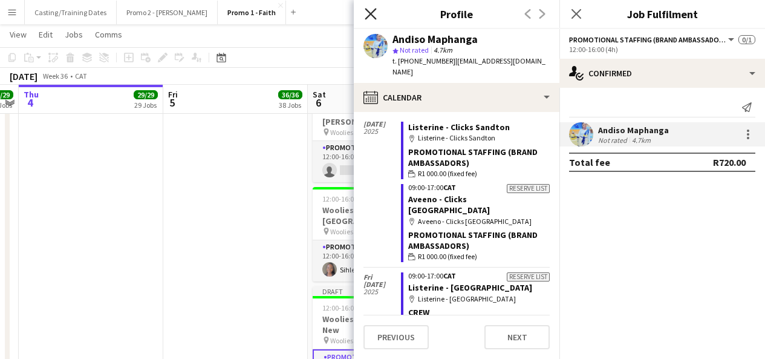
click at [371, 10] on icon "Close pop-in" at bounding box center [370, 13] width 11 height 11
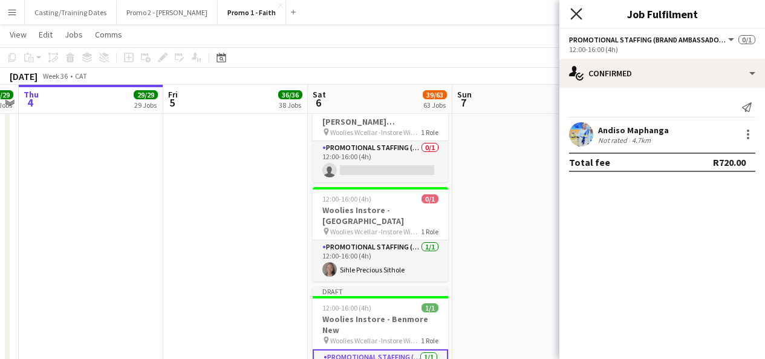
click at [578, 18] on icon "Close pop-in" at bounding box center [575, 13] width 11 height 11
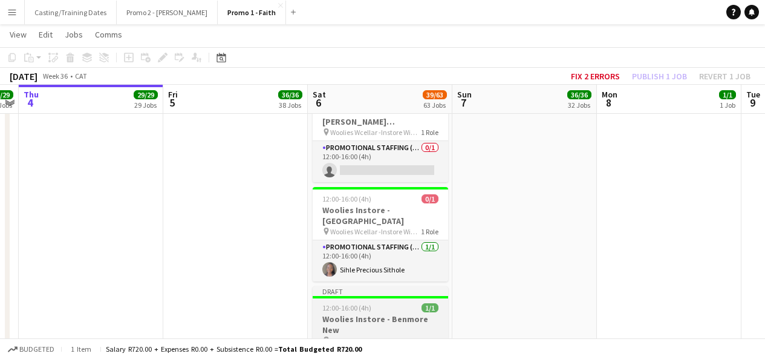
click at [406, 286] on div "Draft" at bounding box center [380, 291] width 135 height 10
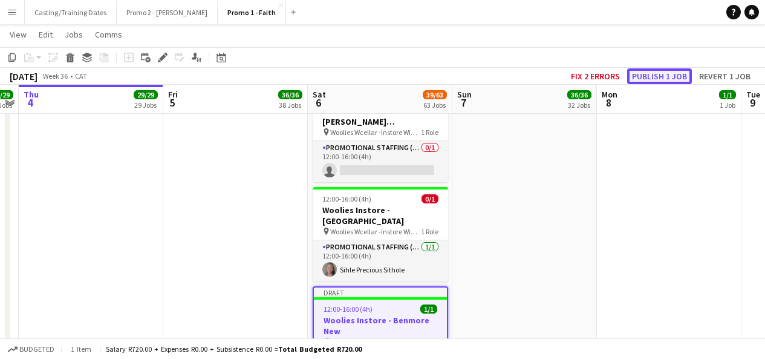
click at [667, 76] on button "Publish 1 job" at bounding box center [659, 76] width 65 height 16
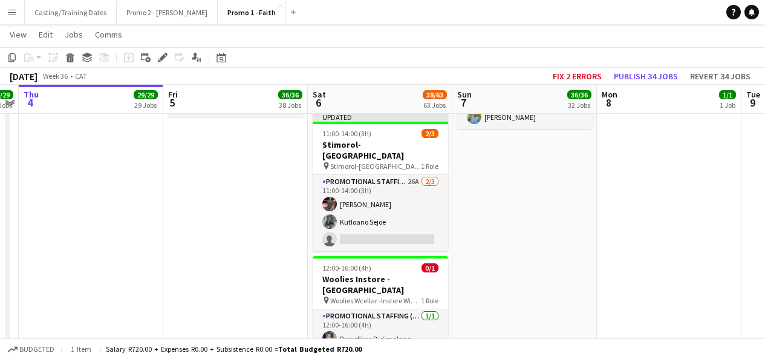
scroll to position [3237, 0]
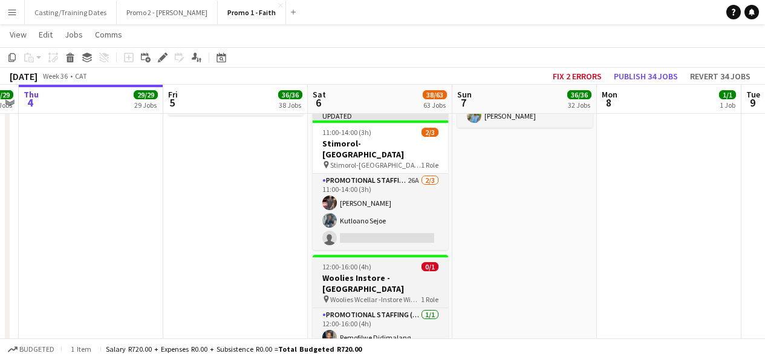
click at [380, 262] on div "12:00-16:00 (4h) 0/1" at bounding box center [380, 266] width 135 height 9
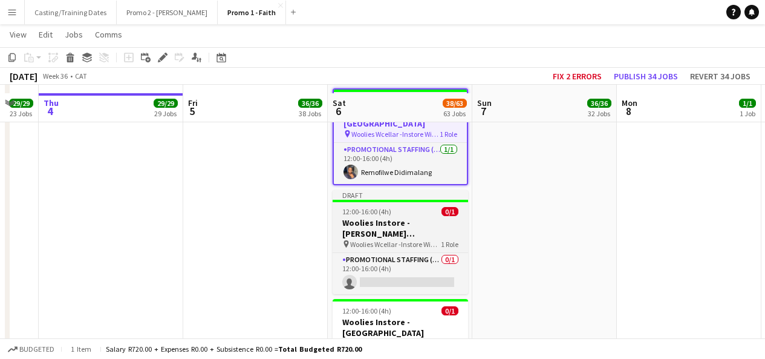
scroll to position [3422, 0]
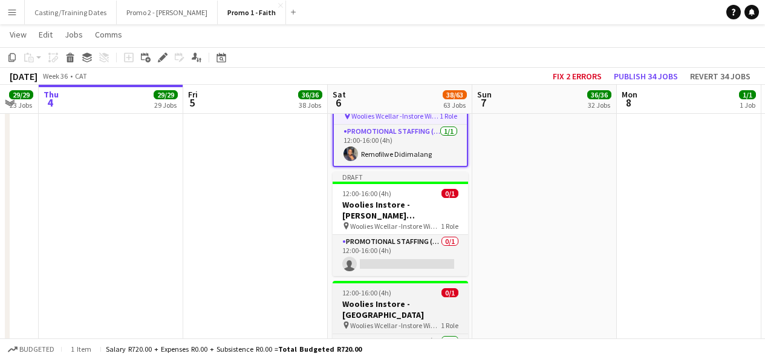
click at [437, 298] on h3 "Woolies Instore - [GEOGRAPHIC_DATA]" at bounding box center [400, 309] width 135 height 22
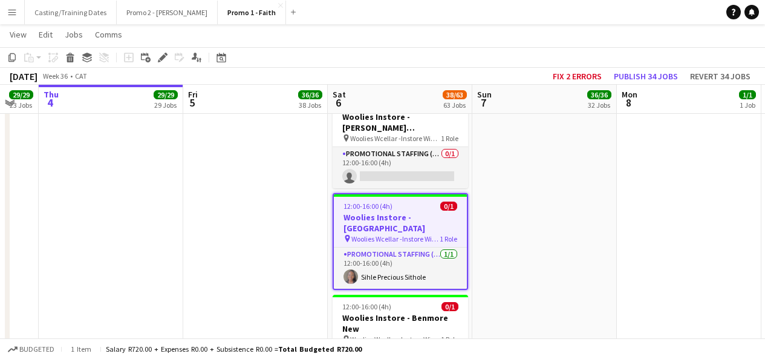
scroll to position [3508, 0]
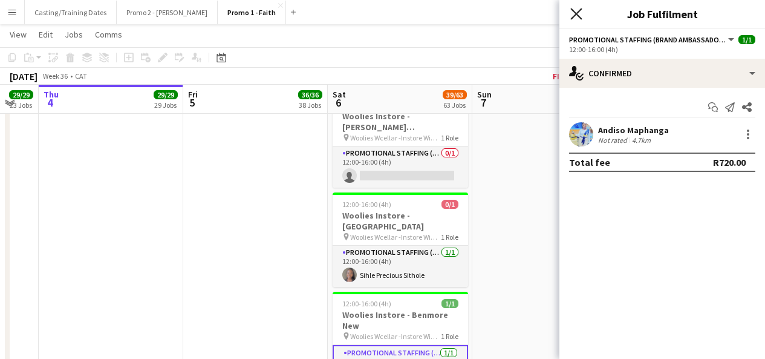
click at [578, 10] on icon "Close pop-in" at bounding box center [575, 13] width 11 height 11
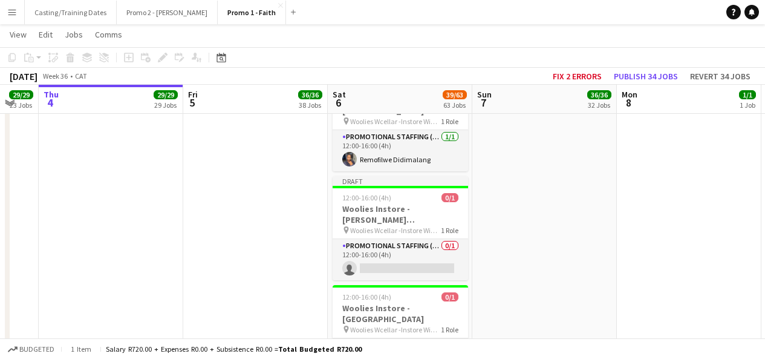
scroll to position [3375, 0]
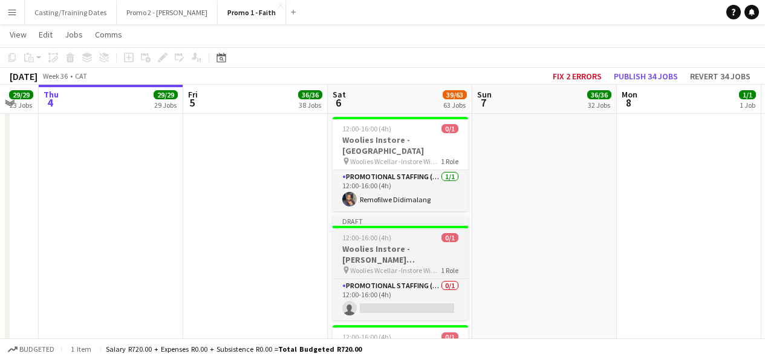
click at [412, 243] on h3 "Woolies Instore - [PERSON_NAME][GEOGRAPHIC_DATA]" at bounding box center [400, 254] width 135 height 22
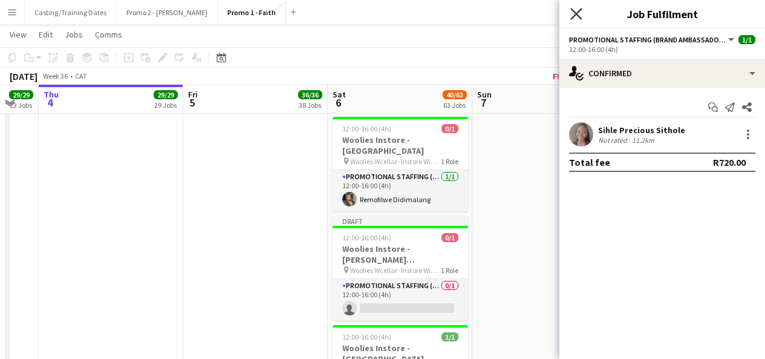
click at [575, 15] on icon at bounding box center [575, 13] width 11 height 11
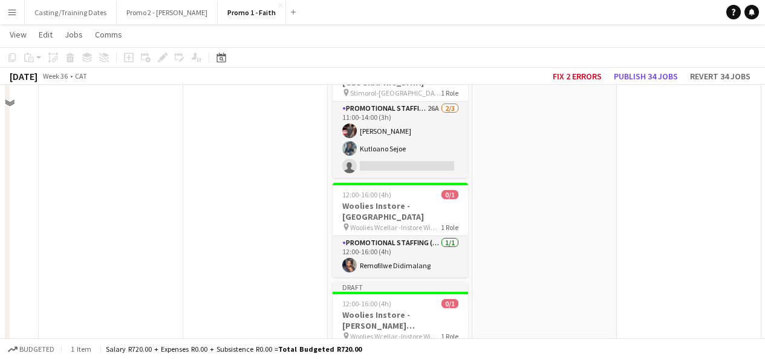
scroll to position [3234, 0]
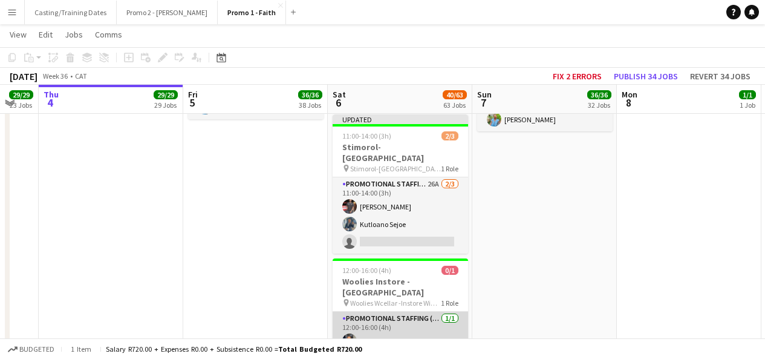
click at [423, 311] on app-card-role "Promotional Staffing (Brand Ambassadors) [DATE] 12:00-16:00 (4h) Remofilwe Didi…" at bounding box center [400, 331] width 135 height 41
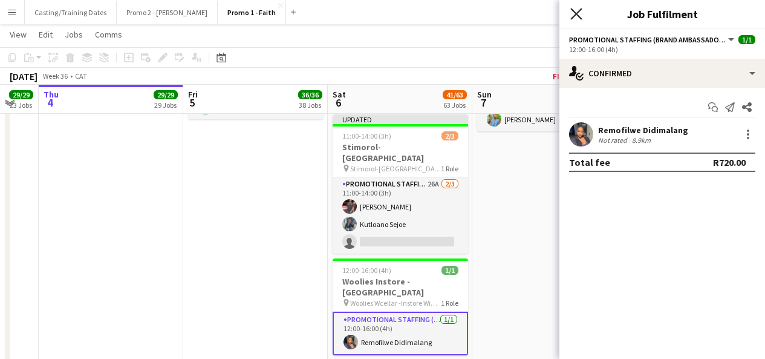
click at [578, 15] on icon at bounding box center [575, 13] width 11 height 11
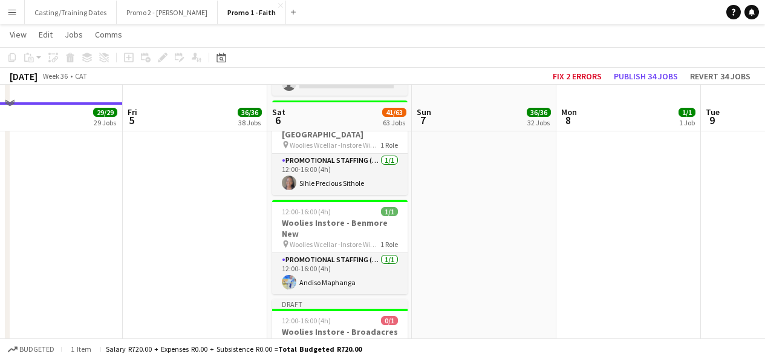
scroll to position [3621, 0]
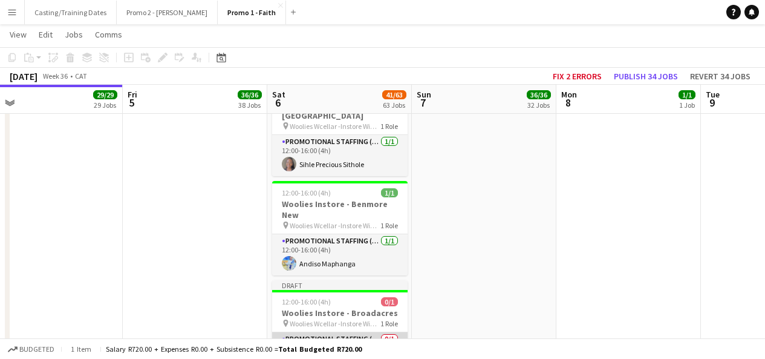
click at [366, 332] on app-card-role "Promotional Staffing (Brand Ambassadors) 0/1 12:00-16:00 (4h) single-neutral-ac…" at bounding box center [339, 352] width 135 height 41
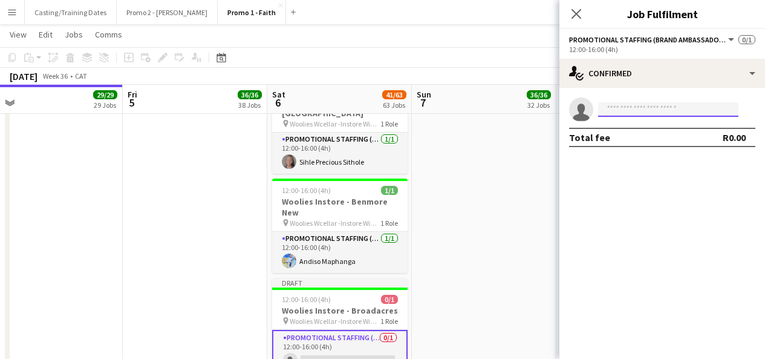
click at [656, 102] on input at bounding box center [668, 109] width 140 height 15
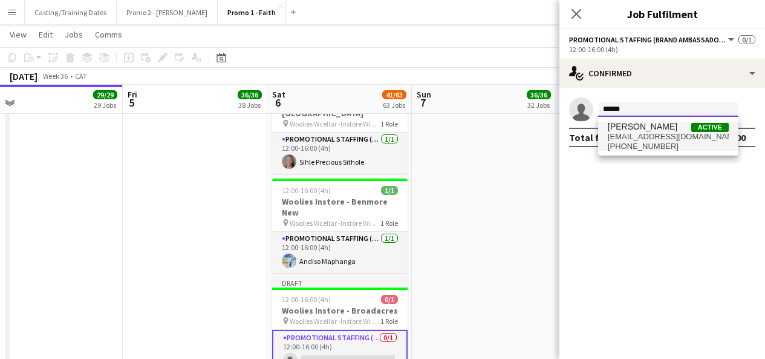
type input "******"
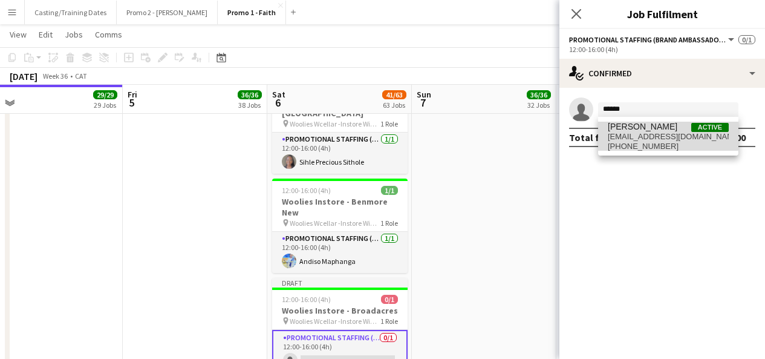
click at [648, 126] on span "[PERSON_NAME]" at bounding box center [643, 127] width 70 height 10
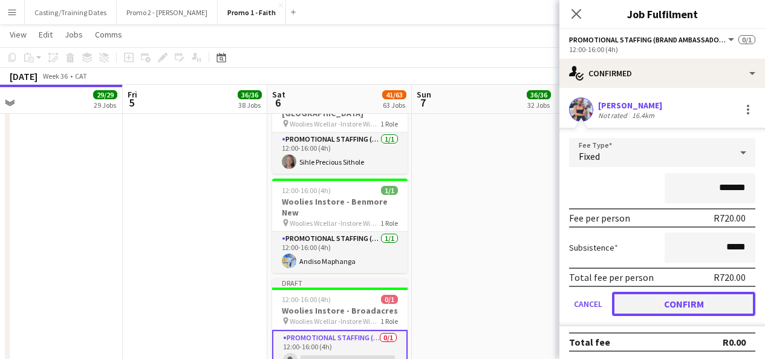
click at [666, 298] on button "Confirm" at bounding box center [683, 303] width 143 height 24
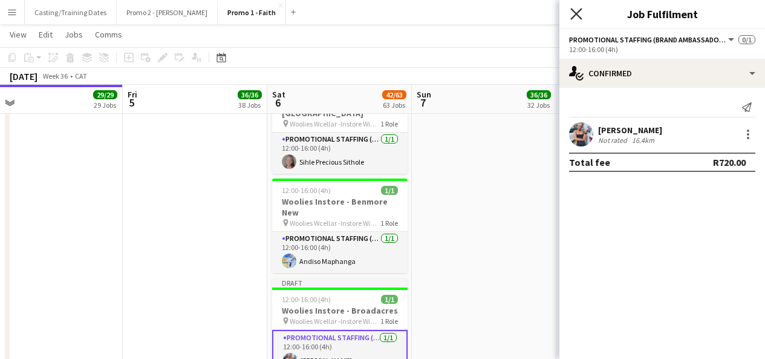
click at [575, 10] on icon "Close pop-in" at bounding box center [575, 13] width 11 height 11
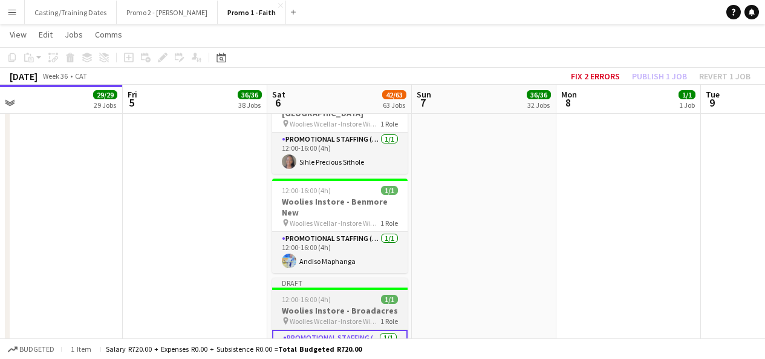
click at [381, 278] on div "Draft" at bounding box center [339, 283] width 135 height 10
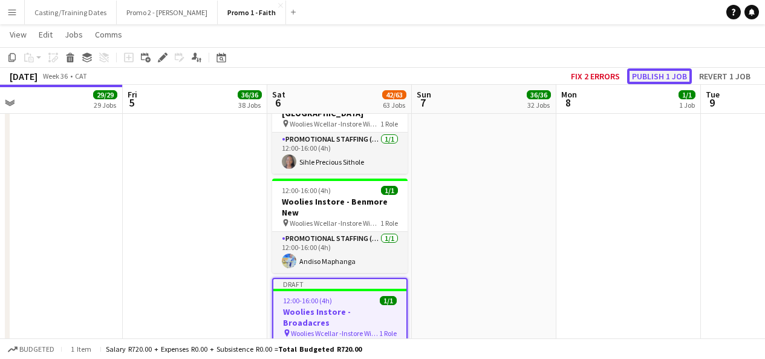
click at [652, 70] on button "Publish 1 job" at bounding box center [659, 76] width 65 height 16
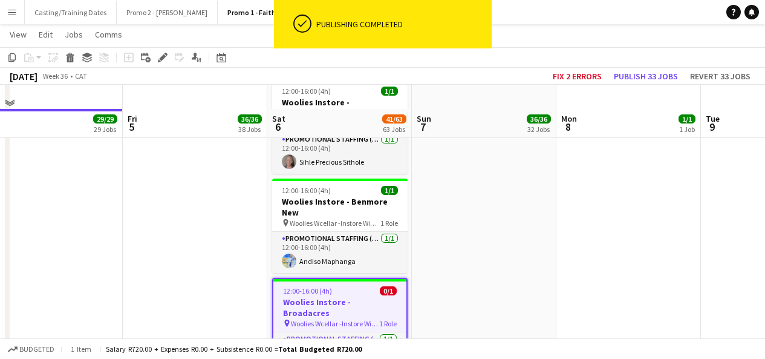
scroll to position [3704, 0]
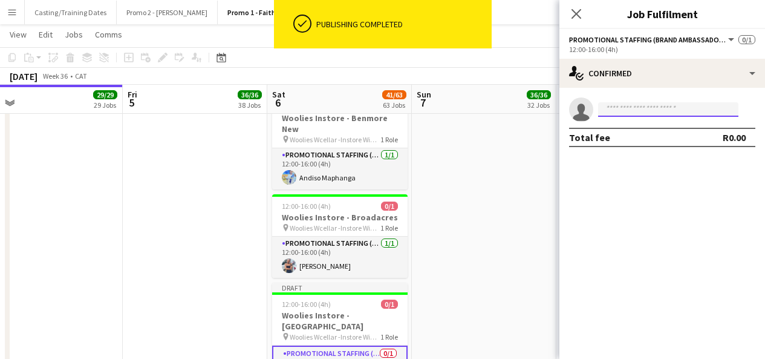
click at [623, 106] on input at bounding box center [668, 109] width 140 height 15
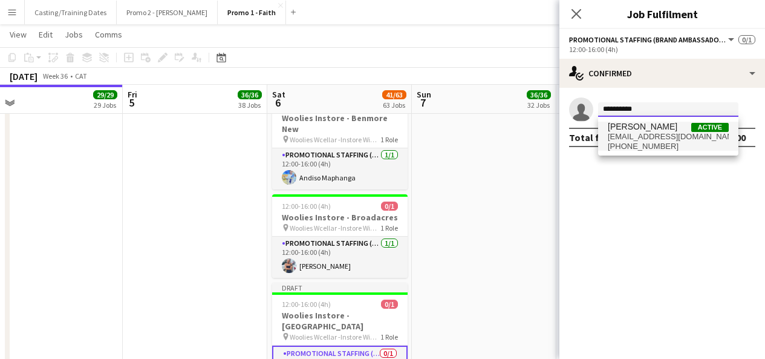
type input "**********"
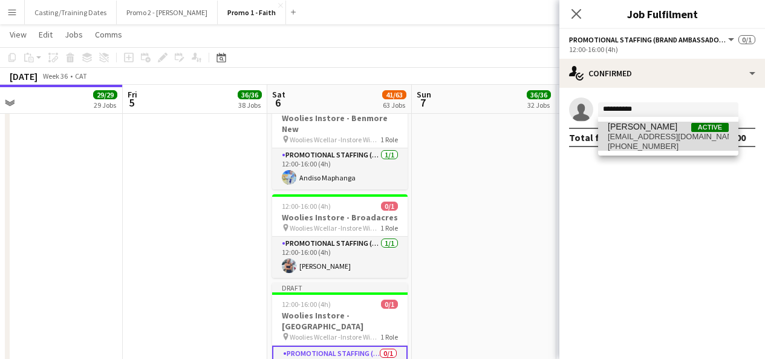
click at [642, 128] on span "[PERSON_NAME]" at bounding box center [643, 127] width 70 height 10
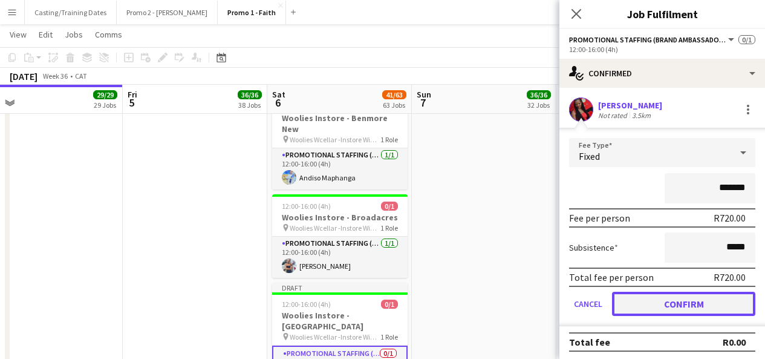
click at [661, 306] on button "Confirm" at bounding box center [683, 303] width 143 height 24
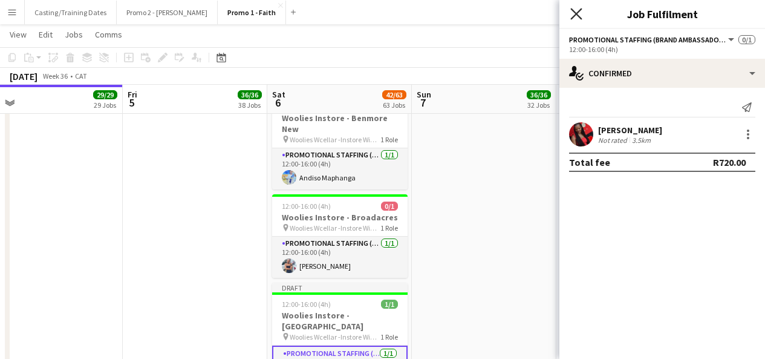
click at [579, 12] on icon at bounding box center [575, 13] width 11 height 11
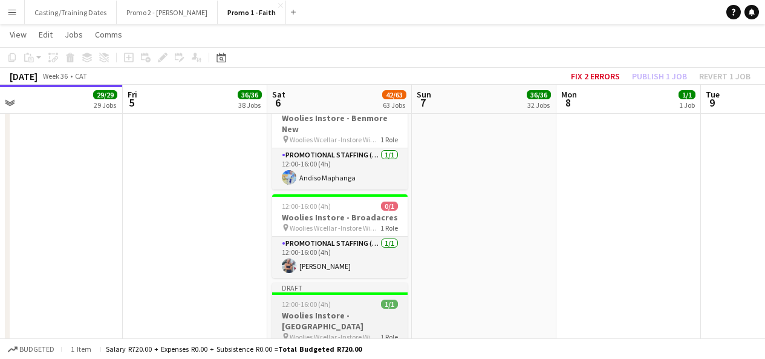
click at [343, 282] on div "Draft" at bounding box center [339, 287] width 135 height 10
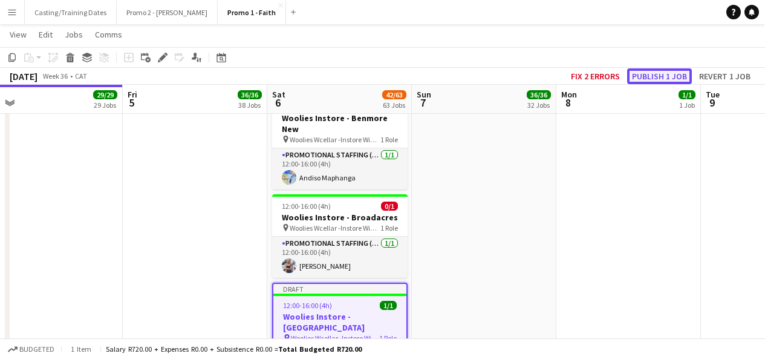
click at [663, 71] on button "Publish 1 job" at bounding box center [659, 76] width 65 height 16
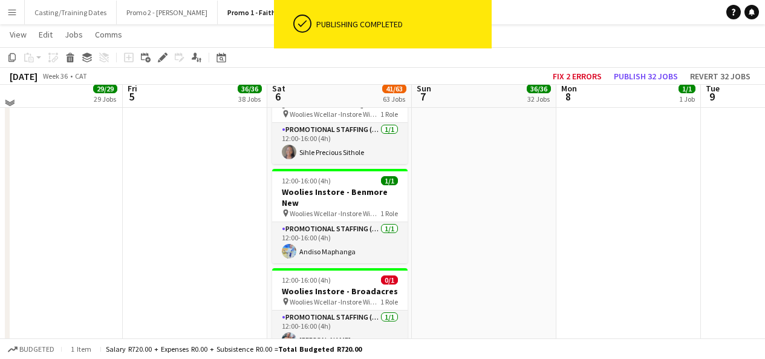
scroll to position [3624, 0]
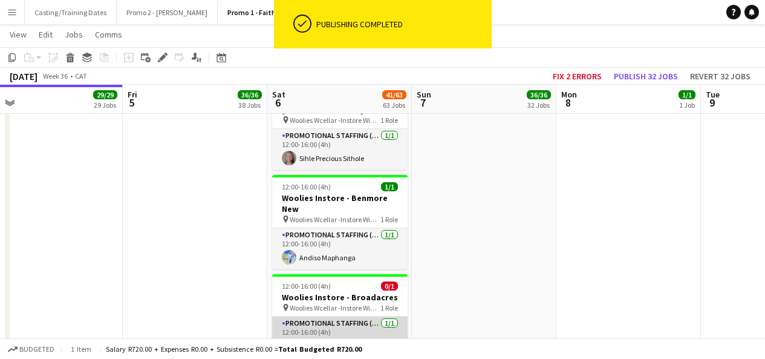
click at [368, 316] on app-card-role "Promotional Staffing (Brand Ambassadors) [DATE] 12:00-16:00 (4h) [PERSON_NAME]" at bounding box center [339, 336] width 135 height 41
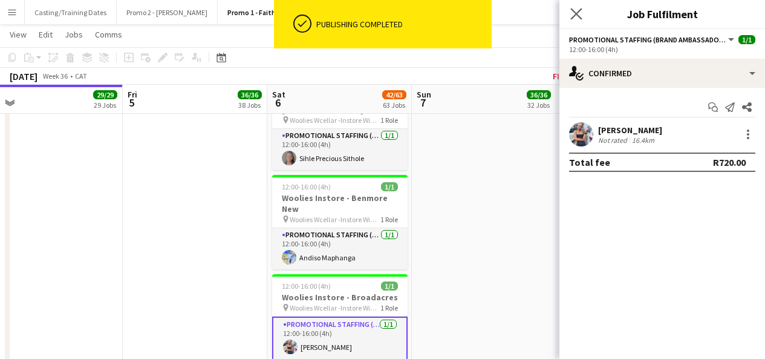
click at [569, 18] on app-icon "Close pop-in" at bounding box center [577, 14] width 18 height 18
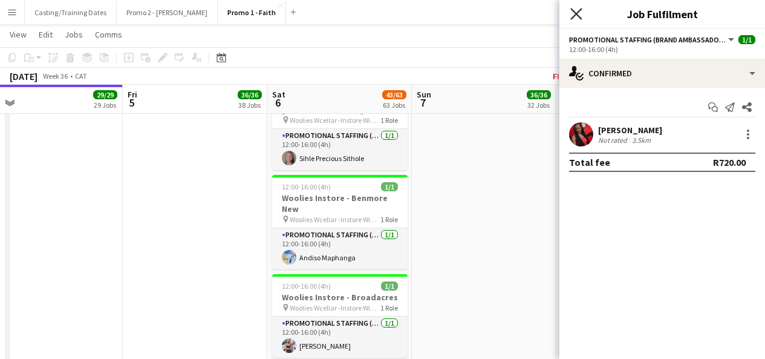
click at [577, 12] on icon at bounding box center [575, 13] width 11 height 11
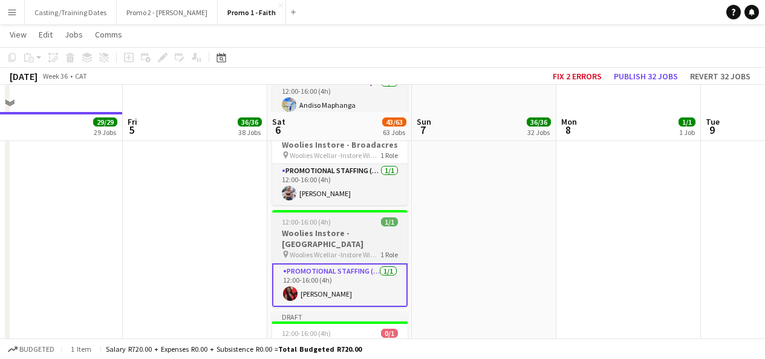
scroll to position [3806, 0]
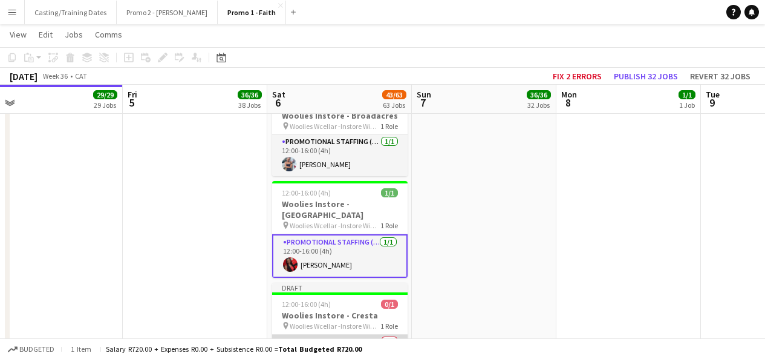
click at [345, 334] on app-card-role "Promotional Staffing (Brand Ambassadors) 0/1 12:00-16:00 (4h) single-neutral-ac…" at bounding box center [339, 354] width 135 height 41
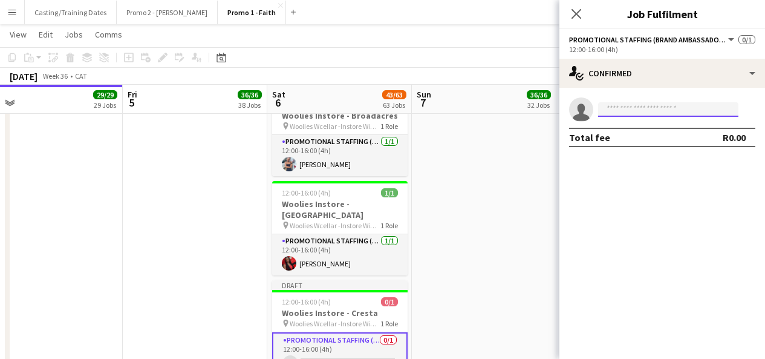
click at [657, 105] on input at bounding box center [668, 109] width 140 height 15
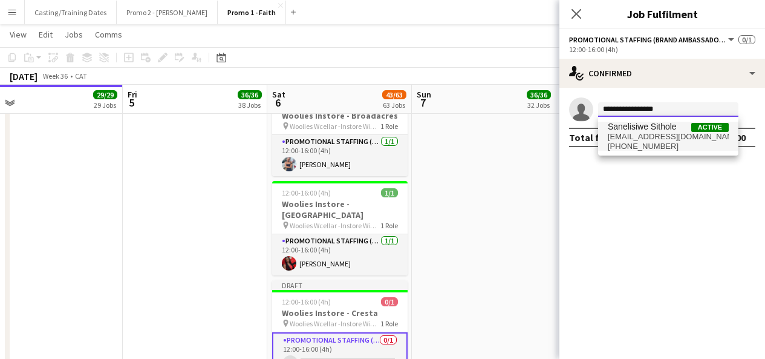
type input "**********"
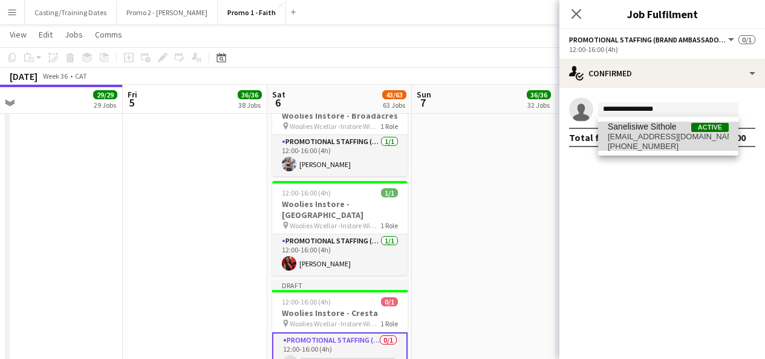
click at [659, 134] on span "[EMAIL_ADDRESS][DOMAIN_NAME]" at bounding box center [668, 137] width 121 height 10
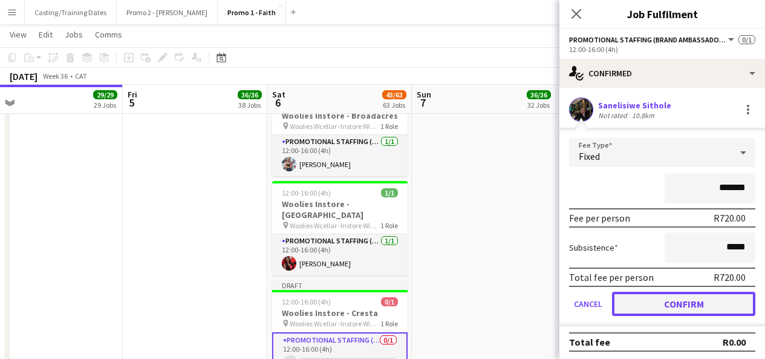
click at [656, 308] on button "Confirm" at bounding box center [683, 303] width 143 height 24
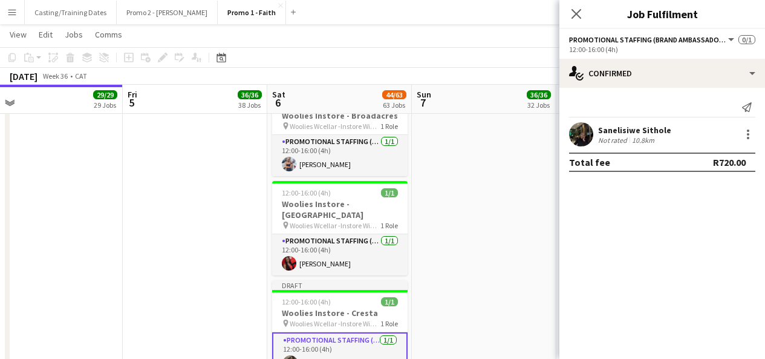
click at [580, 132] on app-user-avatar at bounding box center [581, 134] width 24 height 24
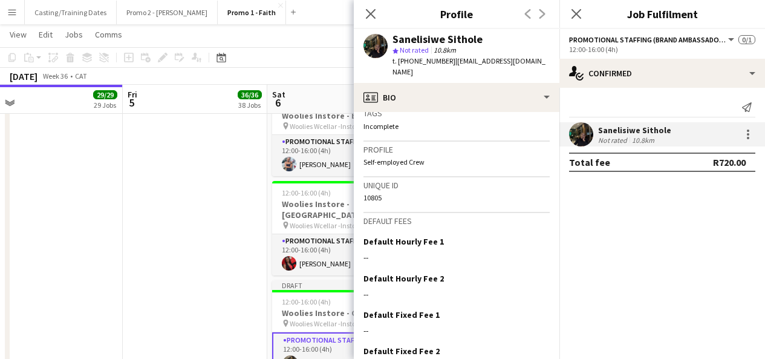
scroll to position [549, 0]
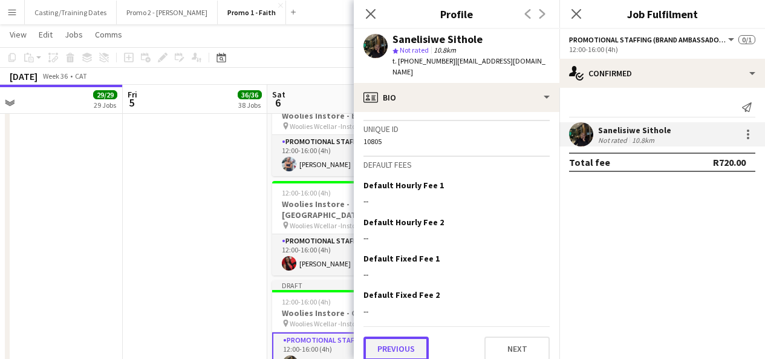
click at [400, 336] on button "Previous" at bounding box center [395, 348] width 65 height 24
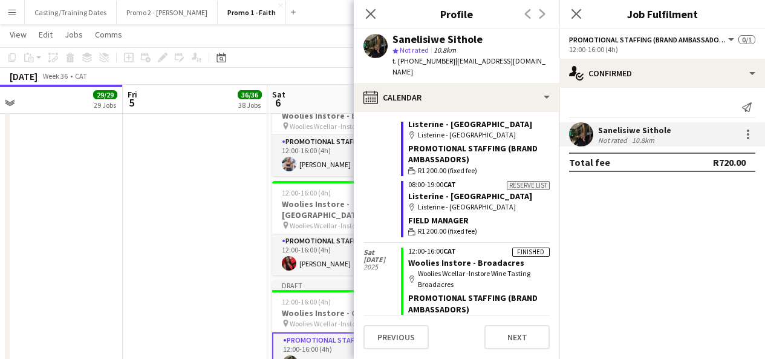
scroll to position [1248, 0]
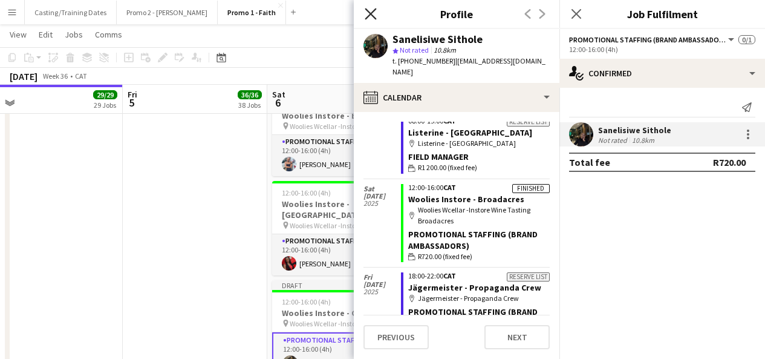
click at [374, 15] on icon "Close pop-in" at bounding box center [370, 13] width 11 height 11
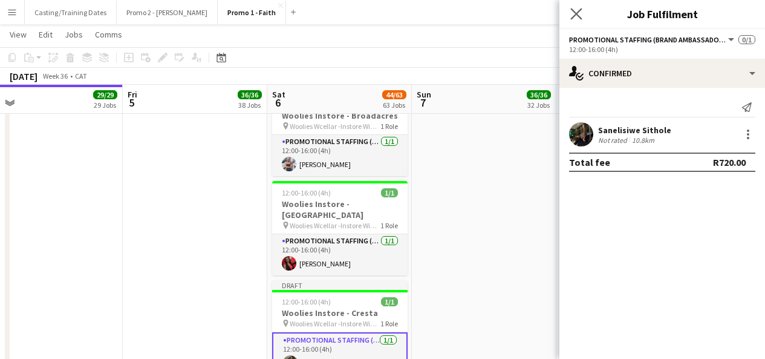
click at [577, 8] on icon "Close pop-in" at bounding box center [575, 13] width 11 height 11
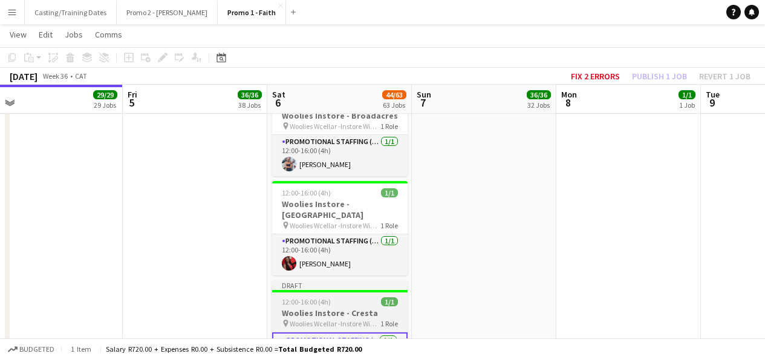
click at [332, 280] on div "Draft" at bounding box center [339, 285] width 135 height 10
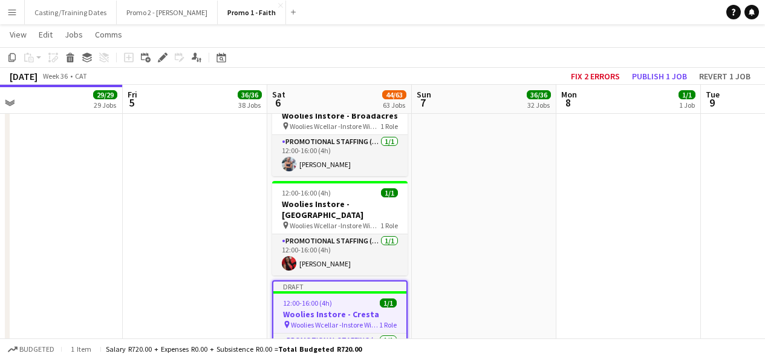
click at [654, 67] on app-toolbar "Copy Paste Paste Ctrl+V Paste with crew Ctrl+Shift+V Paste linked Job [GEOGRAPH…" at bounding box center [382, 57] width 765 height 21
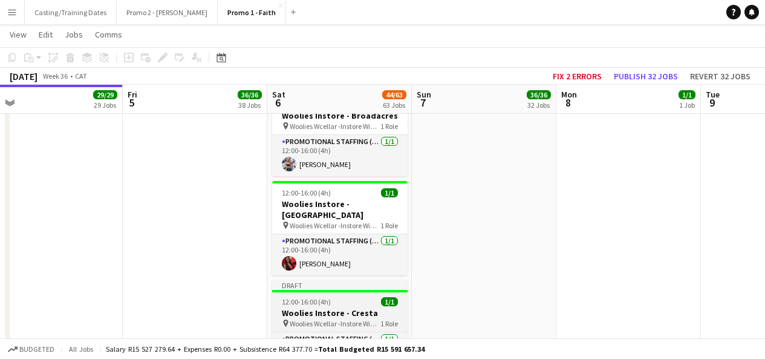
click at [370, 280] on div "Draft" at bounding box center [339, 285] width 135 height 10
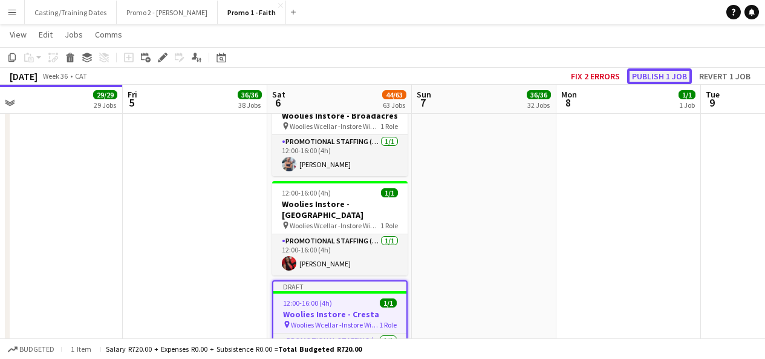
click at [646, 75] on button "Publish 1 job" at bounding box center [659, 76] width 65 height 16
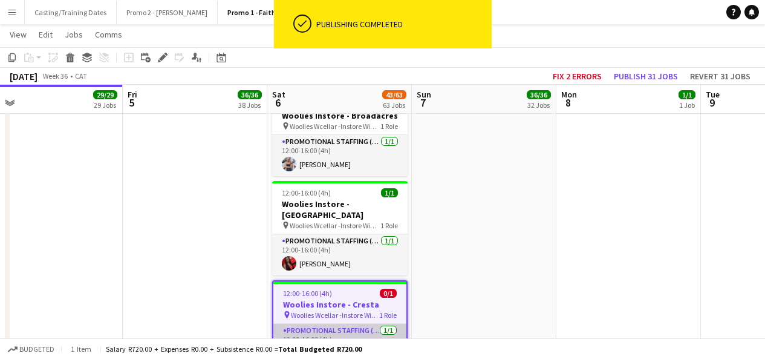
click at [404, 324] on app-card-role "Promotional Staffing (Brand Ambassadors) [DATE] 12:00-16:00 (4h) Sanelisiwe Sit…" at bounding box center [339, 344] width 133 height 41
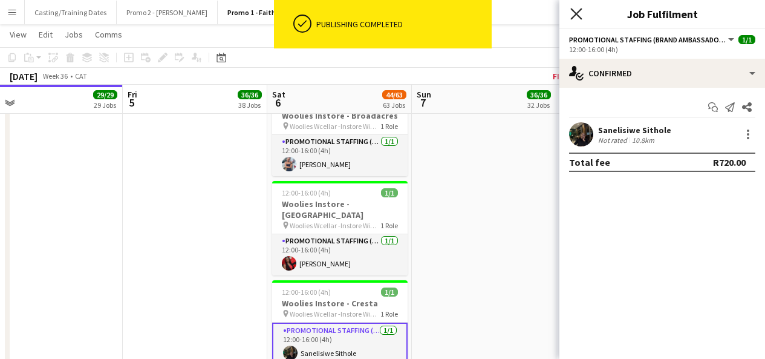
click at [579, 13] on icon "Close pop-in" at bounding box center [575, 13] width 11 height 11
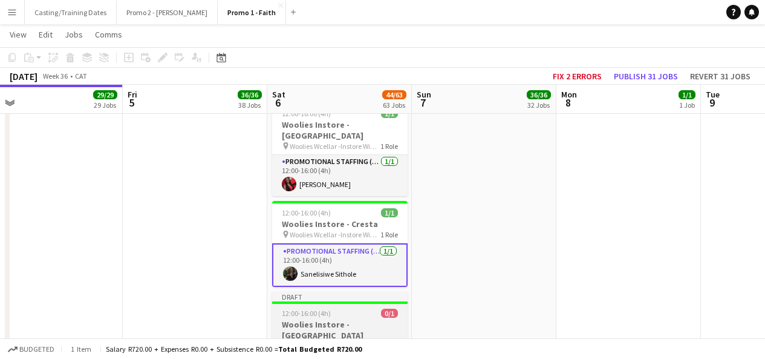
scroll to position [3886, 0]
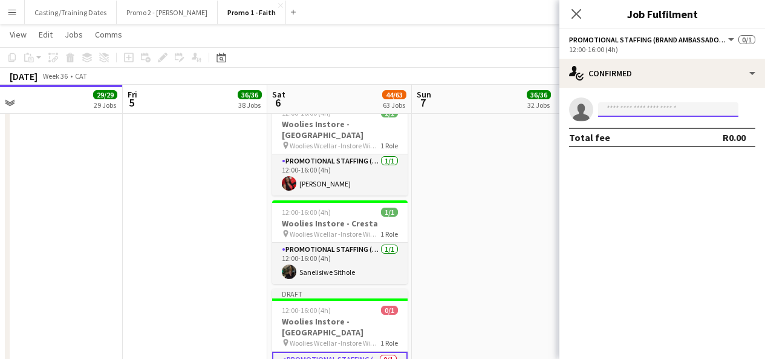
click at [663, 111] on input at bounding box center [668, 109] width 140 height 15
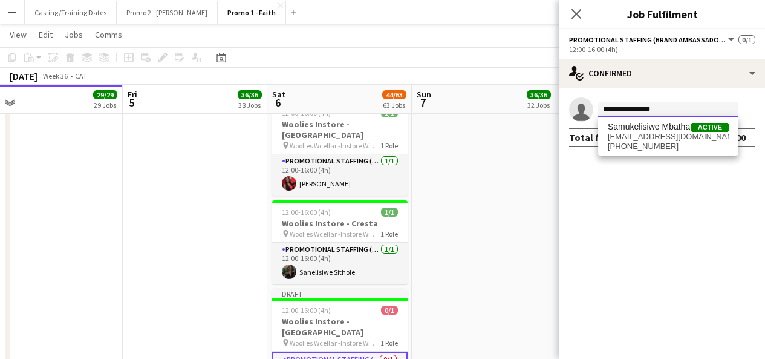
type input "**********"
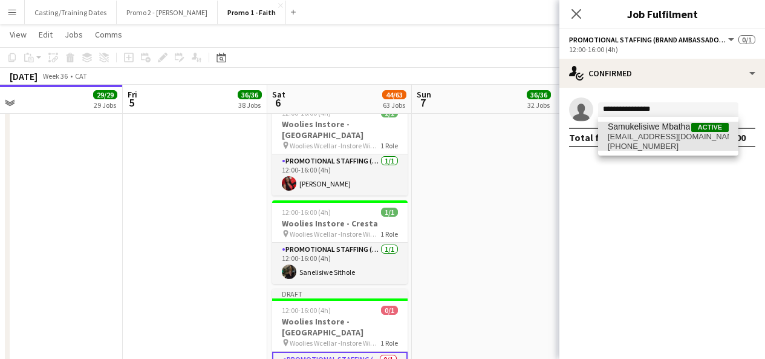
click at [662, 127] on span "Samukelisiwe Mbatha" at bounding box center [649, 127] width 82 height 10
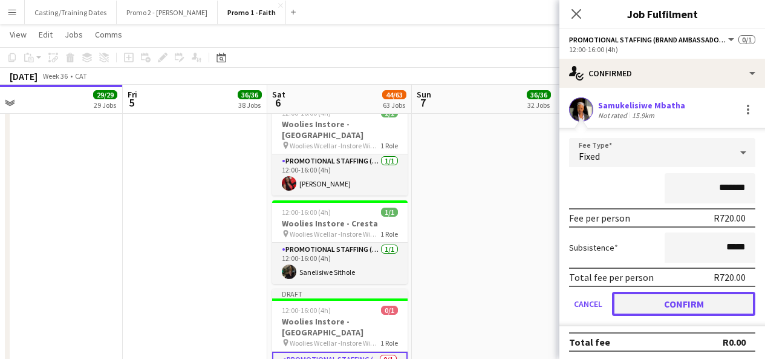
click at [679, 305] on button "Confirm" at bounding box center [683, 303] width 143 height 24
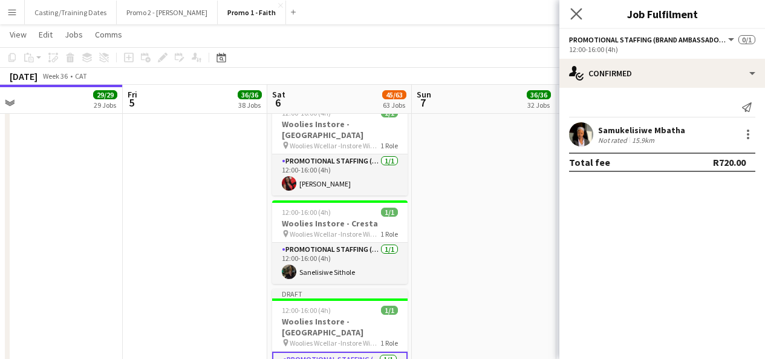
click at [578, 7] on app-icon "Close pop-in" at bounding box center [577, 14] width 18 height 18
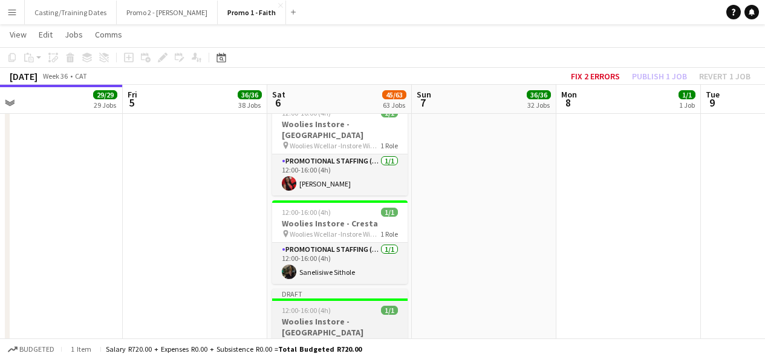
click at [373, 288] on div "Draft" at bounding box center [339, 293] width 135 height 10
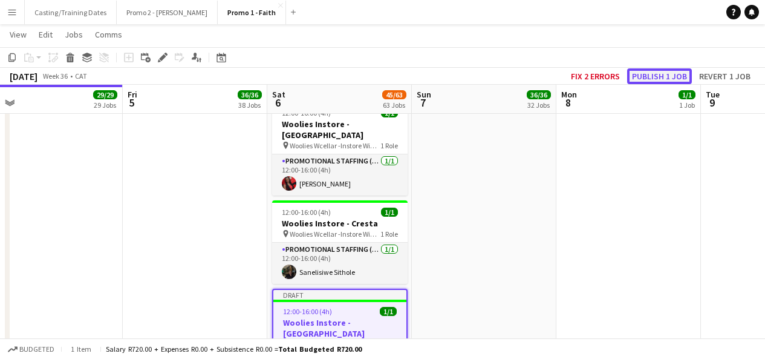
click at [639, 79] on button "Publish 1 job" at bounding box center [659, 76] width 65 height 16
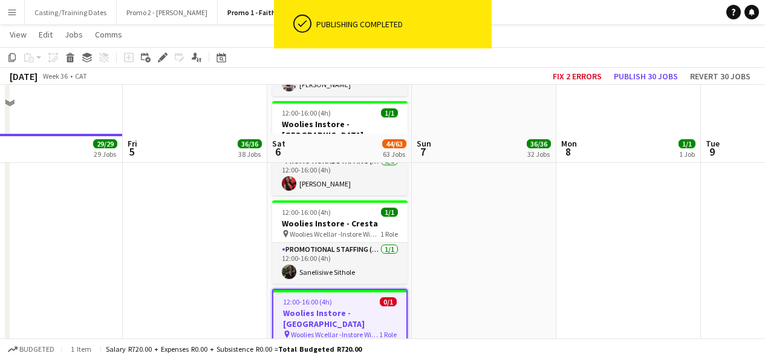
scroll to position [3948, 0]
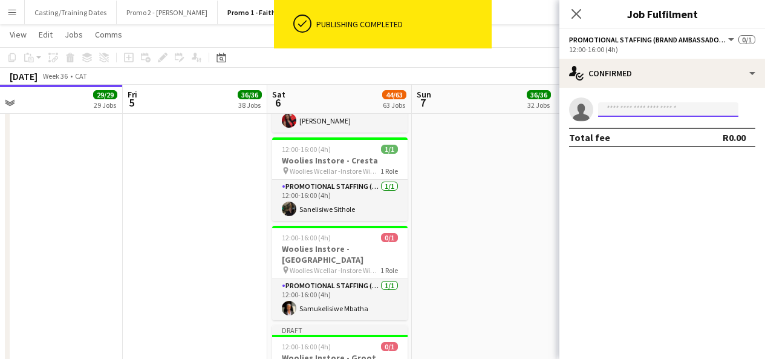
click at [620, 103] on input at bounding box center [668, 109] width 140 height 15
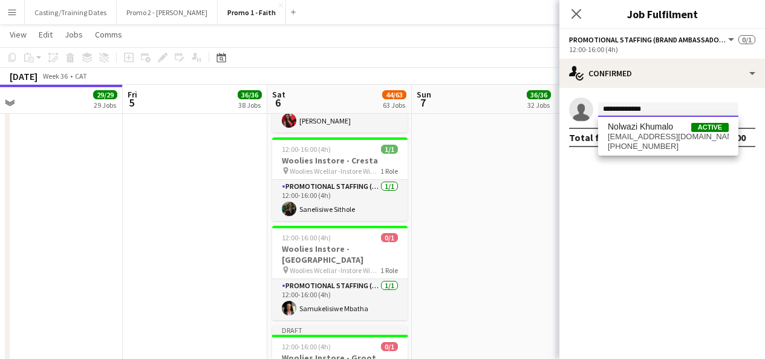
type input "**********"
click at [660, 126] on span "Nolwazi Khumalo" at bounding box center [640, 127] width 65 height 10
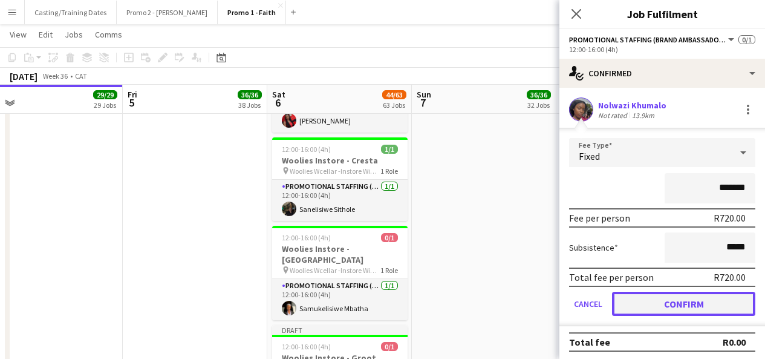
click at [639, 296] on button "Confirm" at bounding box center [683, 303] width 143 height 24
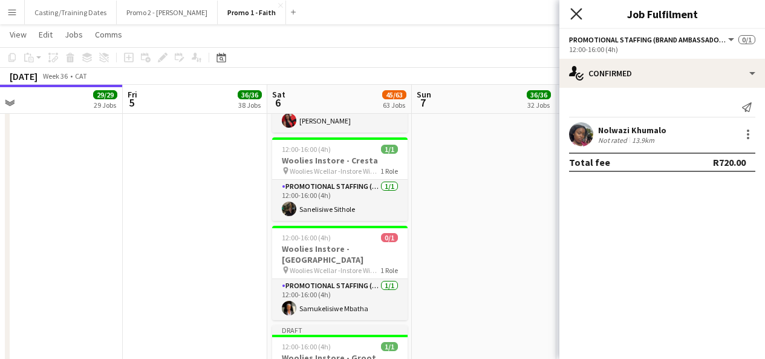
click at [573, 14] on icon "Close pop-in" at bounding box center [575, 13] width 11 height 11
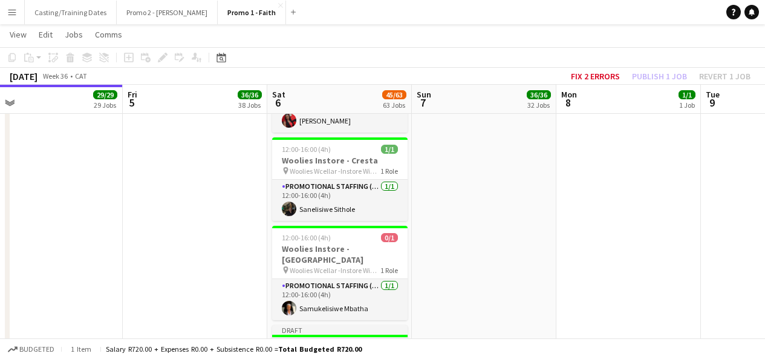
click at [353, 334] on div at bounding box center [339, 335] width 135 height 2
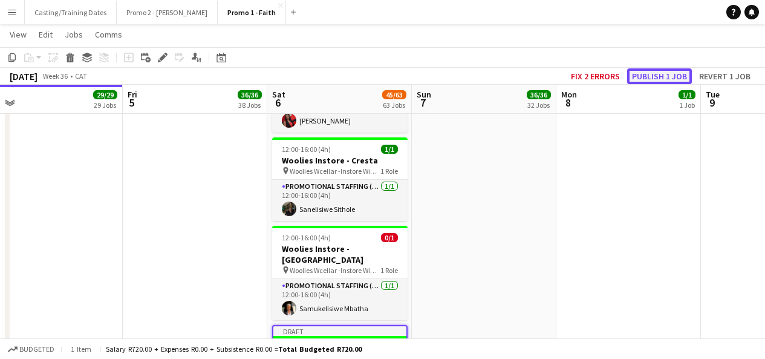
click at [645, 79] on button "Publish 1 job" at bounding box center [659, 76] width 65 height 16
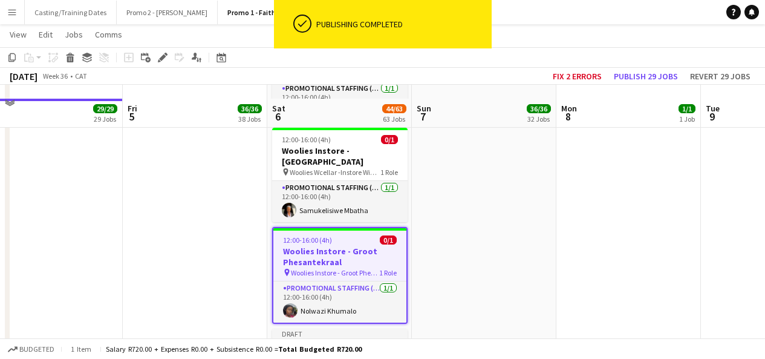
scroll to position [4060, 0]
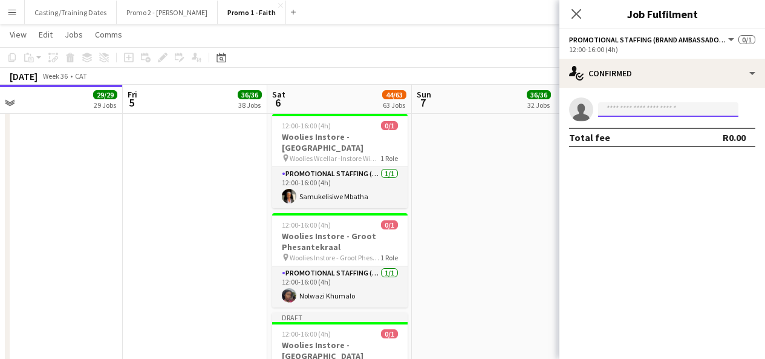
click at [637, 110] on input at bounding box center [668, 109] width 140 height 15
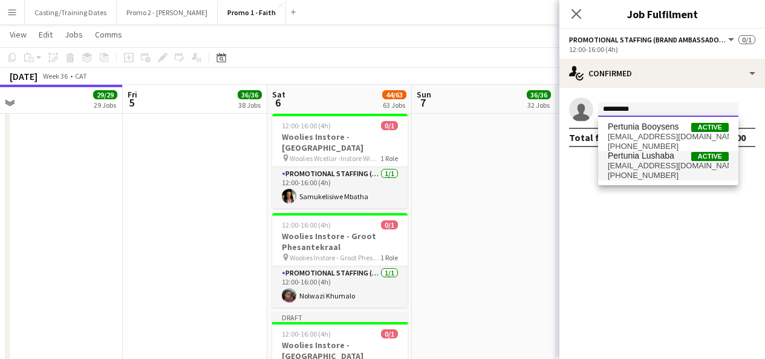
type input "********"
click at [640, 169] on span "[EMAIL_ADDRESS][DOMAIN_NAME]" at bounding box center [668, 166] width 121 height 10
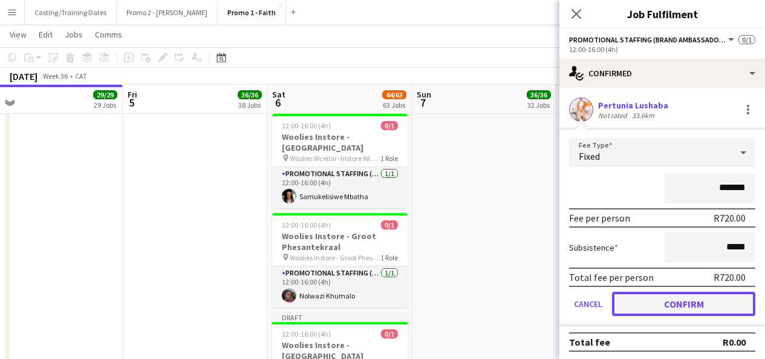
click at [671, 298] on button "Confirm" at bounding box center [683, 303] width 143 height 24
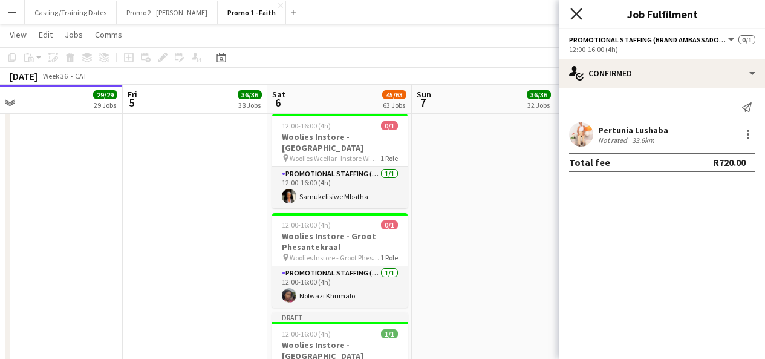
click at [575, 18] on icon "Close pop-in" at bounding box center [575, 13] width 11 height 11
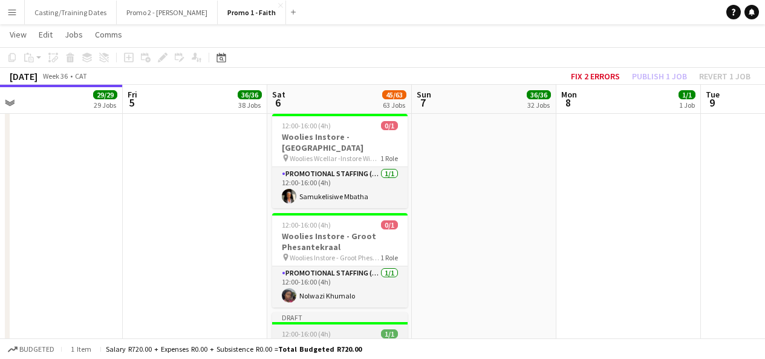
click at [378, 312] on div "Draft" at bounding box center [339, 317] width 135 height 10
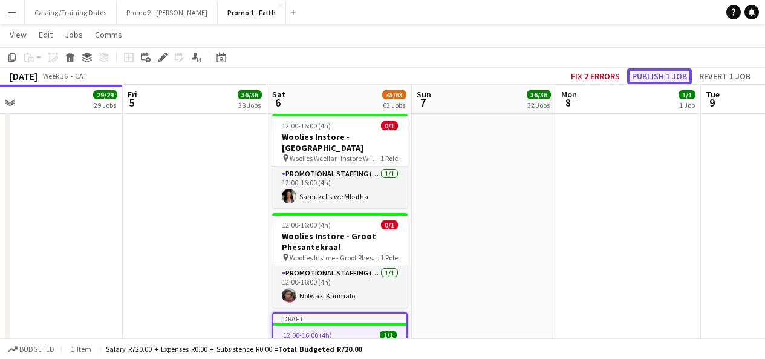
click at [649, 78] on button "Publish 1 job" at bounding box center [659, 76] width 65 height 16
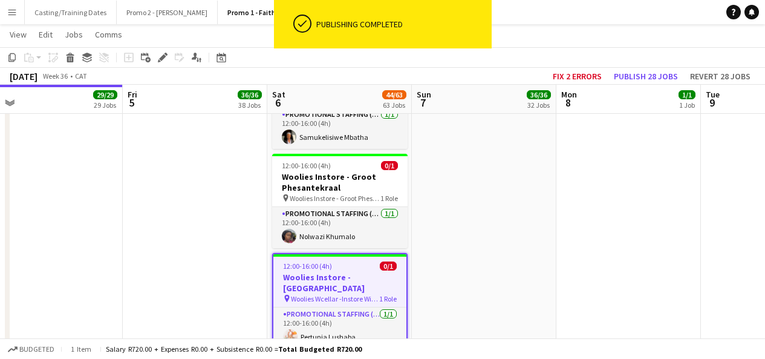
scroll to position [0, 451]
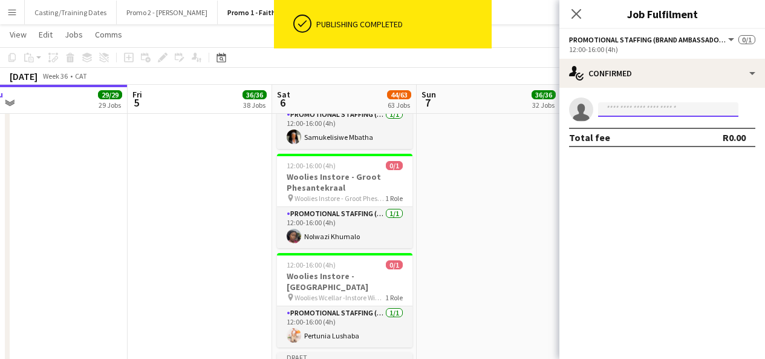
click at [624, 106] on input at bounding box center [668, 109] width 140 height 15
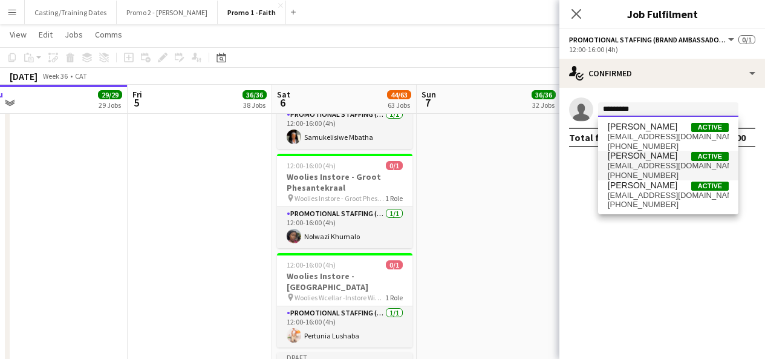
type input "********"
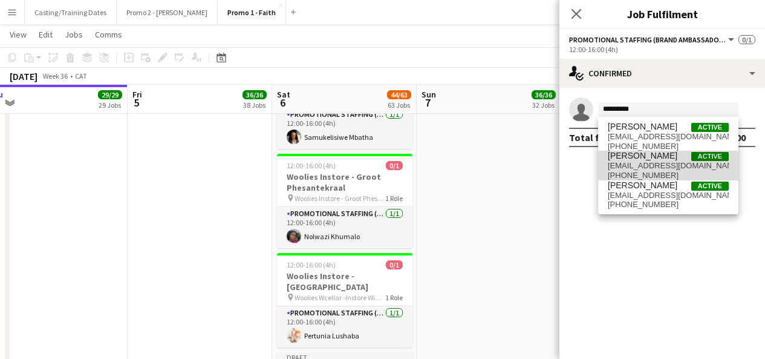
click at [644, 167] on span "[EMAIL_ADDRESS][DOMAIN_NAME]" at bounding box center [668, 166] width 121 height 10
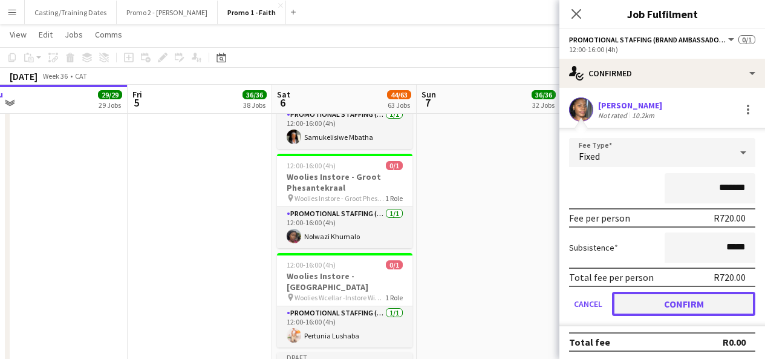
click at [665, 301] on button "Confirm" at bounding box center [683, 303] width 143 height 24
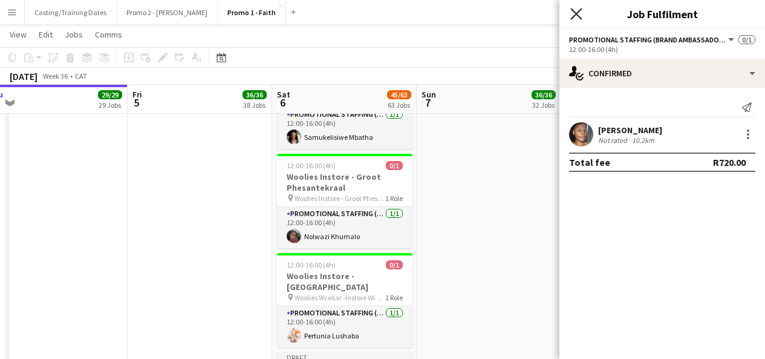
click at [582, 12] on icon "Close pop-in" at bounding box center [575, 13] width 11 height 11
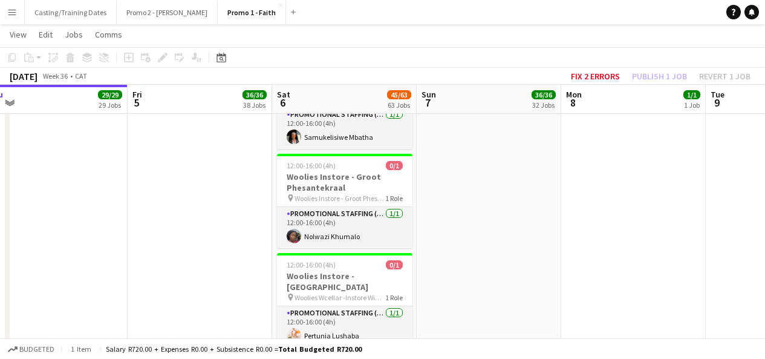
click at [354, 358] on div at bounding box center [344, 363] width 135 height 2
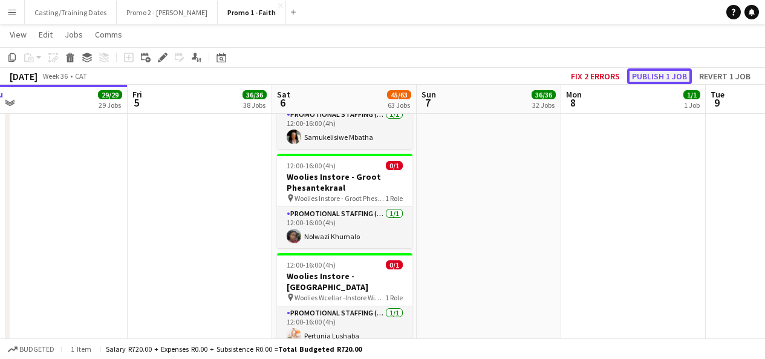
click at [659, 74] on button "Publish 1 job" at bounding box center [659, 76] width 65 height 16
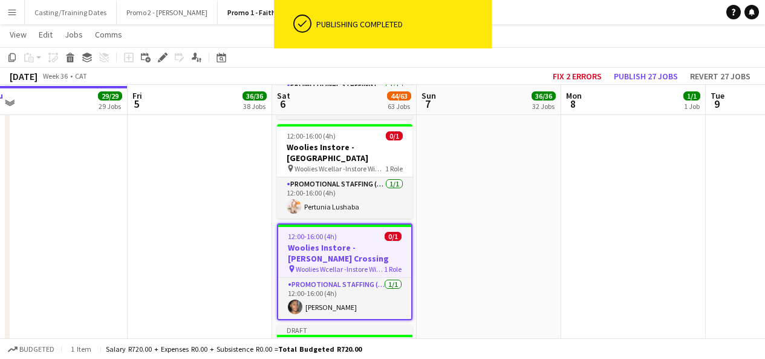
scroll to position [4250, 0]
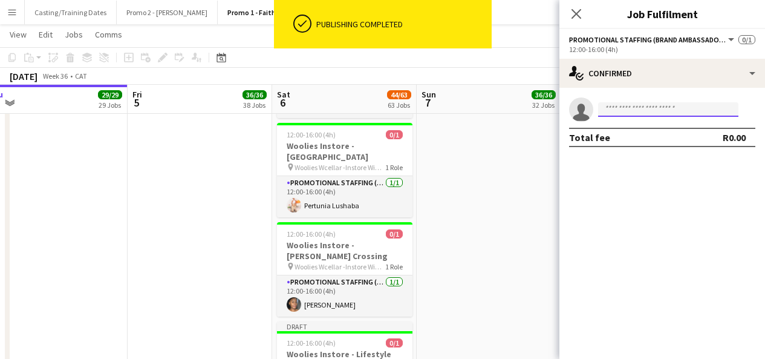
click at [637, 110] on input at bounding box center [668, 109] width 140 height 15
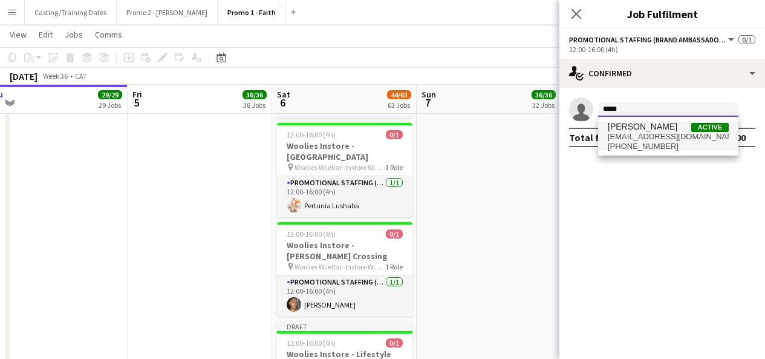
type input "*****"
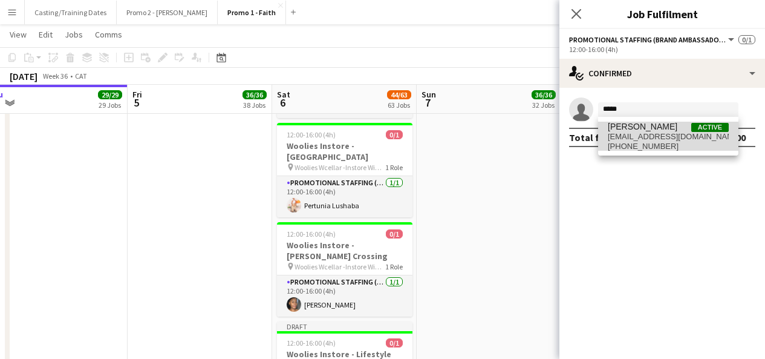
click at [640, 130] on span "[PERSON_NAME]" at bounding box center [643, 127] width 70 height 10
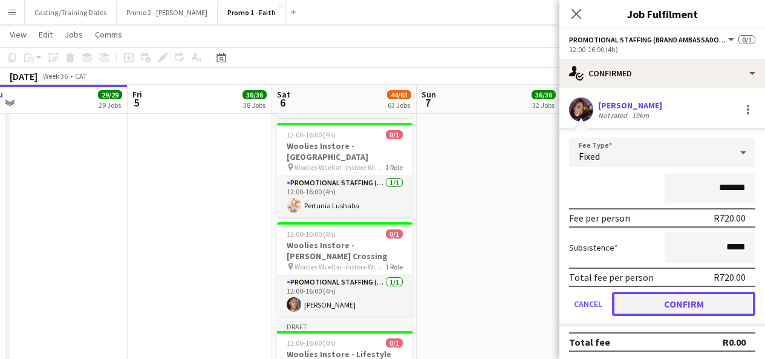
click at [648, 302] on button "Confirm" at bounding box center [683, 303] width 143 height 24
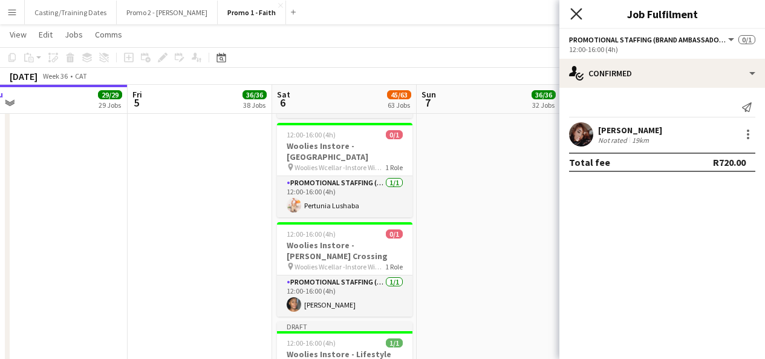
click at [573, 13] on icon "Close pop-in" at bounding box center [575, 13] width 11 height 11
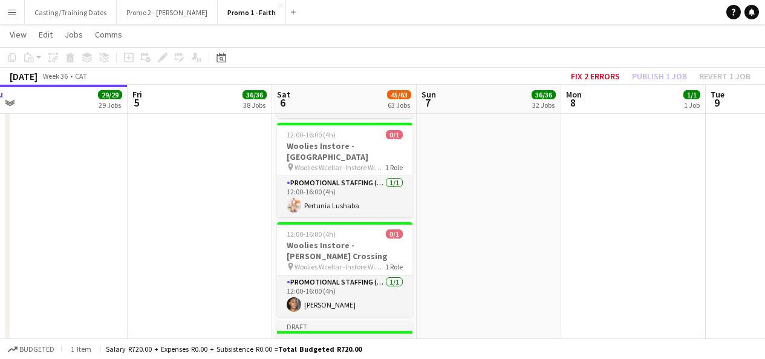
click at [356, 321] on div "Draft" at bounding box center [344, 326] width 135 height 10
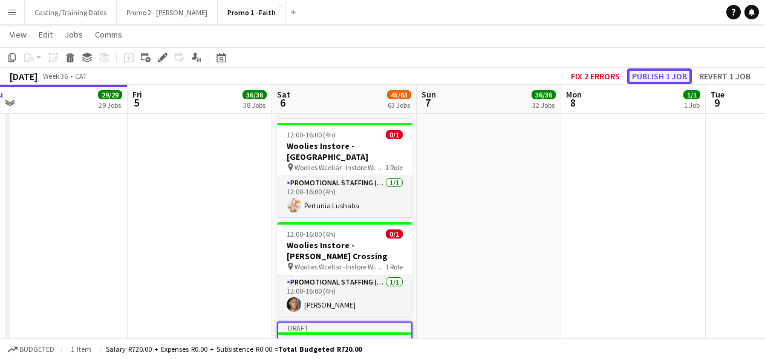
click at [653, 77] on button "Publish 1 job" at bounding box center [659, 76] width 65 height 16
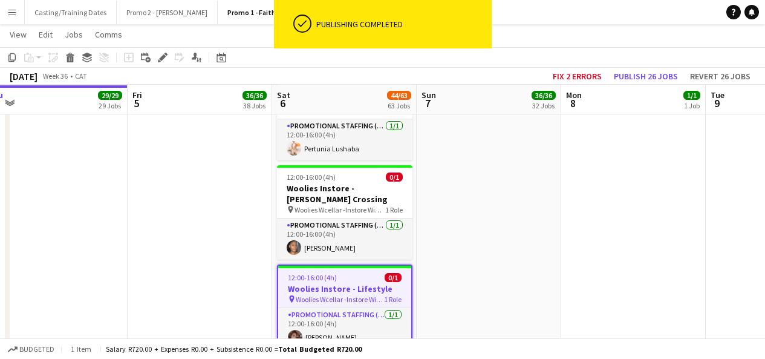
scroll to position [4307, 0]
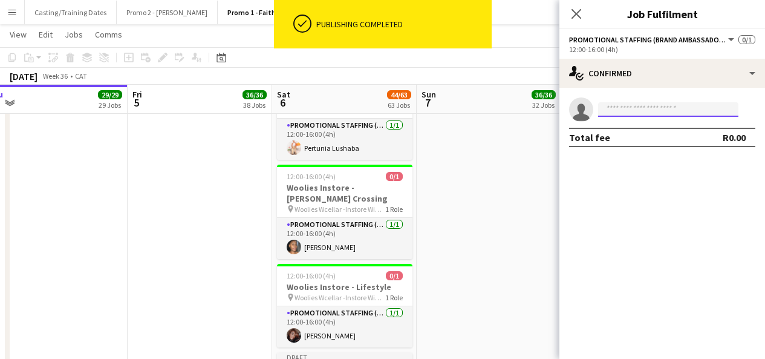
click at [665, 111] on input at bounding box center [668, 109] width 140 height 15
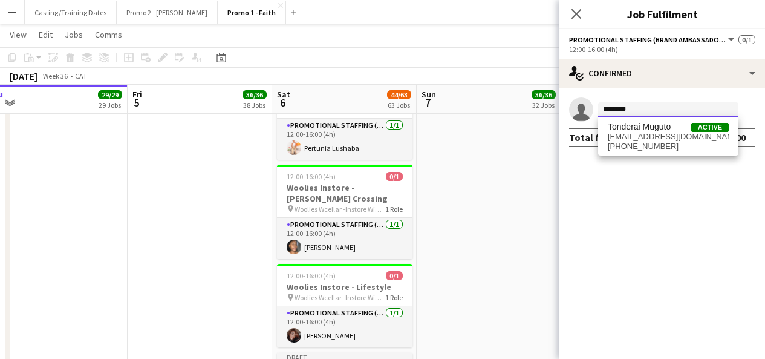
type input "********"
click at [656, 120] on div "Tonderai Muguto Active [EMAIL_ADDRESS][DOMAIN_NAME] [PHONE_NUMBER]" at bounding box center [668, 136] width 140 height 39
click at [651, 132] on span "[EMAIL_ADDRESS][DOMAIN_NAME]" at bounding box center [668, 137] width 121 height 10
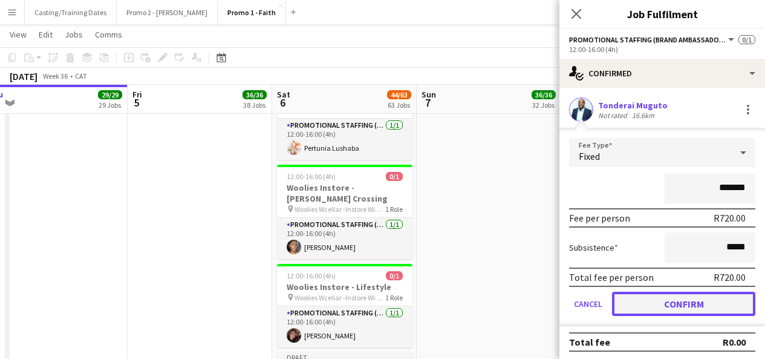
click at [660, 306] on button "Confirm" at bounding box center [683, 303] width 143 height 24
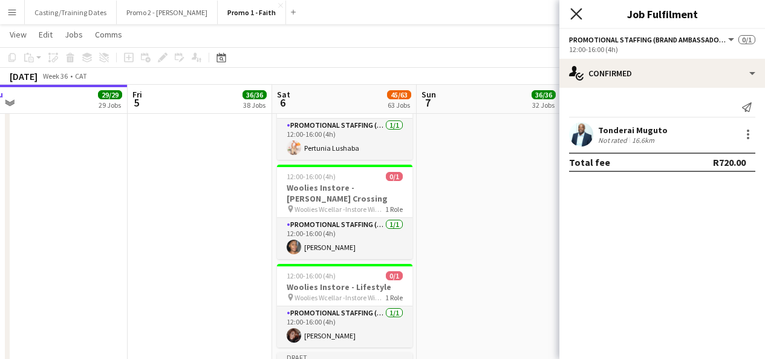
click at [575, 13] on icon at bounding box center [575, 13] width 11 height 11
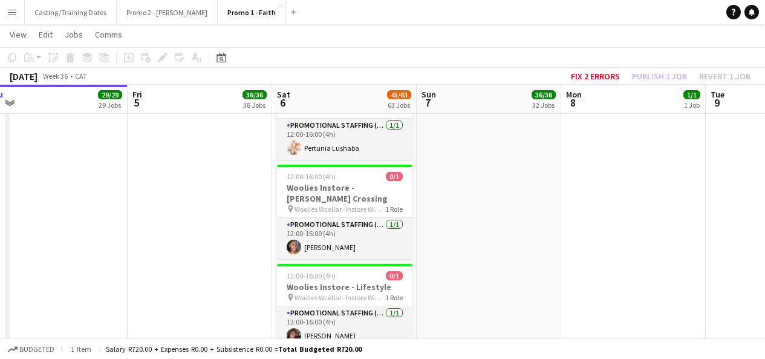
click at [344, 358] on div at bounding box center [344, 363] width 135 height 2
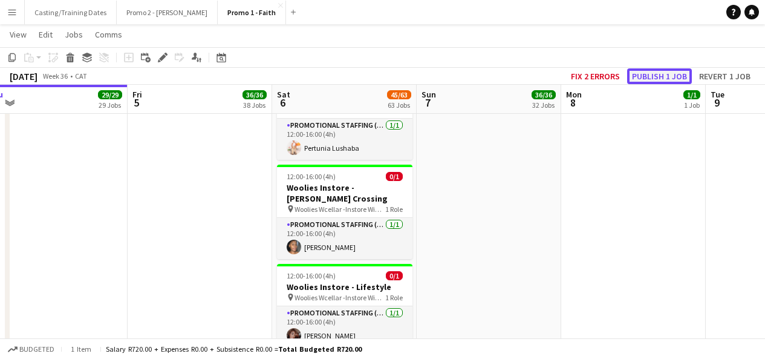
click at [653, 73] on button "Publish 1 job" at bounding box center [659, 76] width 65 height 16
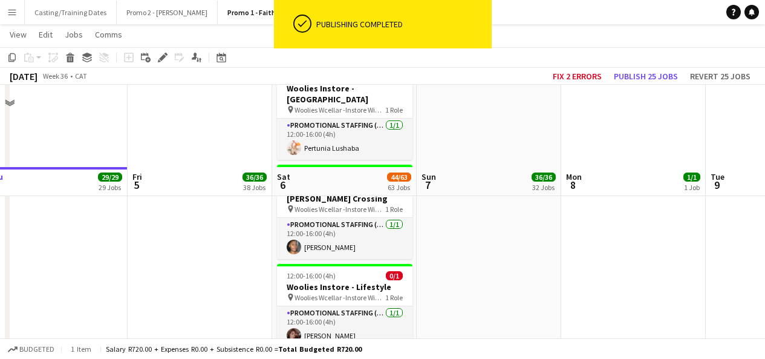
scroll to position [4390, 0]
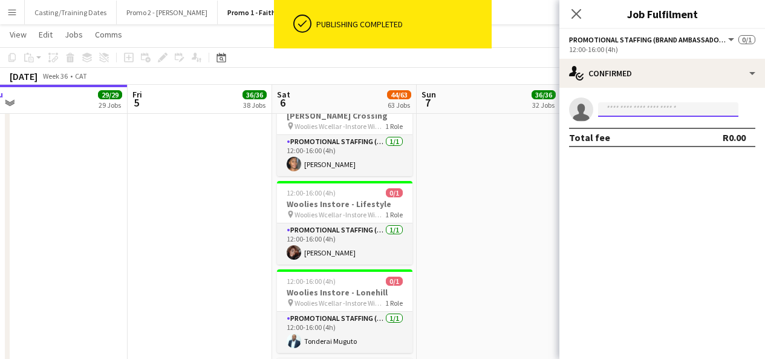
click at [630, 111] on input at bounding box center [668, 109] width 140 height 15
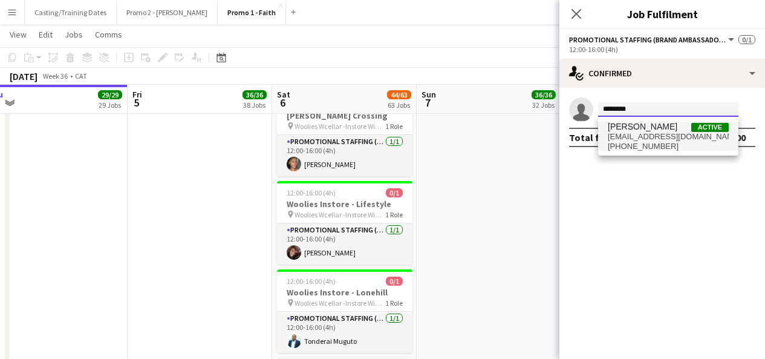
type input "*******"
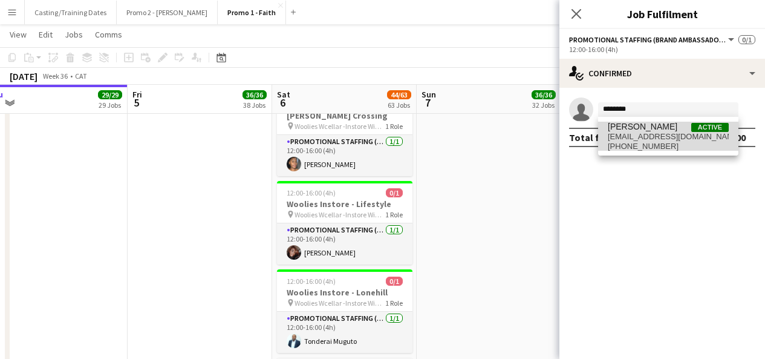
click at [640, 129] on span "[PERSON_NAME]" at bounding box center [643, 127] width 70 height 10
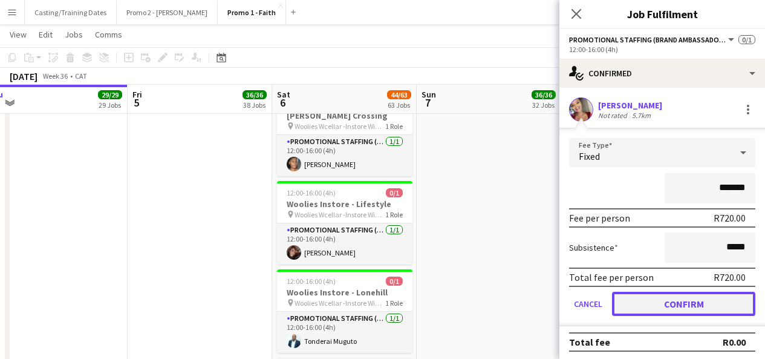
click at [654, 301] on button "Confirm" at bounding box center [683, 303] width 143 height 24
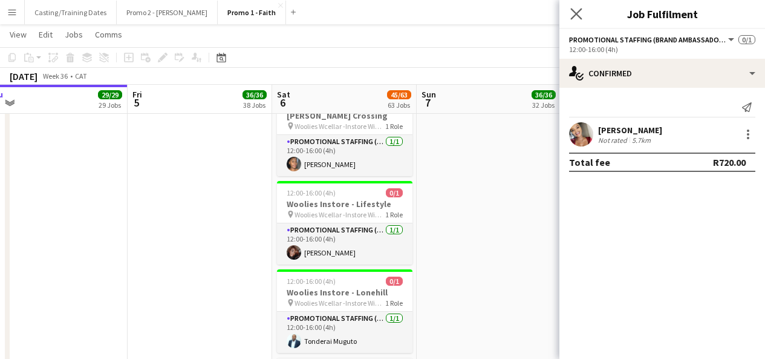
click at [573, 21] on app-icon "Close pop-in" at bounding box center [577, 14] width 18 height 18
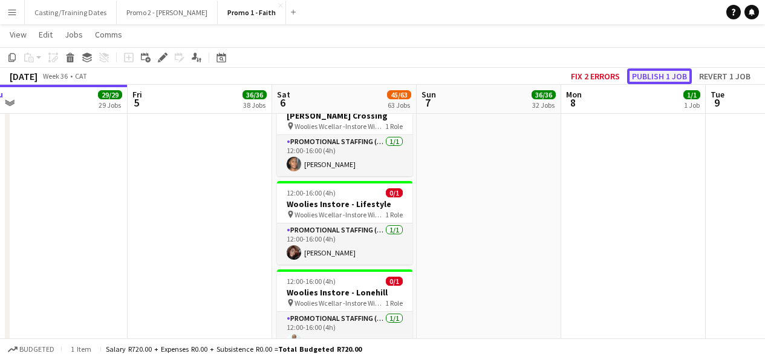
click at [656, 77] on button "Publish 1 job" at bounding box center [659, 76] width 65 height 16
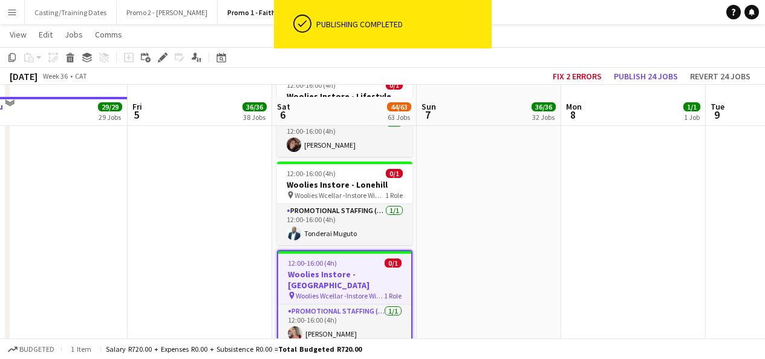
scroll to position [4511, 0]
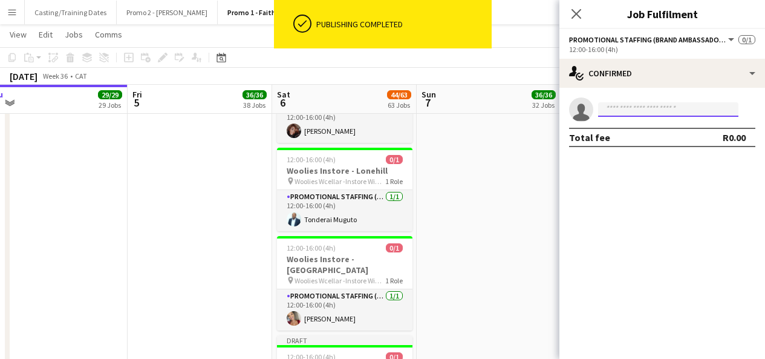
click at [643, 108] on input at bounding box center [668, 109] width 140 height 15
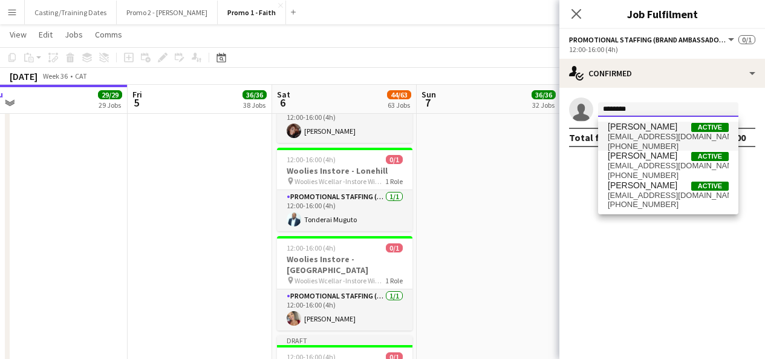
type input "********"
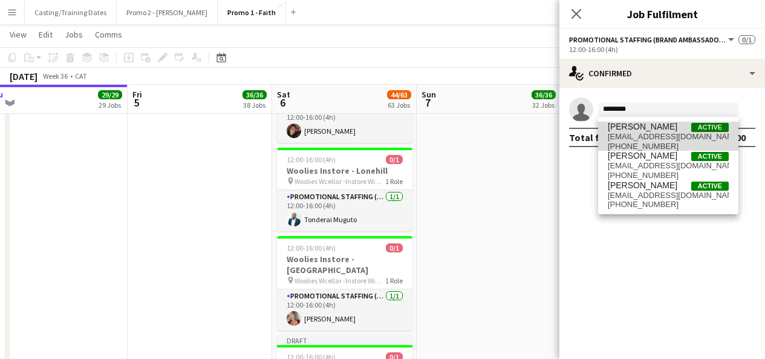
click at [659, 135] on span "[EMAIL_ADDRESS][DOMAIN_NAME]" at bounding box center [668, 137] width 121 height 10
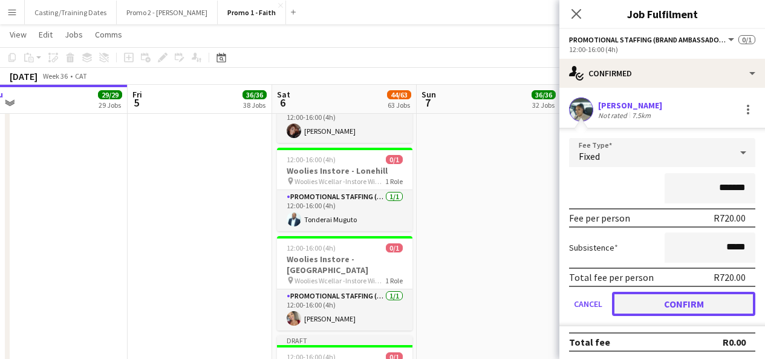
click at [660, 306] on button "Confirm" at bounding box center [683, 303] width 143 height 24
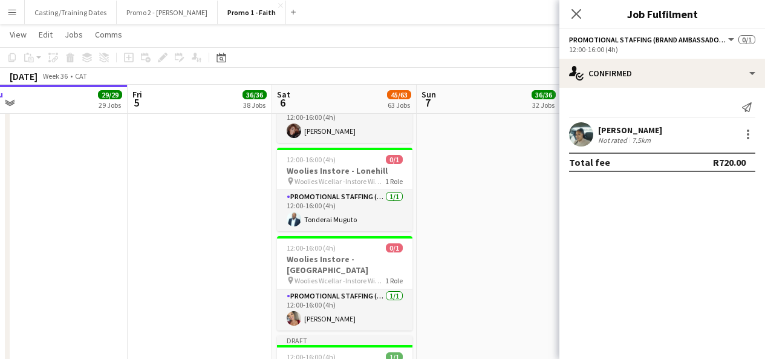
click at [577, 3] on div "Close pop-in" at bounding box center [576, 14] width 34 height 28
click at [359, 345] on div at bounding box center [344, 346] width 135 height 2
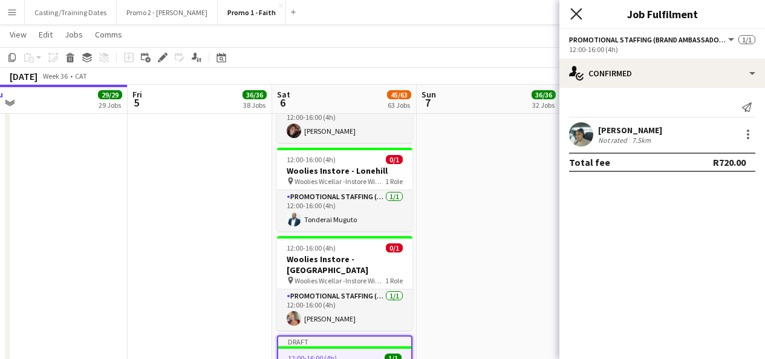
click at [571, 10] on icon "Close pop-in" at bounding box center [575, 13] width 11 height 11
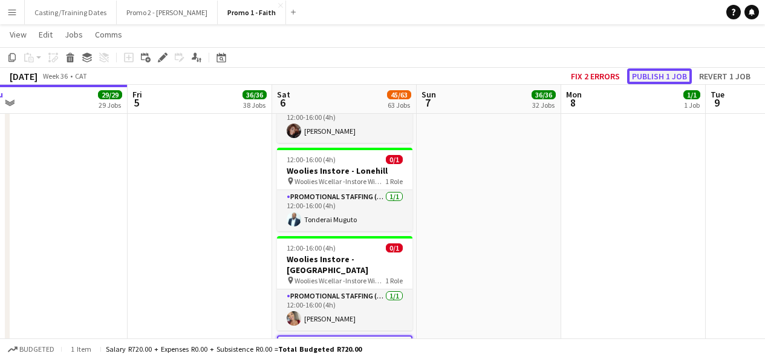
click at [656, 81] on button "Publish 1 job" at bounding box center [659, 76] width 65 height 16
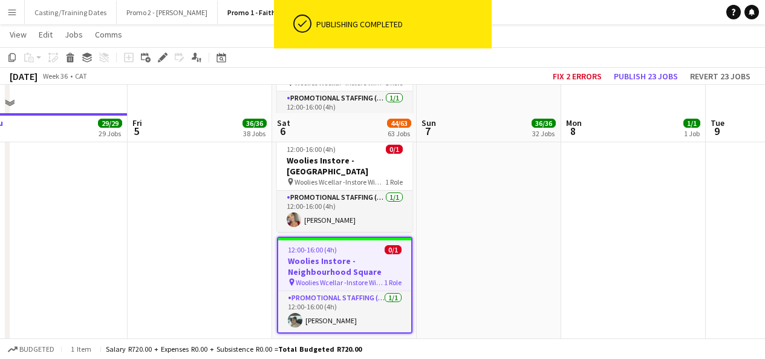
scroll to position [4639, 0]
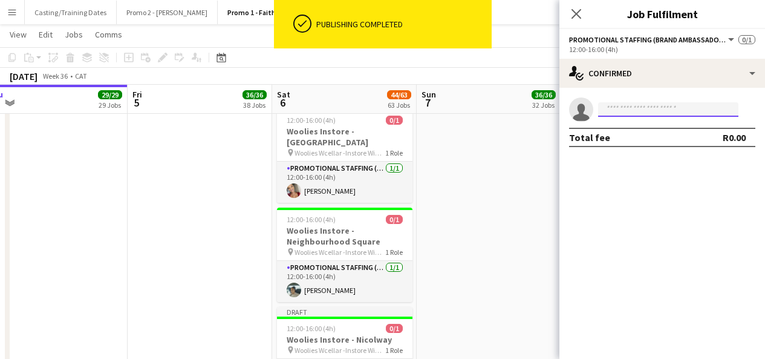
click at [624, 111] on input at bounding box center [668, 109] width 140 height 15
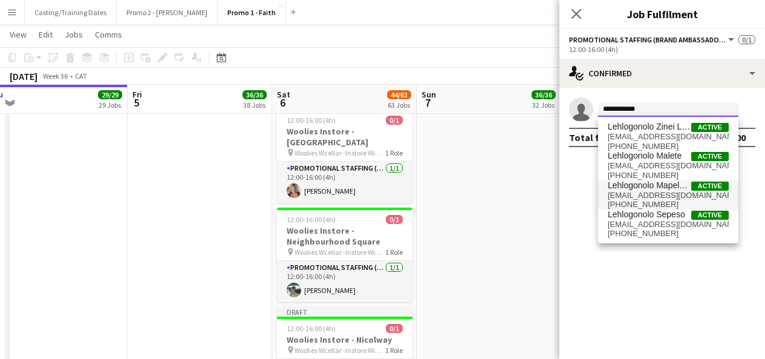
type input "**********"
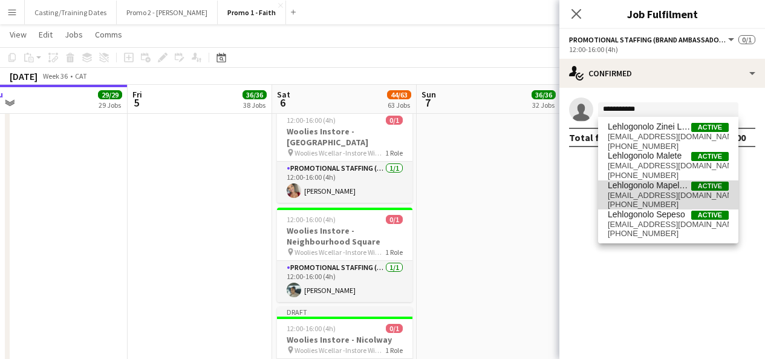
click at [653, 191] on span "[EMAIL_ADDRESS][DOMAIN_NAME]" at bounding box center [668, 195] width 121 height 10
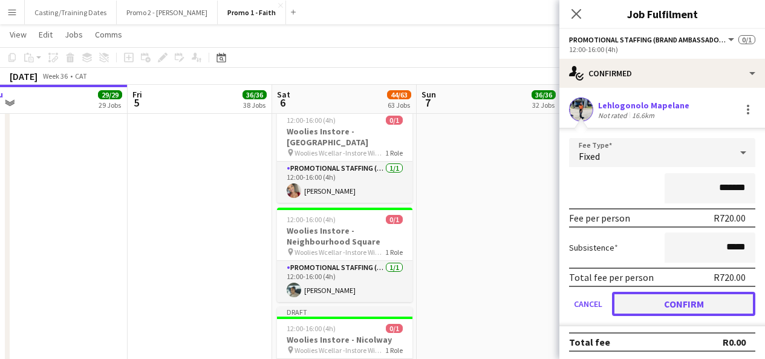
click at [666, 304] on button "Confirm" at bounding box center [683, 303] width 143 height 24
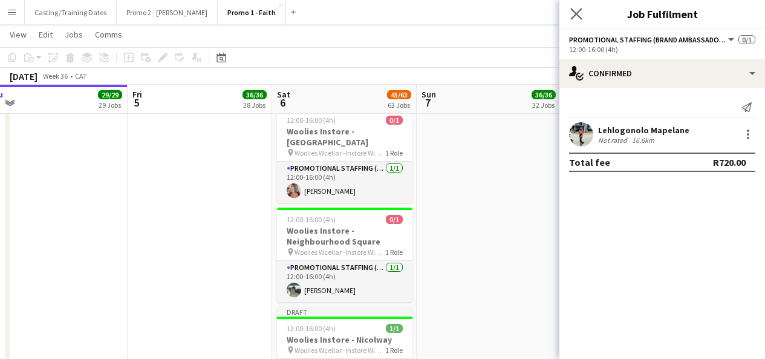
click at [573, 7] on app-icon "Close pop-in" at bounding box center [577, 14] width 18 height 18
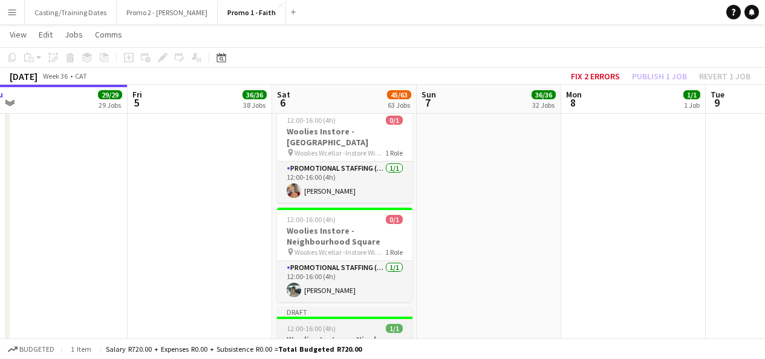
click at [368, 307] on div "Draft" at bounding box center [344, 312] width 135 height 10
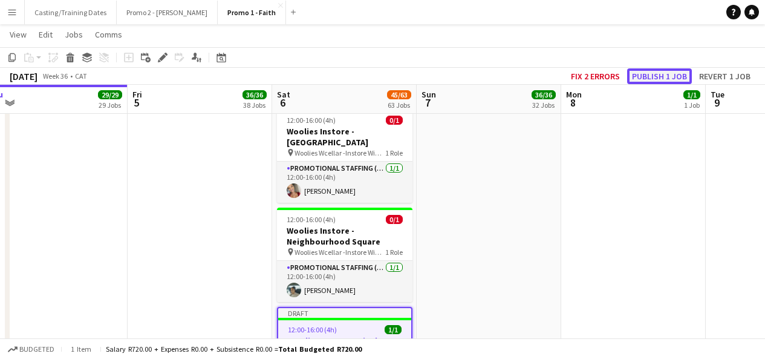
click at [650, 77] on button "Publish 1 job" at bounding box center [659, 76] width 65 height 16
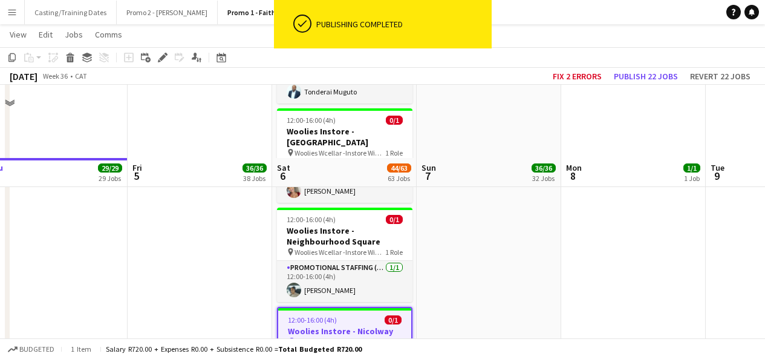
scroll to position [4713, 0]
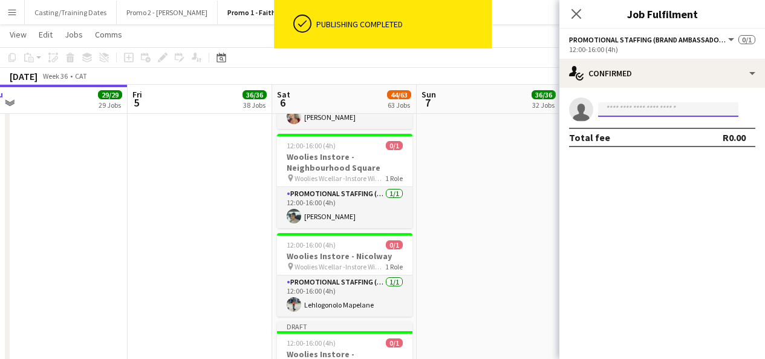
click at [653, 116] on input at bounding box center [668, 109] width 140 height 15
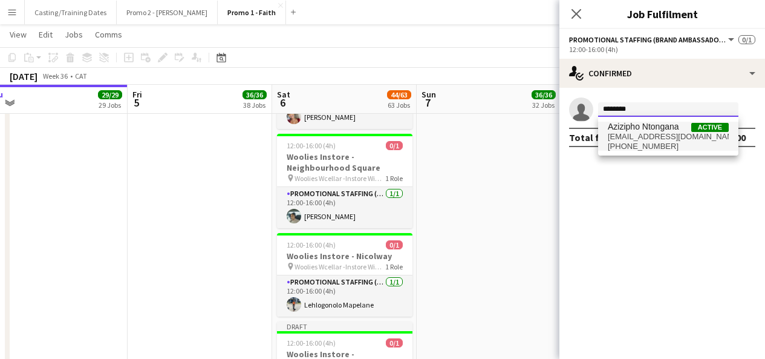
type input "********"
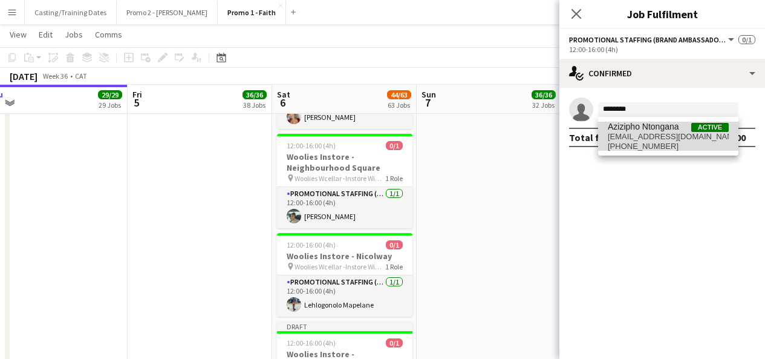
click at [645, 137] on span "[EMAIL_ADDRESS][DOMAIN_NAME]" at bounding box center [668, 137] width 121 height 10
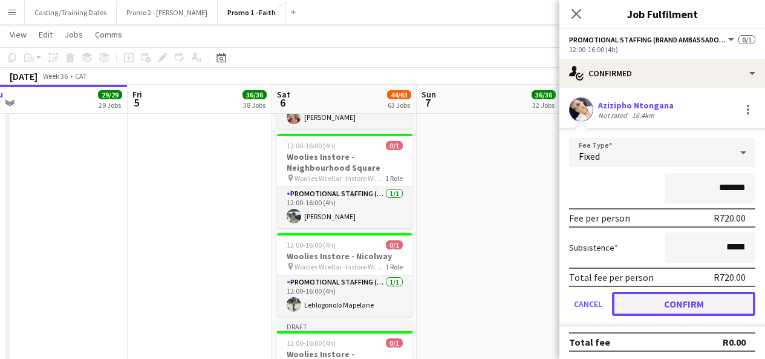
click at [665, 295] on button "Confirm" at bounding box center [683, 303] width 143 height 24
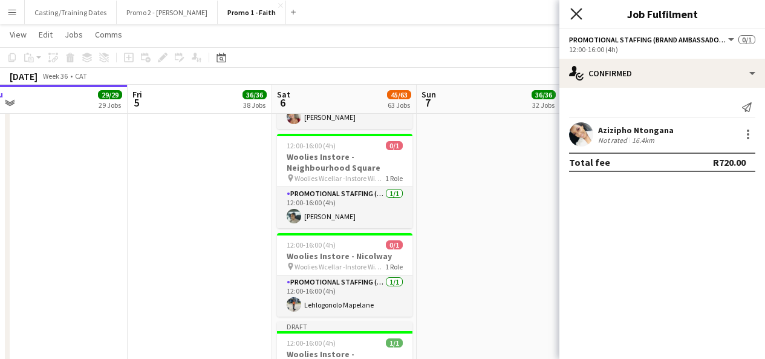
click at [578, 12] on icon at bounding box center [575, 13] width 11 height 11
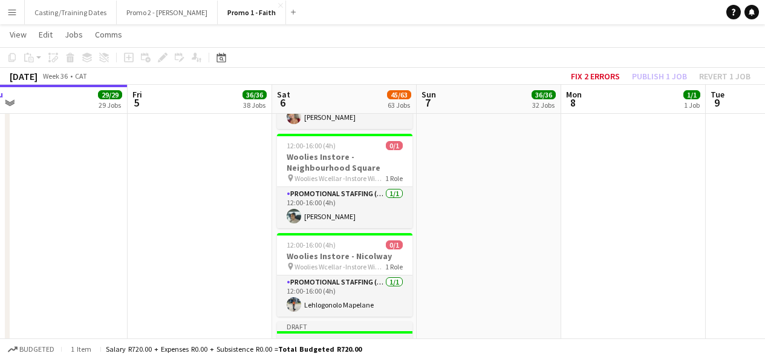
click at [365, 331] on div at bounding box center [344, 332] width 135 height 2
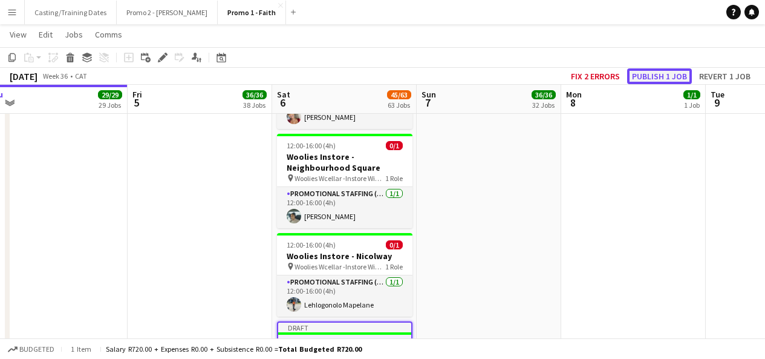
click at [666, 72] on button "Publish 1 job" at bounding box center [659, 76] width 65 height 16
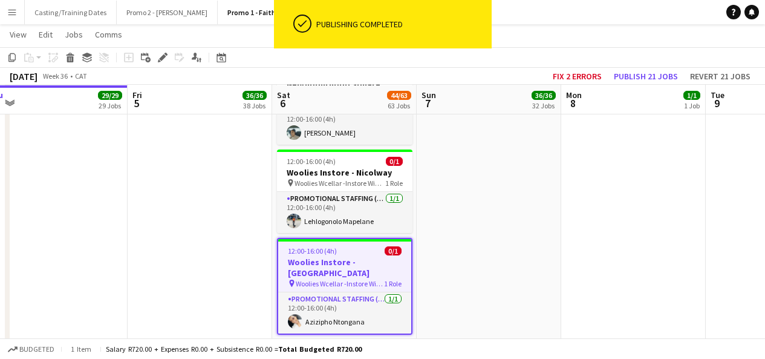
scroll to position [4797, 0]
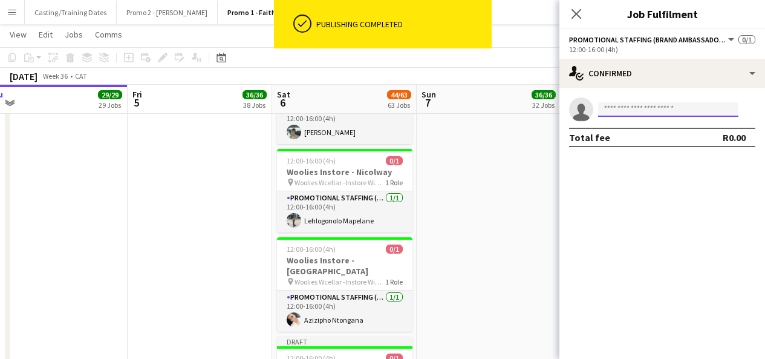
click at [628, 111] on input at bounding box center [668, 109] width 140 height 15
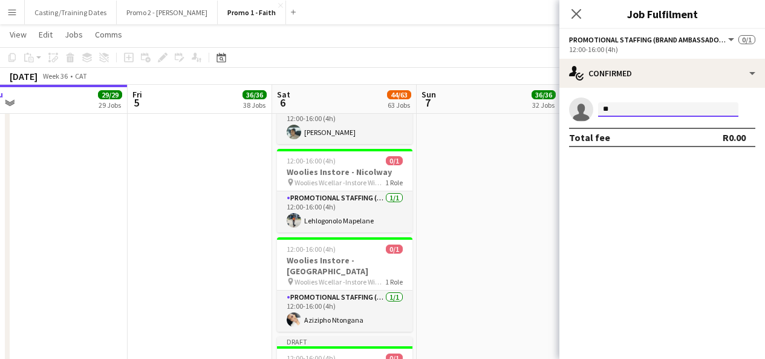
type input "*"
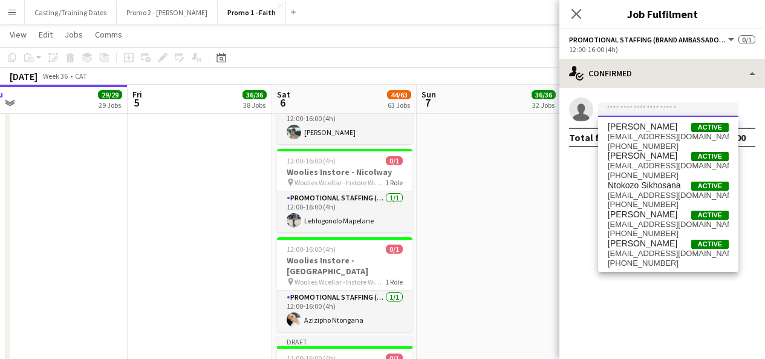
paste input "*******"
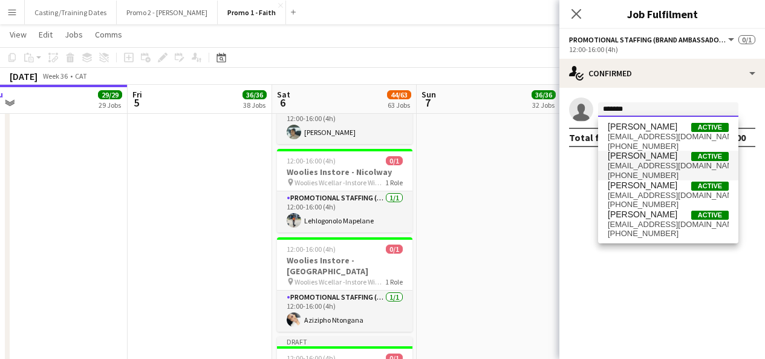
type input "*******"
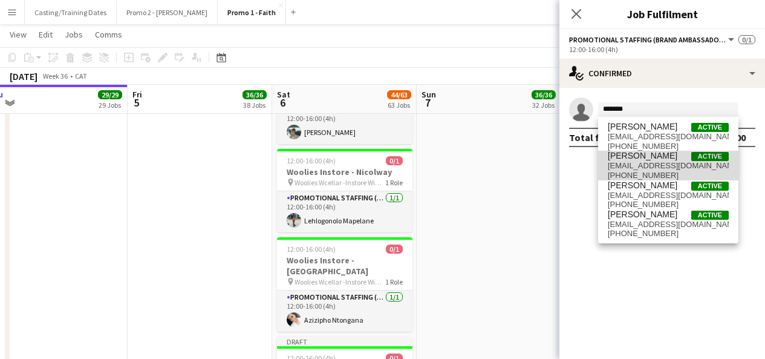
click at [646, 161] on span "[EMAIL_ADDRESS][DOMAIN_NAME]" at bounding box center [668, 166] width 121 height 10
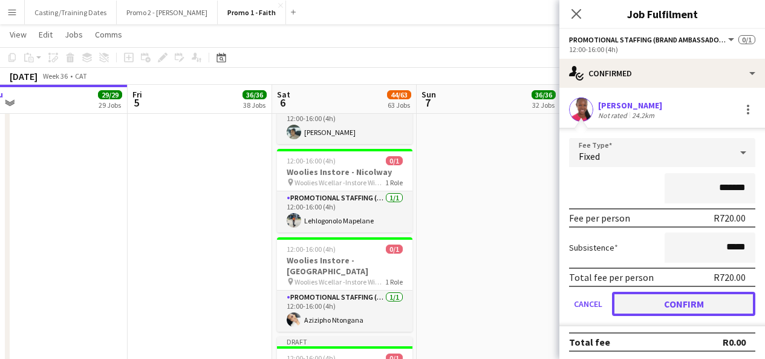
click at [668, 307] on button "Confirm" at bounding box center [683, 303] width 143 height 24
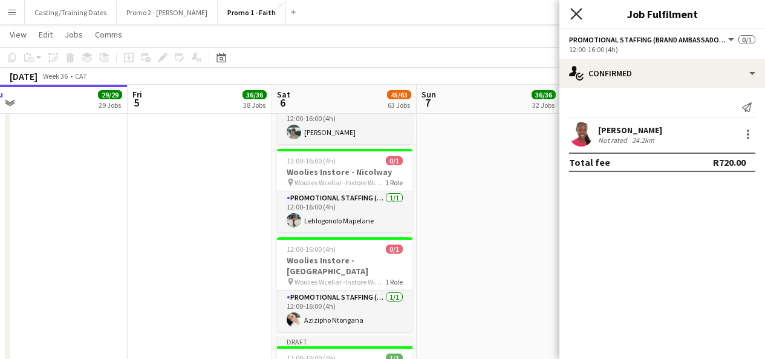
click at [578, 14] on icon "Close pop-in" at bounding box center [575, 13] width 11 height 11
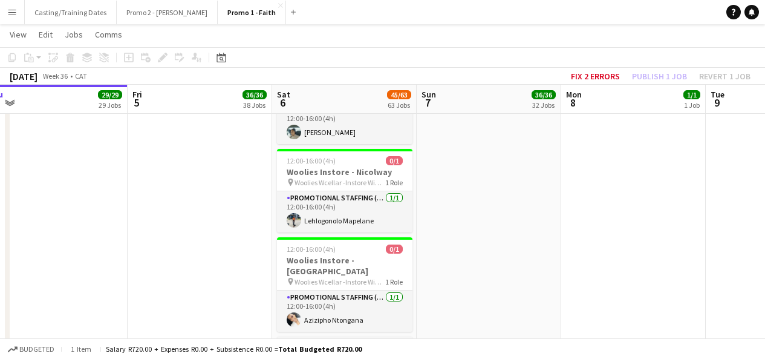
click at [351, 336] on div "Draft" at bounding box center [344, 341] width 135 height 10
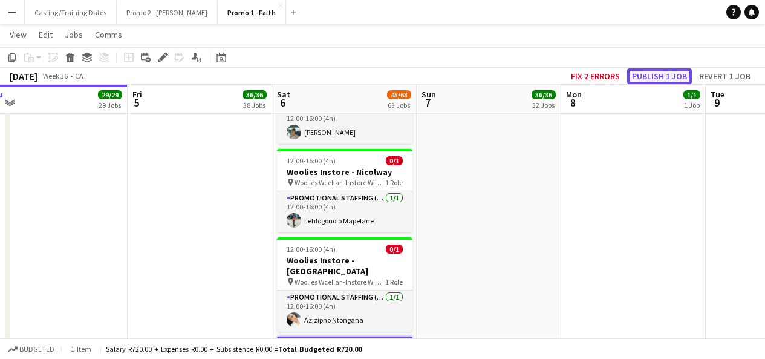
click at [656, 73] on button "Publish 1 job" at bounding box center [659, 76] width 65 height 16
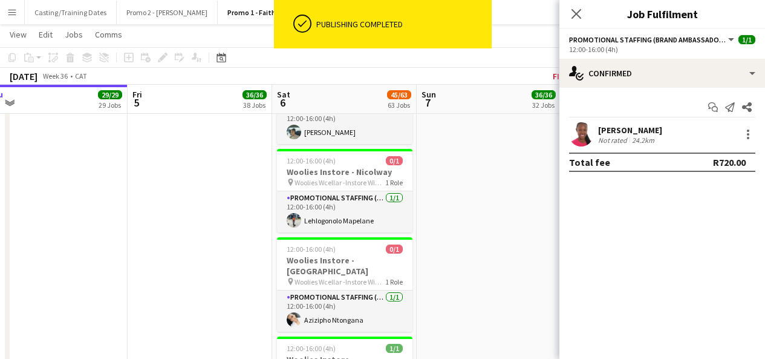
click at [580, 136] on app-user-avatar at bounding box center [581, 134] width 24 height 24
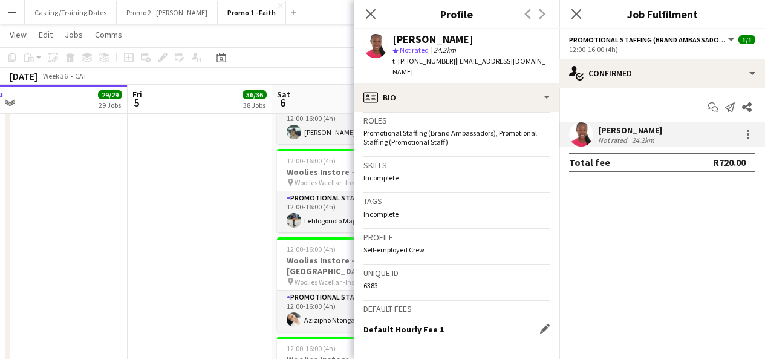
scroll to position [551, 0]
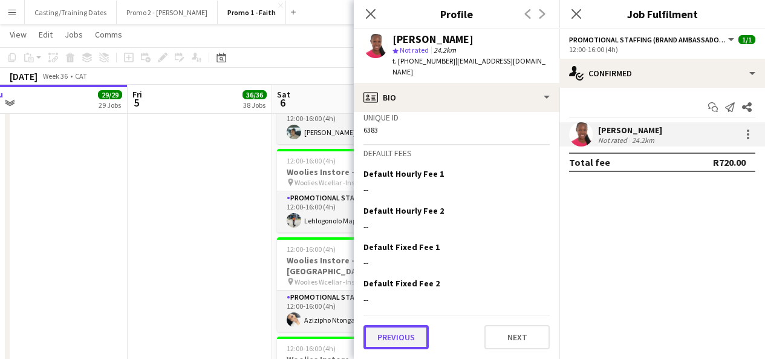
click at [411, 334] on button "Previous" at bounding box center [395, 337] width 65 height 24
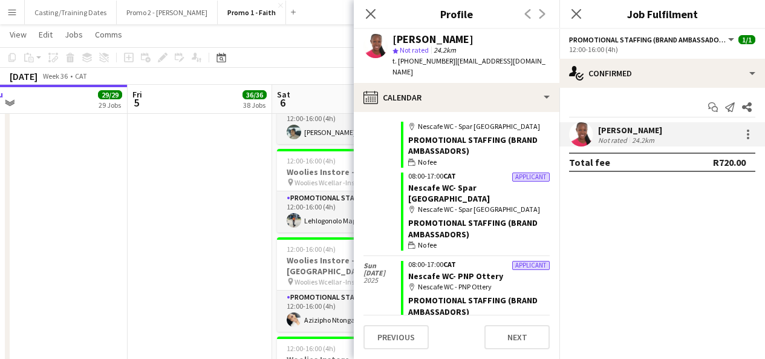
scroll to position [3428, 0]
click at [363, 7] on app-icon "Close pop-in" at bounding box center [371, 14] width 18 height 18
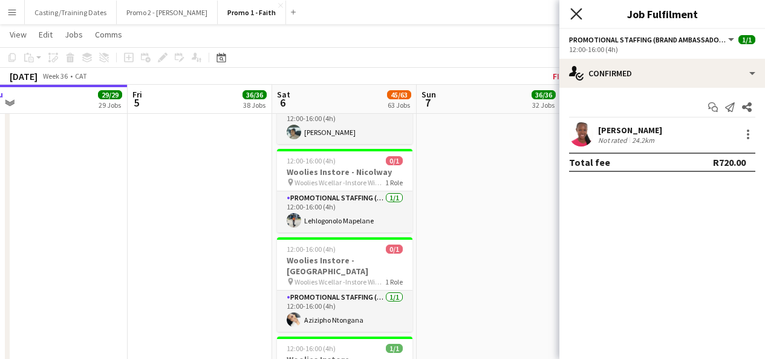
click at [578, 14] on icon "Close pop-in" at bounding box center [575, 13] width 11 height 11
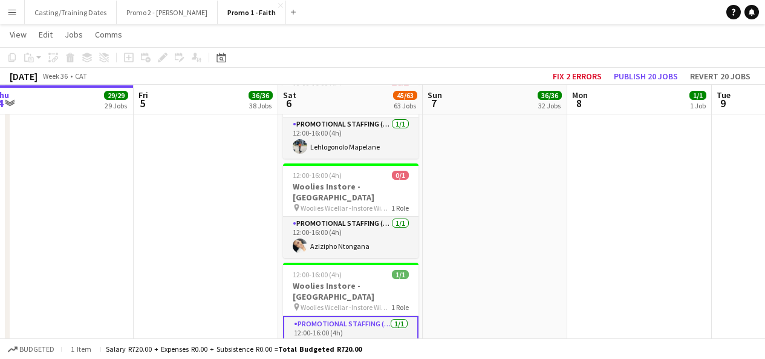
scroll to position [4871, 0]
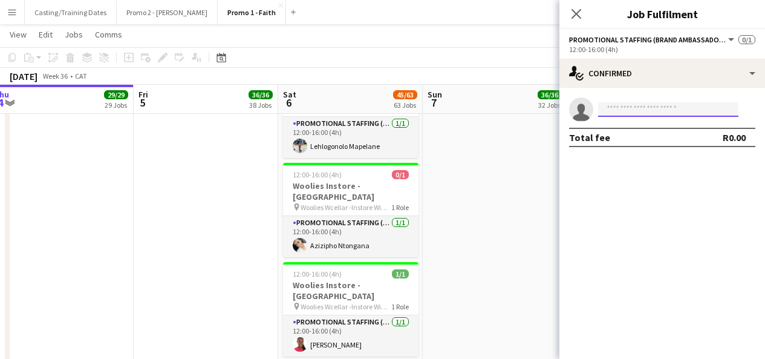
click at [664, 111] on input at bounding box center [668, 109] width 140 height 15
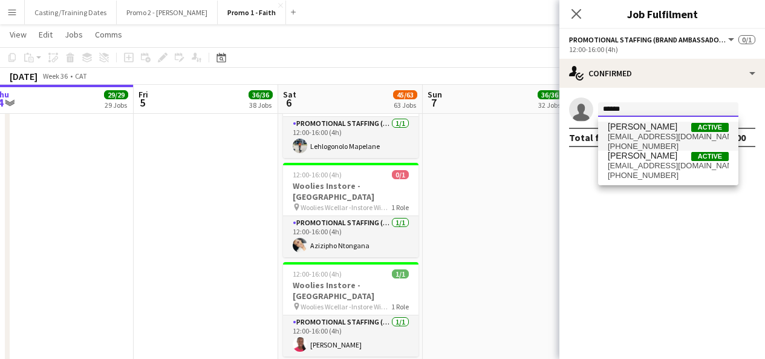
type input "******"
click at [637, 131] on span "[PERSON_NAME]" at bounding box center [643, 127] width 70 height 10
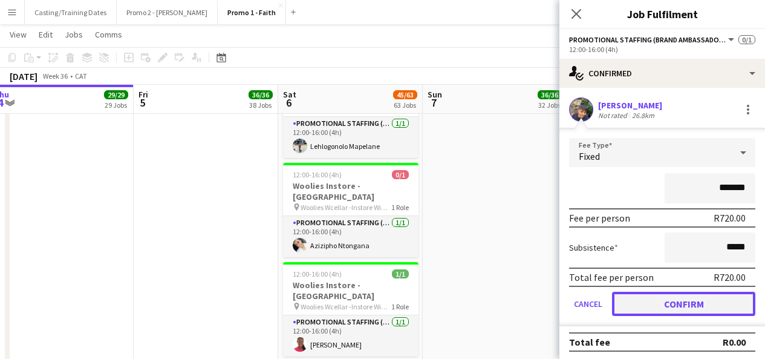
click at [653, 299] on button "Confirm" at bounding box center [683, 303] width 143 height 24
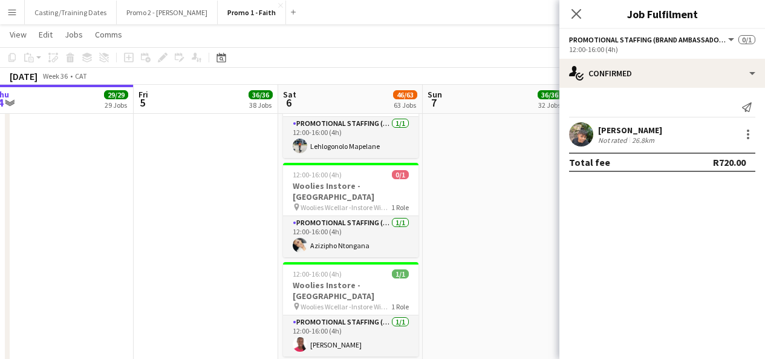
click at [583, 139] on app-user-avatar at bounding box center [581, 134] width 24 height 24
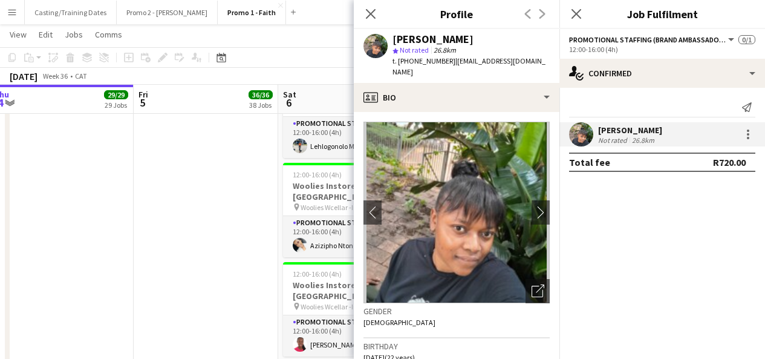
scroll to position [532, 0]
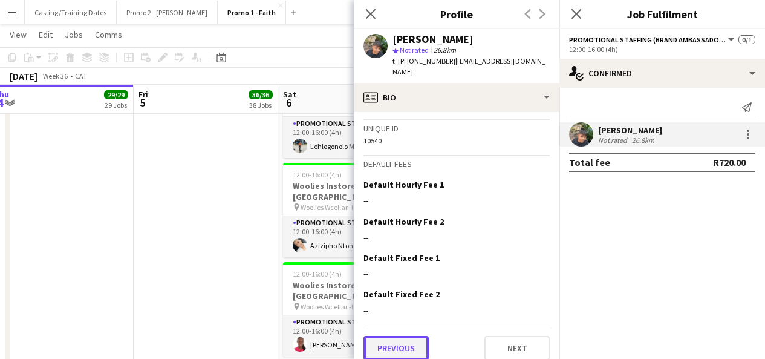
click at [405, 336] on button "Previous" at bounding box center [395, 348] width 65 height 24
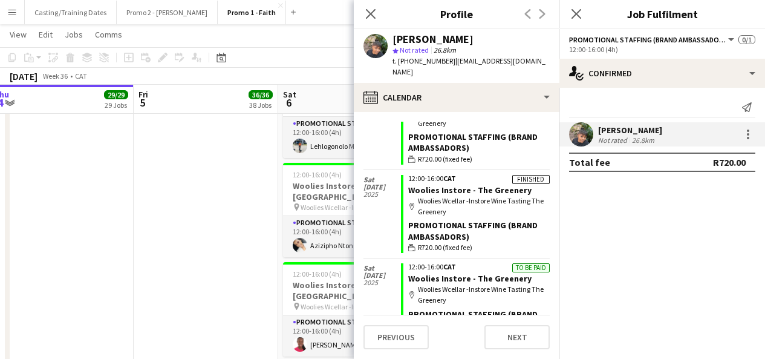
scroll to position [80, 0]
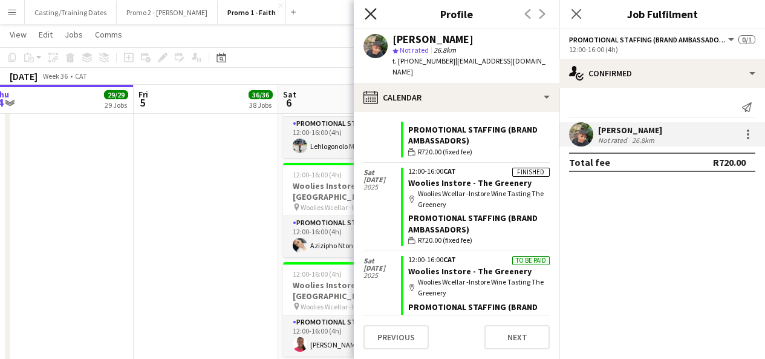
click at [373, 13] on icon "Close pop-in" at bounding box center [370, 13] width 11 height 11
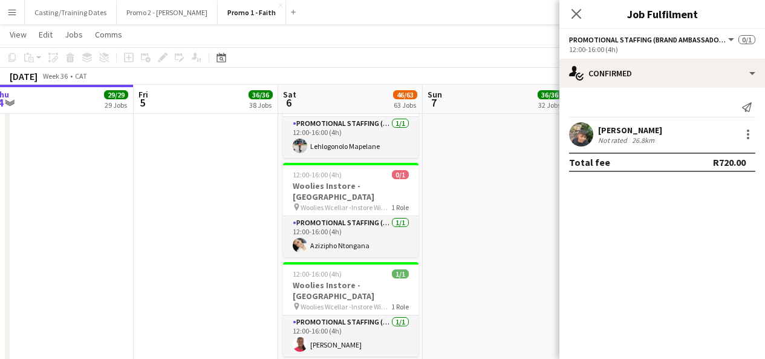
click at [370, 358] on div "Draft" at bounding box center [350, 366] width 135 height 10
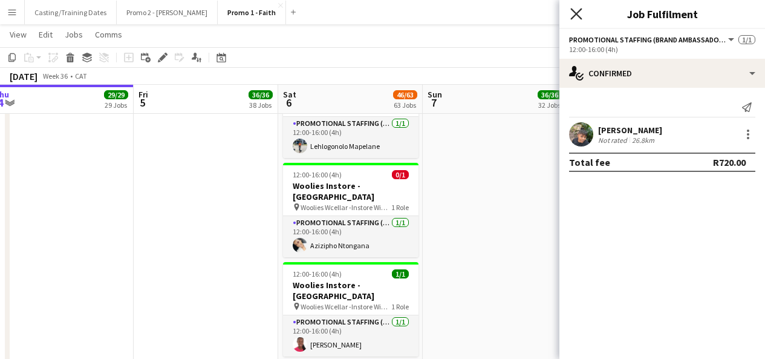
click at [574, 11] on icon at bounding box center [575, 13] width 11 height 11
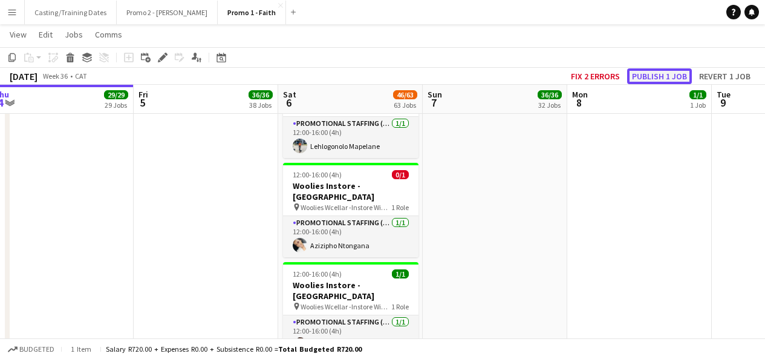
click at [648, 74] on button "Publish 1 job" at bounding box center [659, 76] width 65 height 16
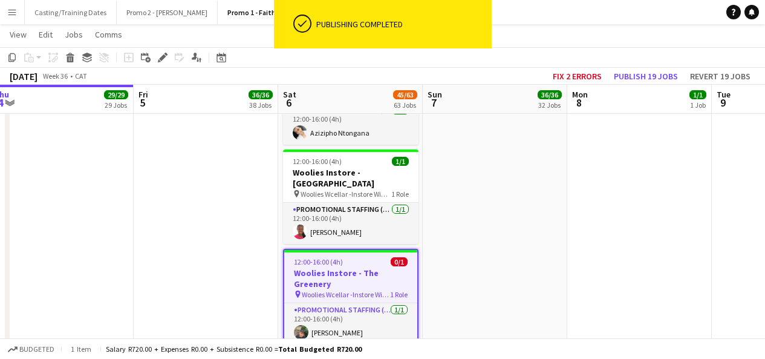
scroll to position [4985, 0]
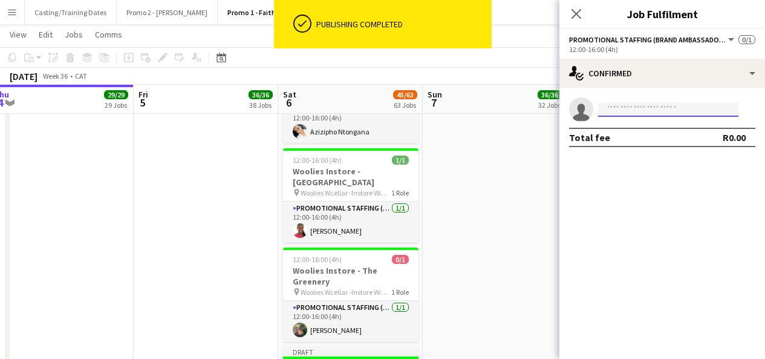
click at [640, 108] on input at bounding box center [668, 109] width 140 height 15
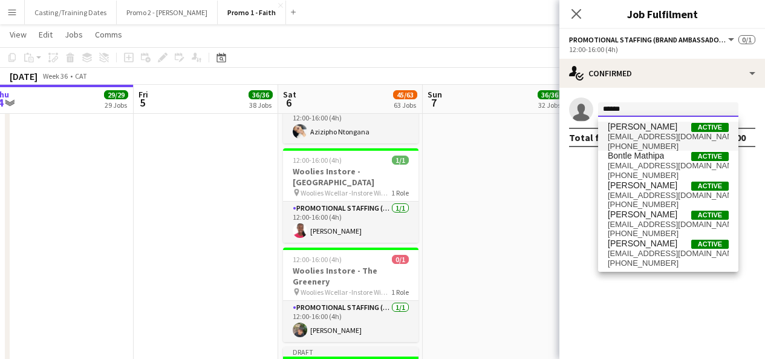
type input "******"
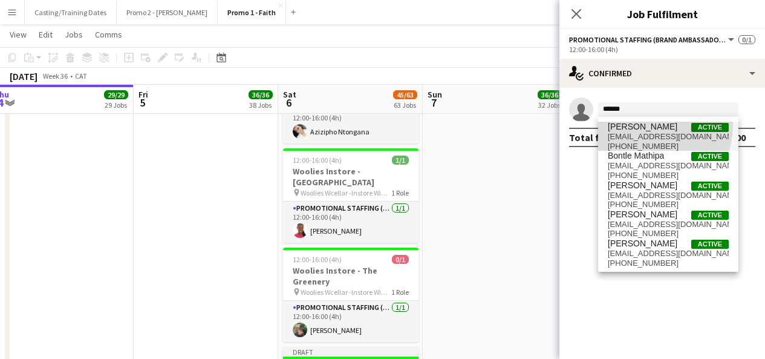
click at [644, 125] on span "[PERSON_NAME]" at bounding box center [643, 127] width 70 height 10
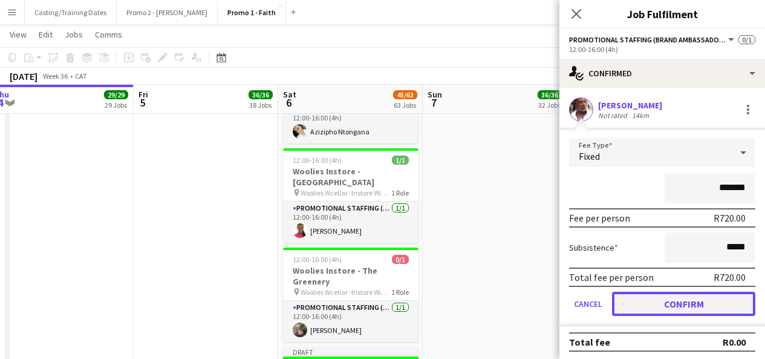
click at [649, 302] on button "Confirm" at bounding box center [683, 303] width 143 height 24
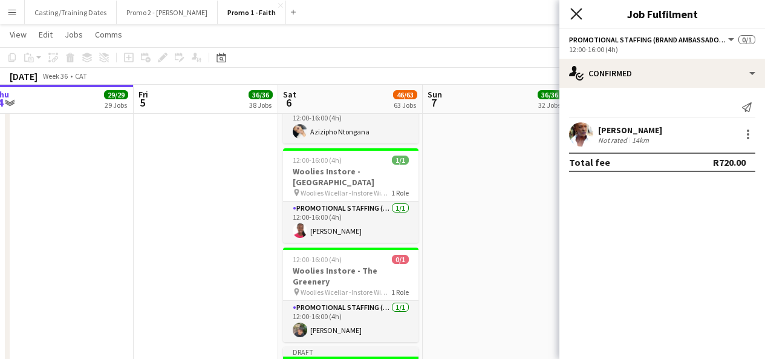
click at [573, 13] on icon "Close pop-in" at bounding box center [575, 13] width 11 height 11
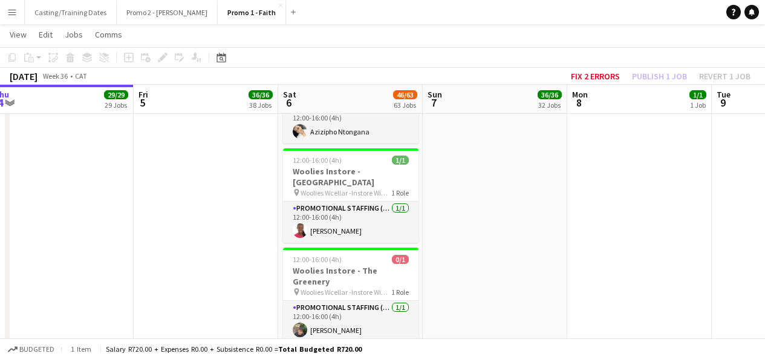
click at [401, 347] on div "Draft" at bounding box center [350, 352] width 135 height 10
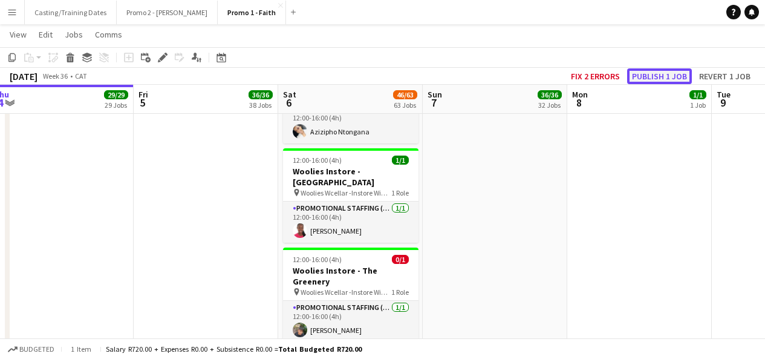
click at [676, 68] on button "Publish 1 job" at bounding box center [659, 76] width 65 height 16
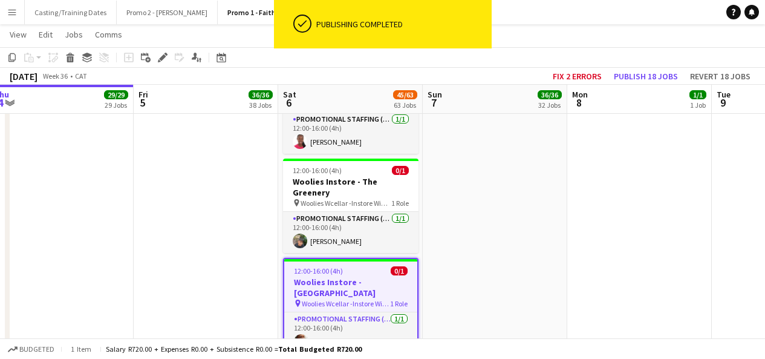
scroll to position [5076, 0]
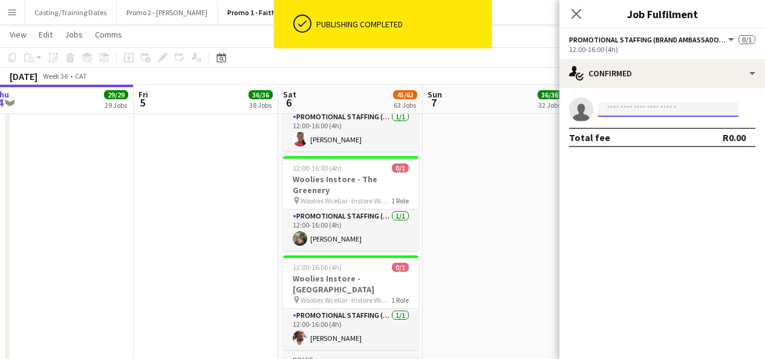
click at [634, 111] on input at bounding box center [668, 109] width 140 height 15
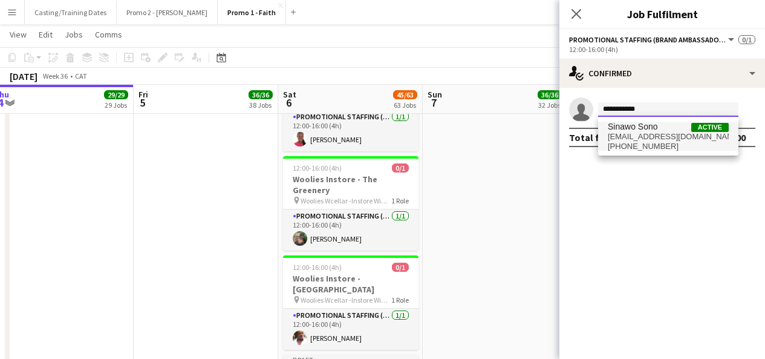
type input "**********"
click at [629, 146] on span "[PHONE_NUMBER]" at bounding box center [668, 147] width 121 height 10
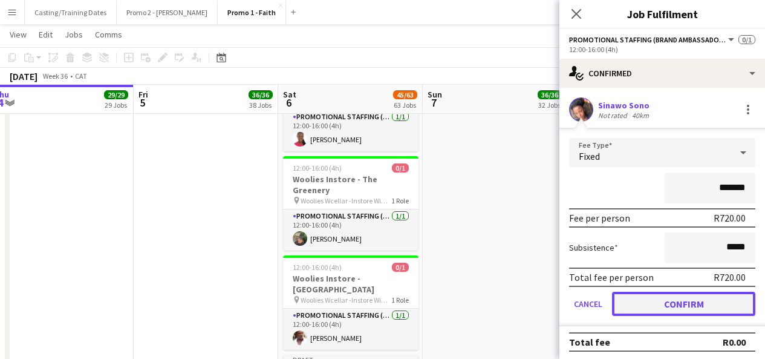
click at [642, 301] on button "Confirm" at bounding box center [683, 303] width 143 height 24
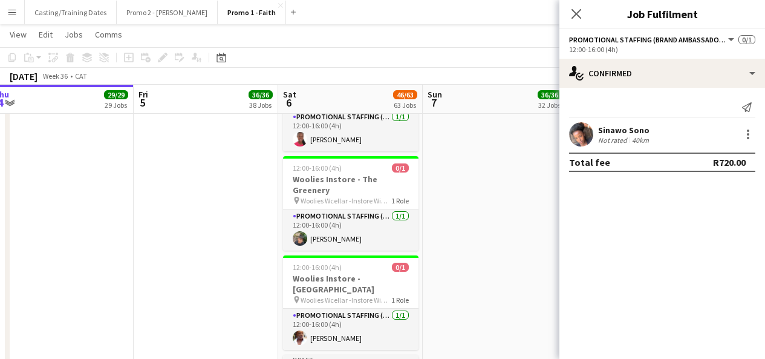
click at [576, 129] on app-user-avatar at bounding box center [581, 134] width 24 height 24
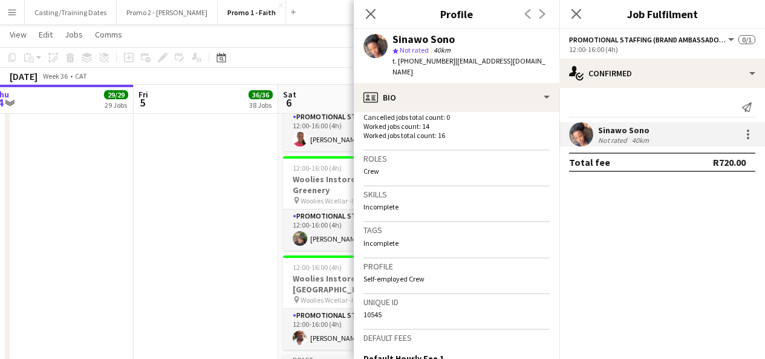
scroll to position [530, 0]
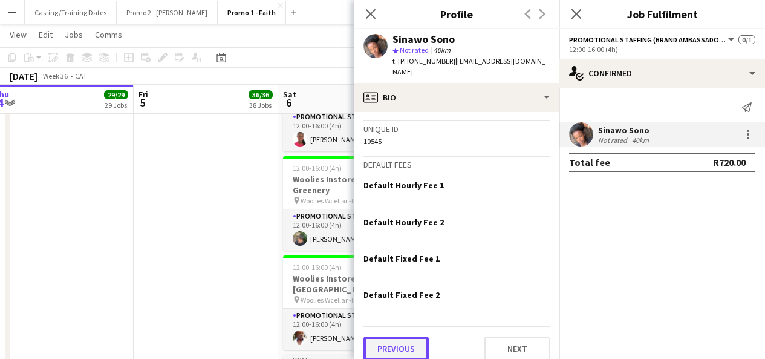
click at [394, 337] on button "Previous" at bounding box center [395, 348] width 65 height 24
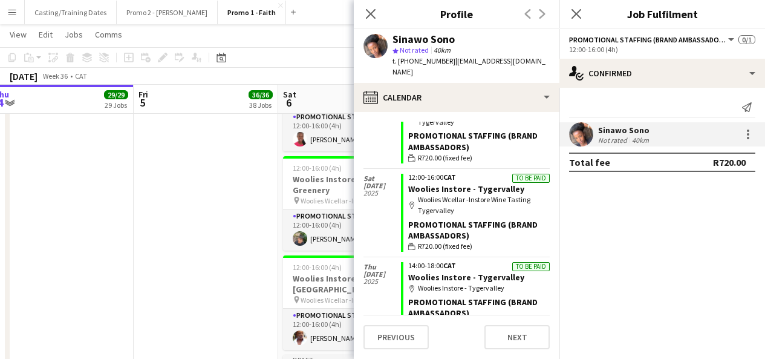
scroll to position [166, 0]
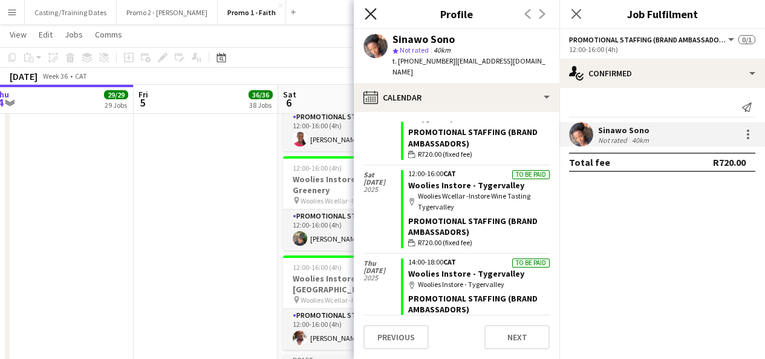
click at [375, 17] on icon "Close pop-in" at bounding box center [370, 13] width 11 height 11
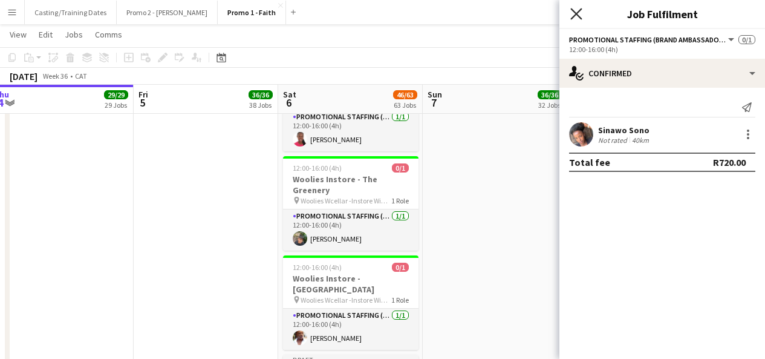
click at [573, 14] on icon "Close pop-in" at bounding box center [575, 13] width 11 height 11
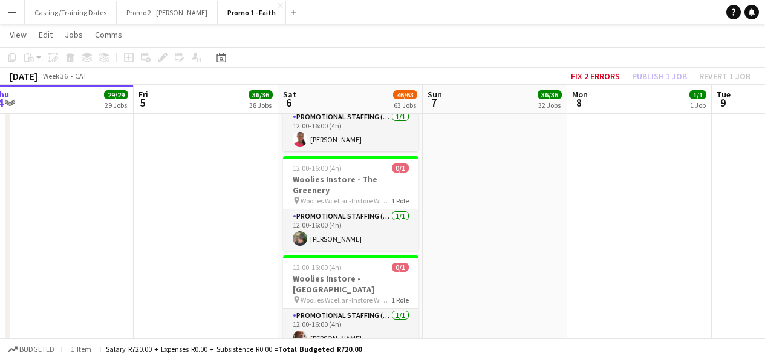
click at [357, 358] on div at bounding box center [350, 365] width 135 height 2
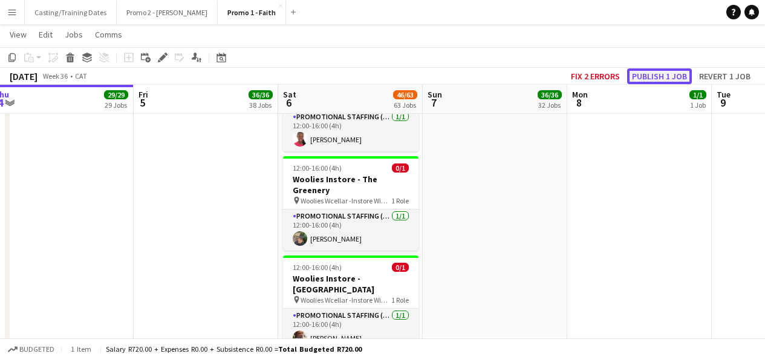
click at [674, 79] on button "Publish 1 job" at bounding box center [659, 76] width 65 height 16
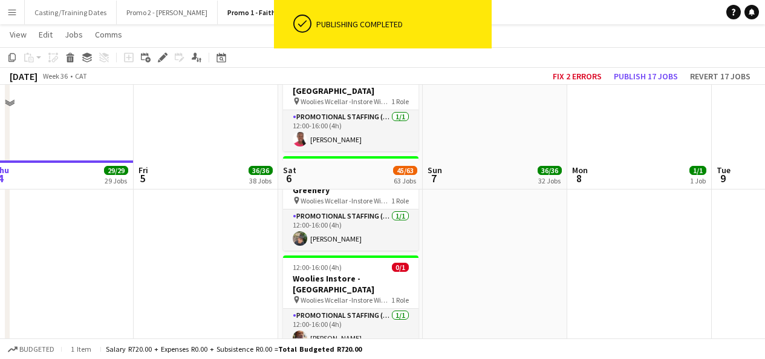
scroll to position [5152, 0]
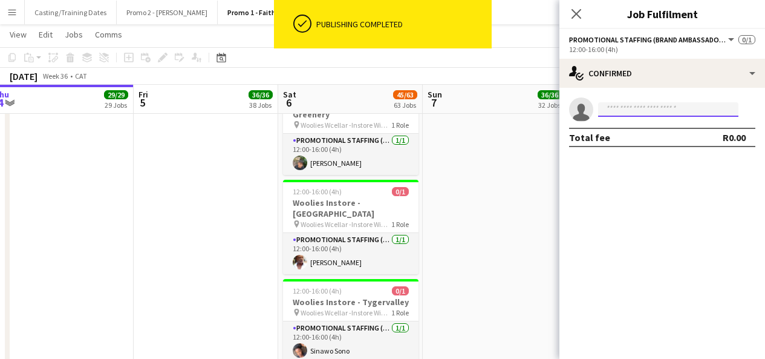
click at [634, 107] on input at bounding box center [668, 109] width 140 height 15
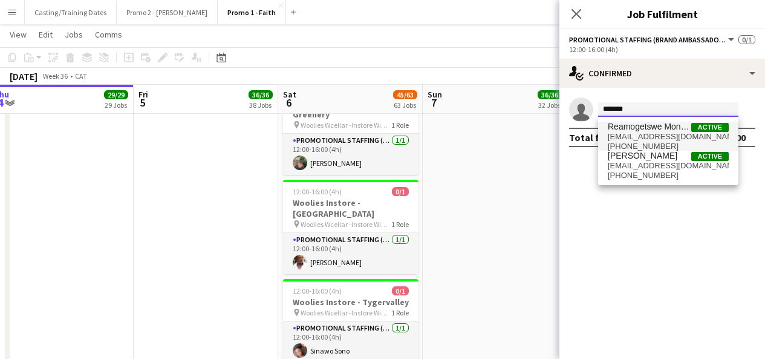
type input "*******"
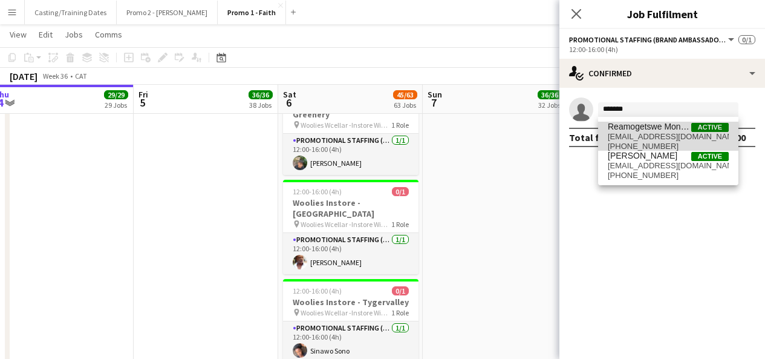
click at [646, 126] on span "Reamogetswe Monyane" at bounding box center [649, 127] width 83 height 10
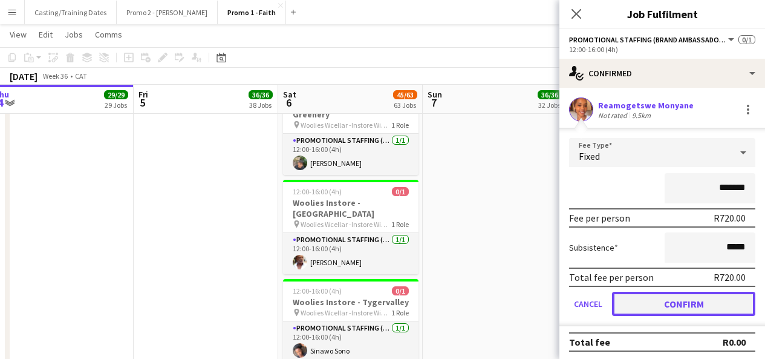
click at [654, 303] on button "Confirm" at bounding box center [683, 303] width 143 height 24
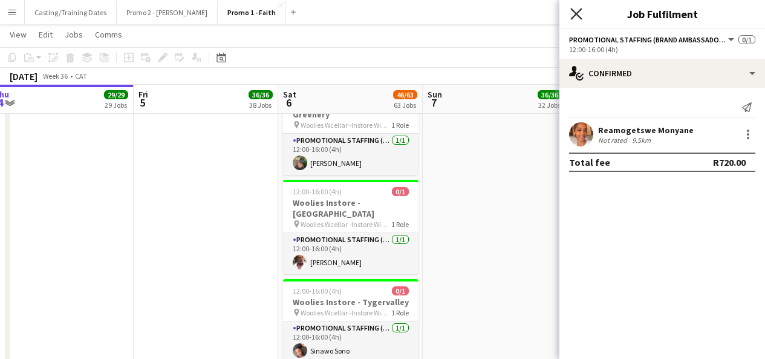
click at [573, 13] on icon "Close pop-in" at bounding box center [575, 13] width 11 height 11
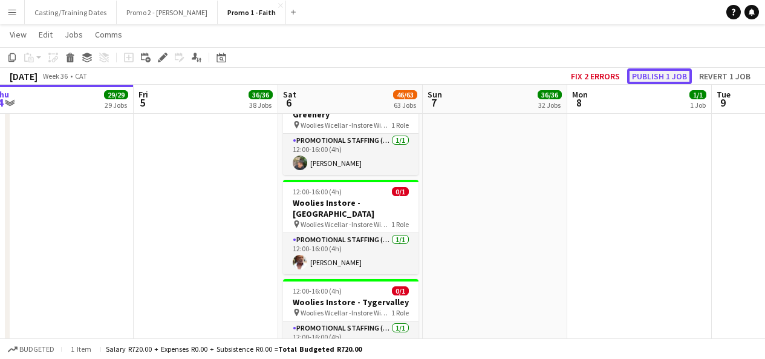
click at [640, 74] on button "Publish 1 job" at bounding box center [659, 76] width 65 height 16
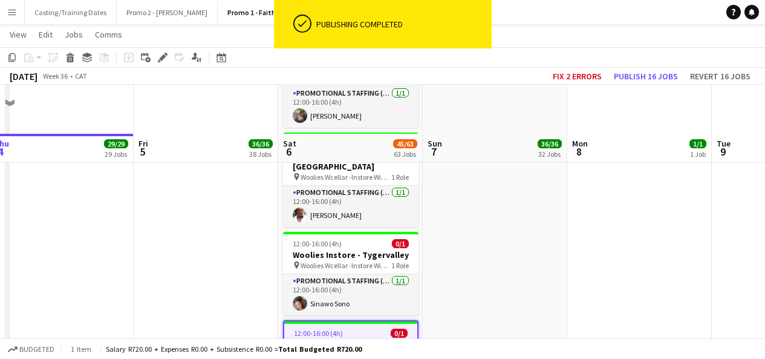
scroll to position [5248, 0]
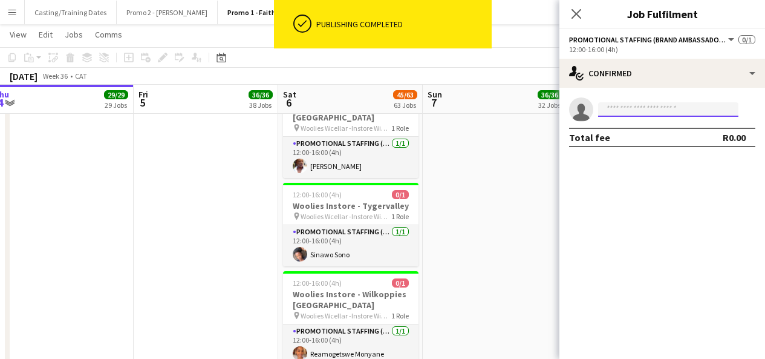
click at [657, 112] on input at bounding box center [668, 109] width 140 height 15
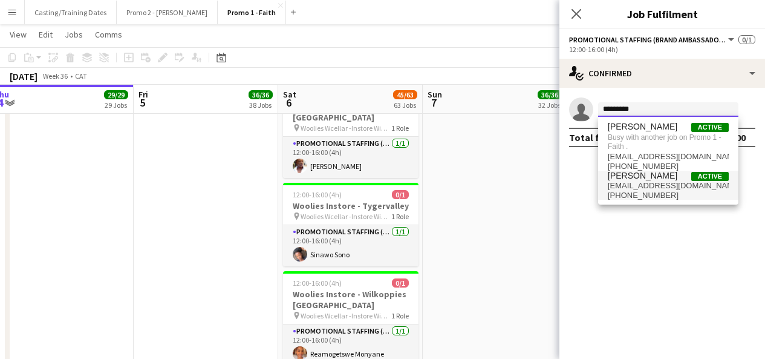
type input "*********"
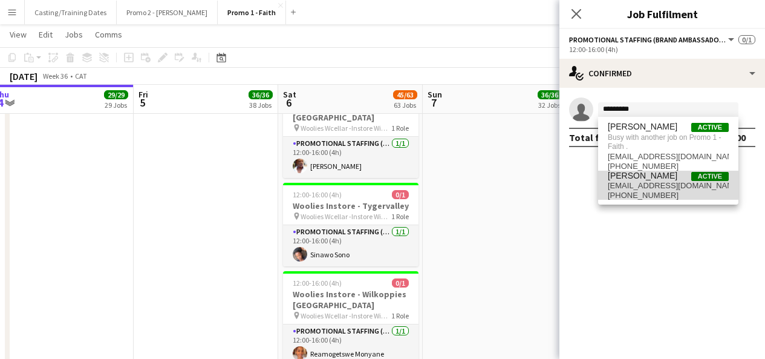
click at [654, 174] on span "[PERSON_NAME]" at bounding box center [643, 176] width 70 height 10
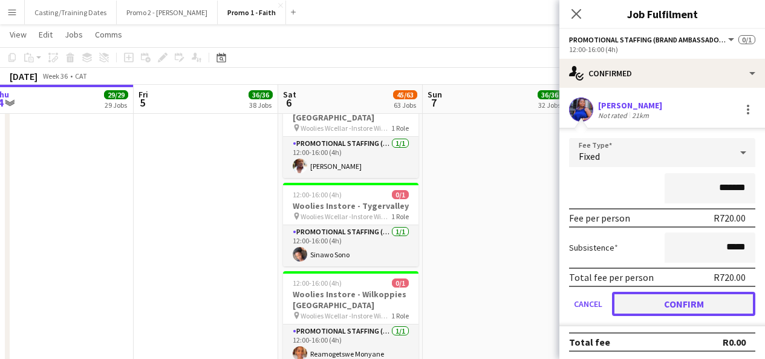
click at [654, 298] on button "Confirm" at bounding box center [683, 303] width 143 height 24
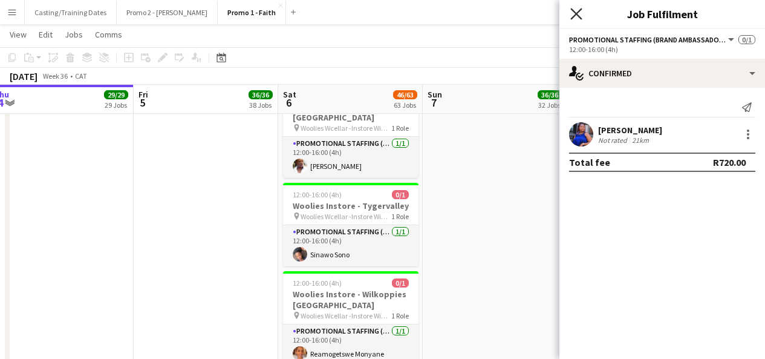
click at [575, 15] on icon at bounding box center [575, 13] width 11 height 11
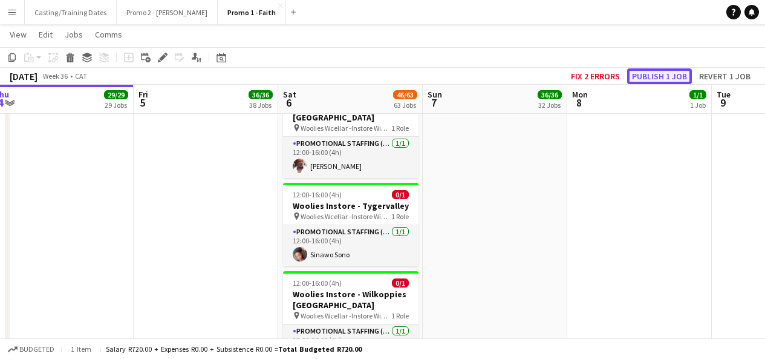
click at [676, 68] on button "Publish 1 job" at bounding box center [659, 76] width 65 height 16
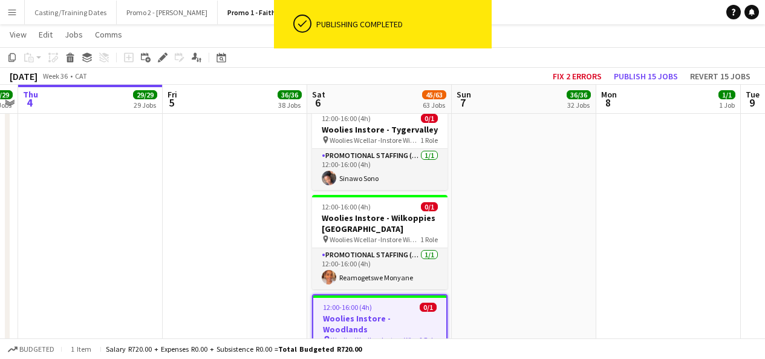
scroll to position [5326, 0]
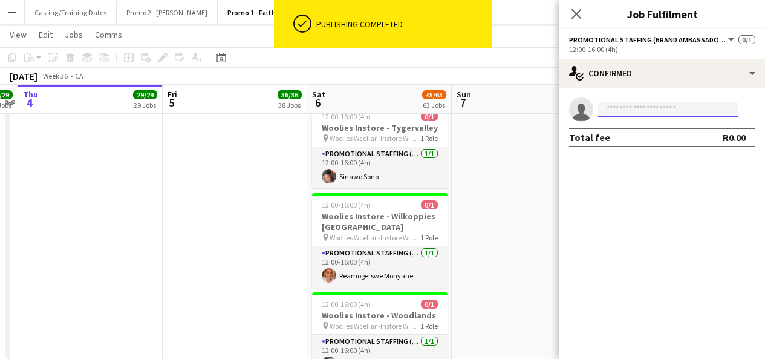
click at [640, 114] on input at bounding box center [668, 109] width 140 height 15
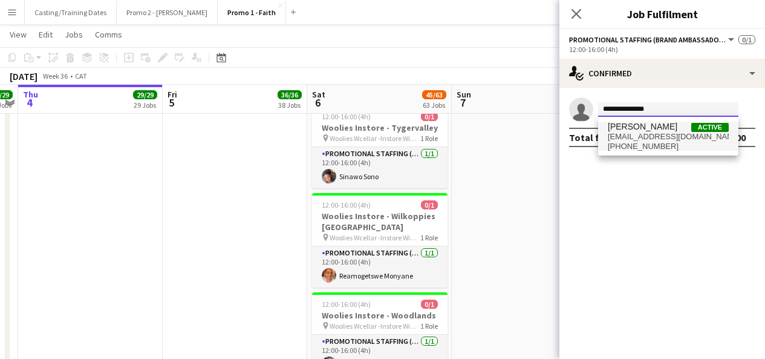
type input "**********"
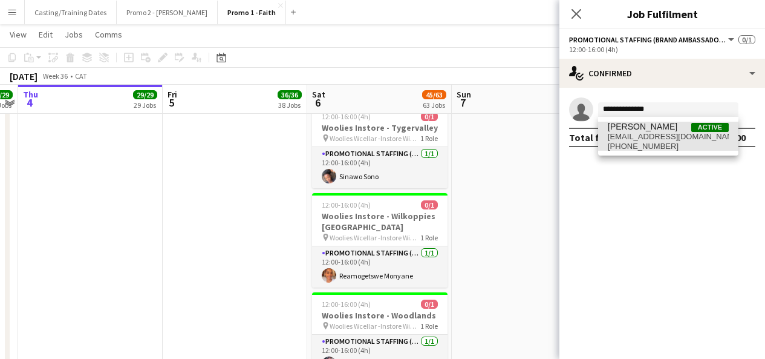
click at [648, 133] on span "[EMAIL_ADDRESS][DOMAIN_NAME]" at bounding box center [668, 137] width 121 height 10
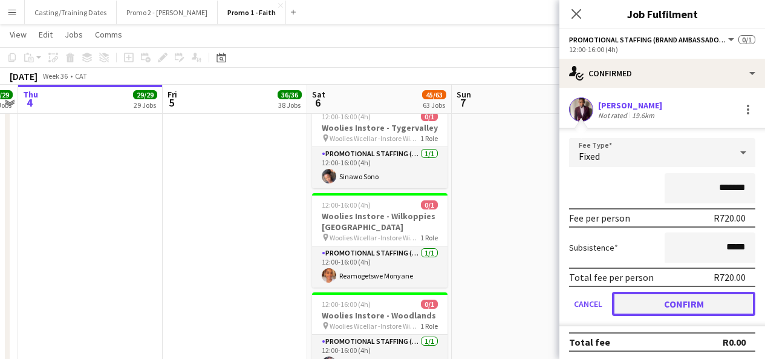
click at [651, 305] on button "Confirm" at bounding box center [683, 303] width 143 height 24
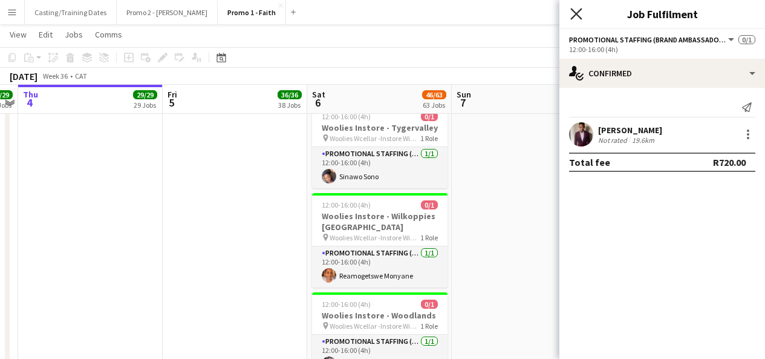
click at [578, 11] on icon at bounding box center [575, 13] width 11 height 11
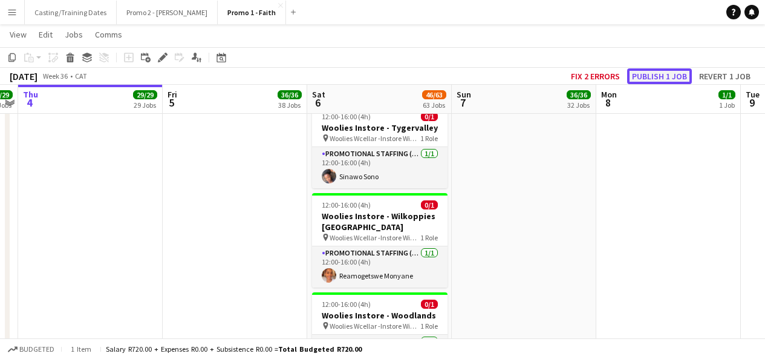
click at [650, 76] on button "Publish 1 job" at bounding box center [659, 76] width 65 height 16
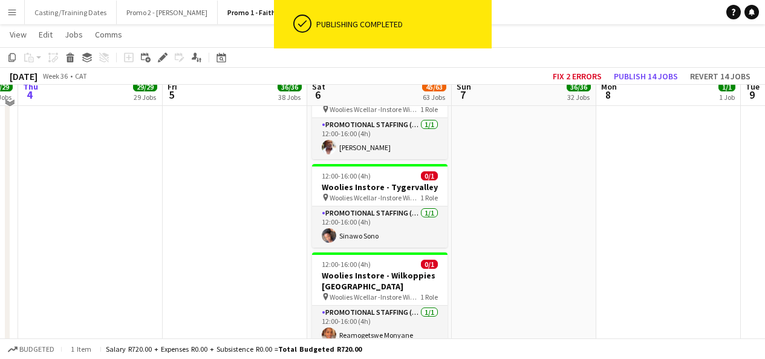
scroll to position [5258, 0]
